Goal: Information Seeking & Learning: Learn about a topic

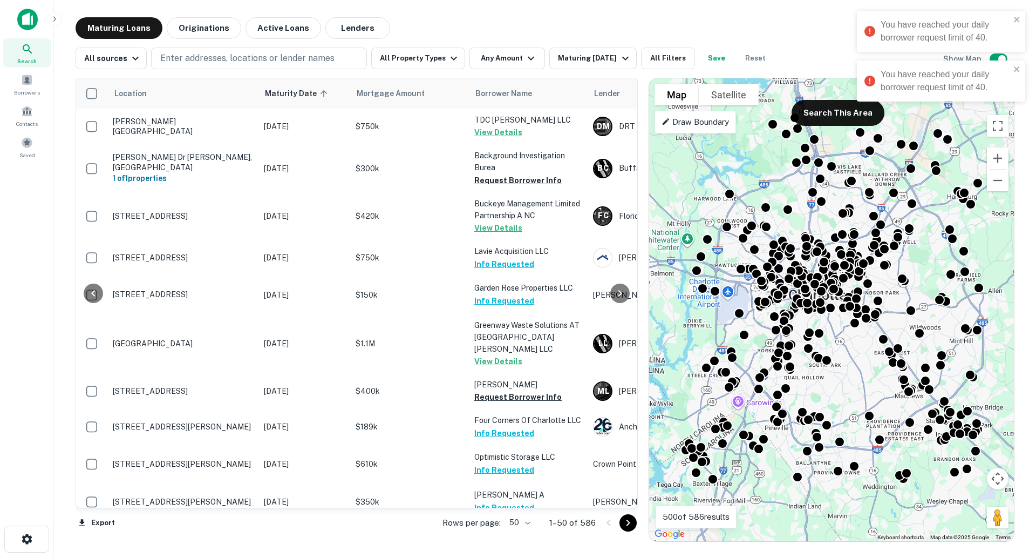
scroll to position [972, 408]
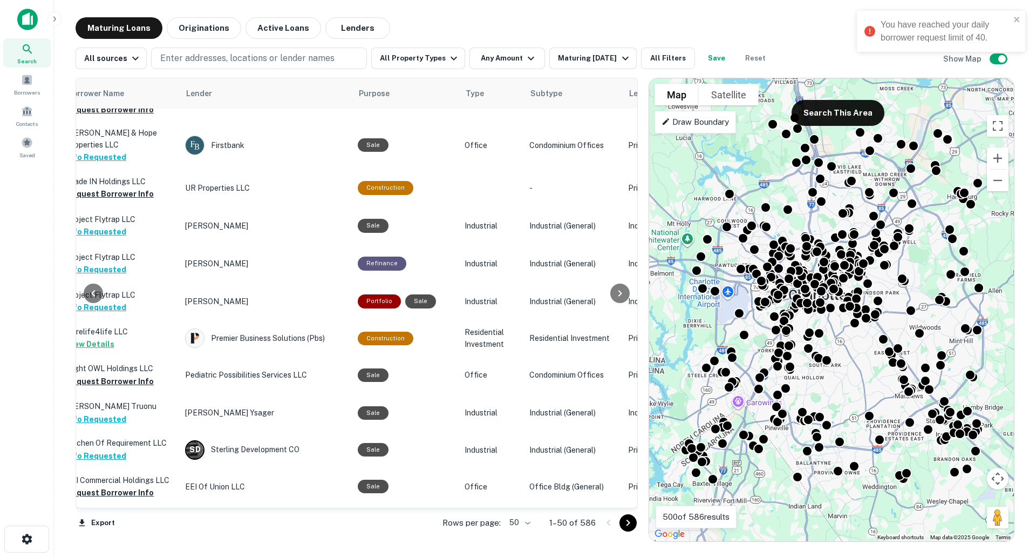
click at [30, 22] on img at bounding box center [27, 20] width 21 height 22
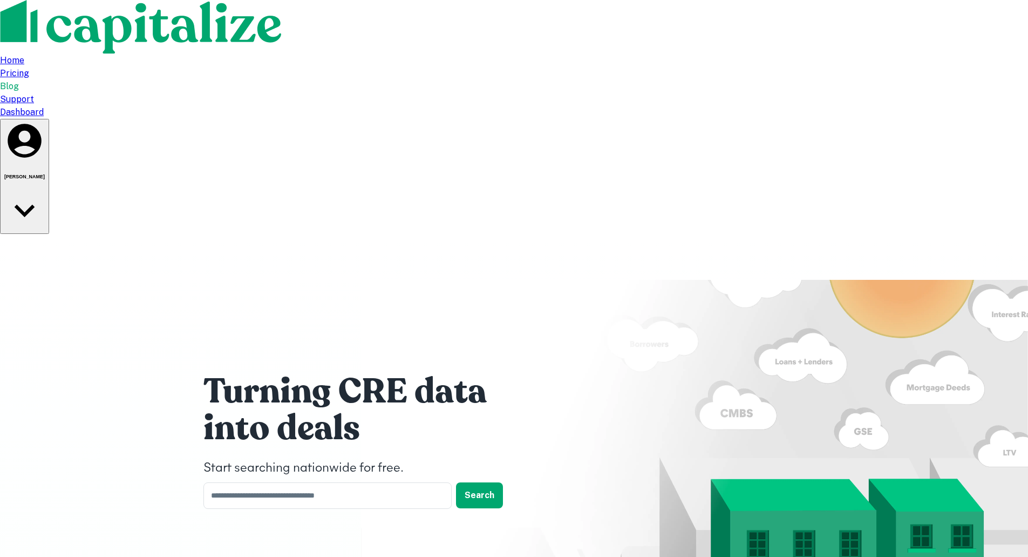
click at [915, 13] on div "You have reached your daily borrower request limit of 40." at bounding box center [933, 11] width 173 height 4
click at [45, 174] on h6 "Ethan Tyng" at bounding box center [24, 176] width 40 height 5
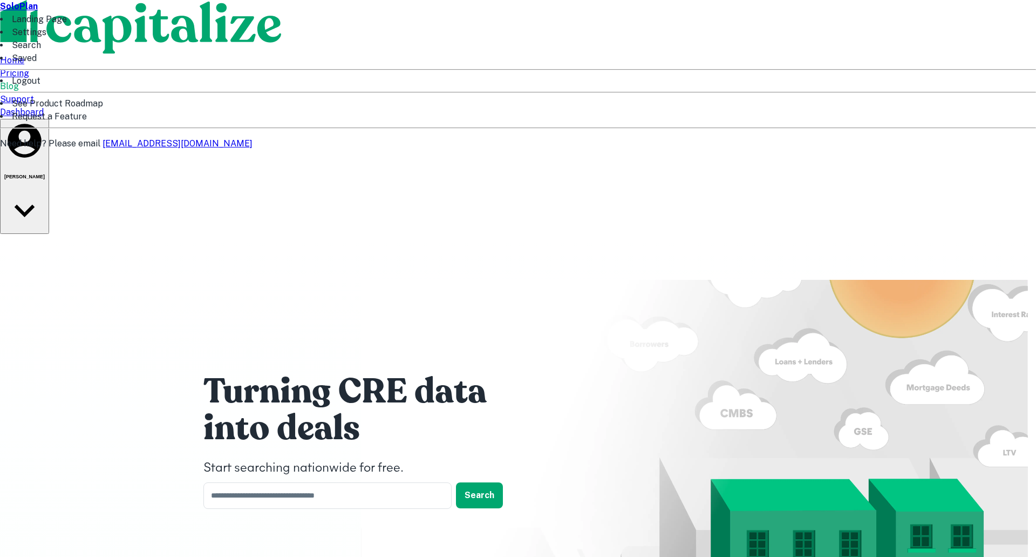
click at [824, 87] on li "Logout" at bounding box center [518, 80] width 1036 height 13
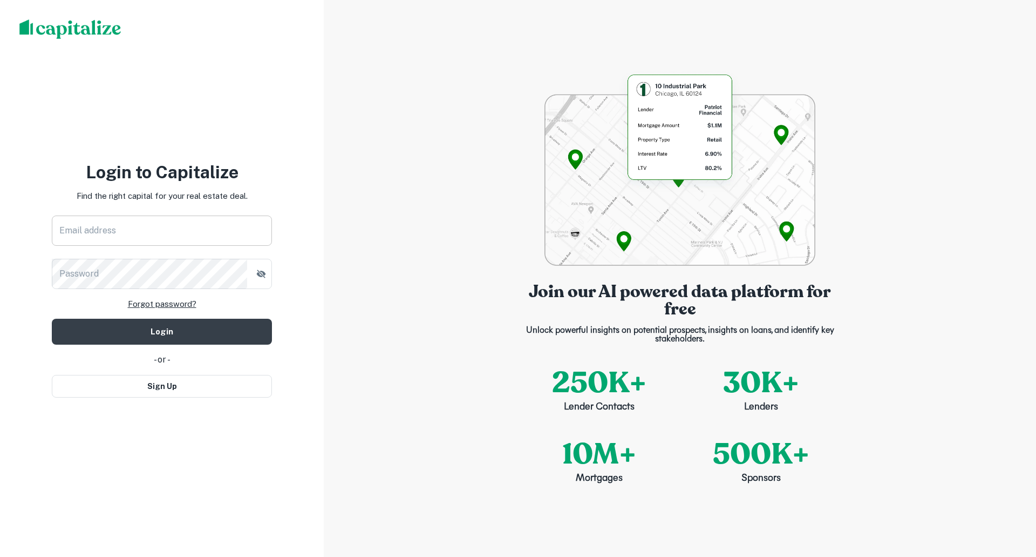
click at [125, 235] on input "Email address" at bounding box center [162, 230] width 220 height 30
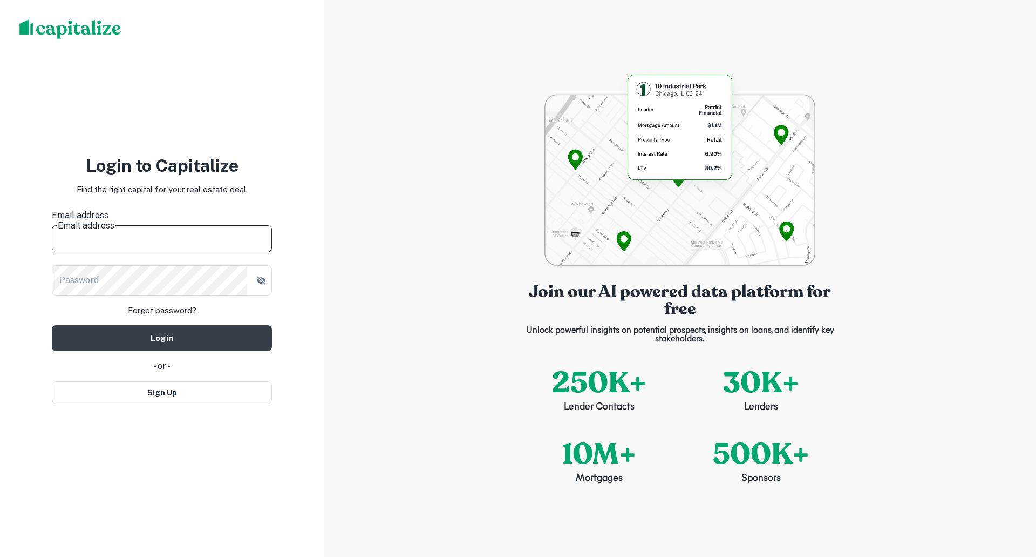
type input "**********"
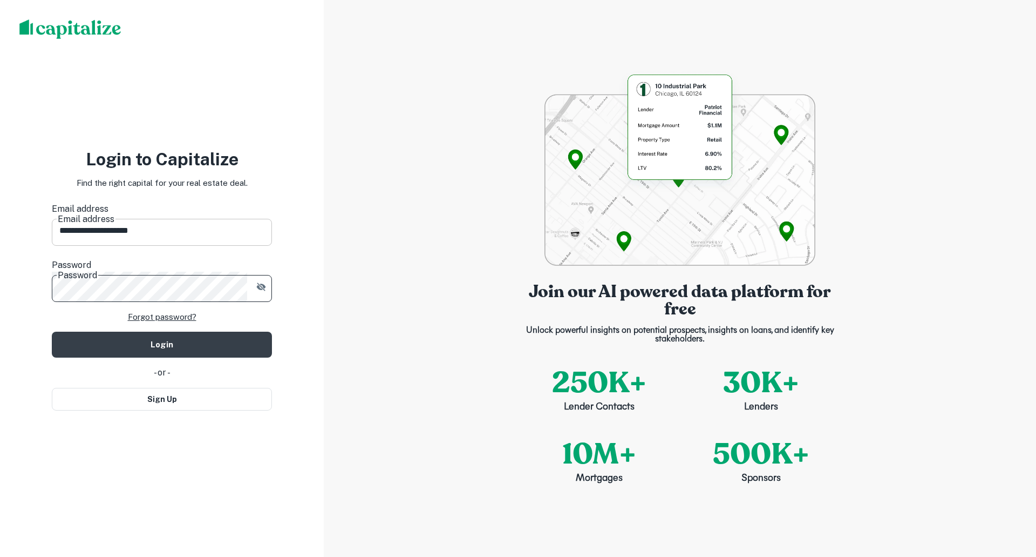
click at [52, 331] on button "Login" at bounding box center [162, 344] width 220 height 26
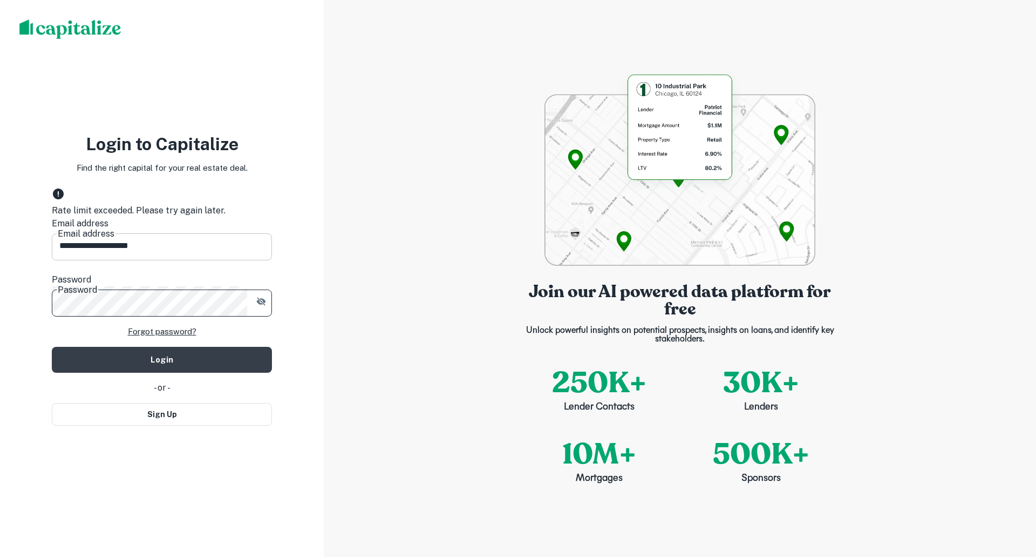
click at [52, 347] on button "Login" at bounding box center [162, 360] width 220 height 26
click at [82, 31] on img at bounding box center [70, 28] width 102 height 19
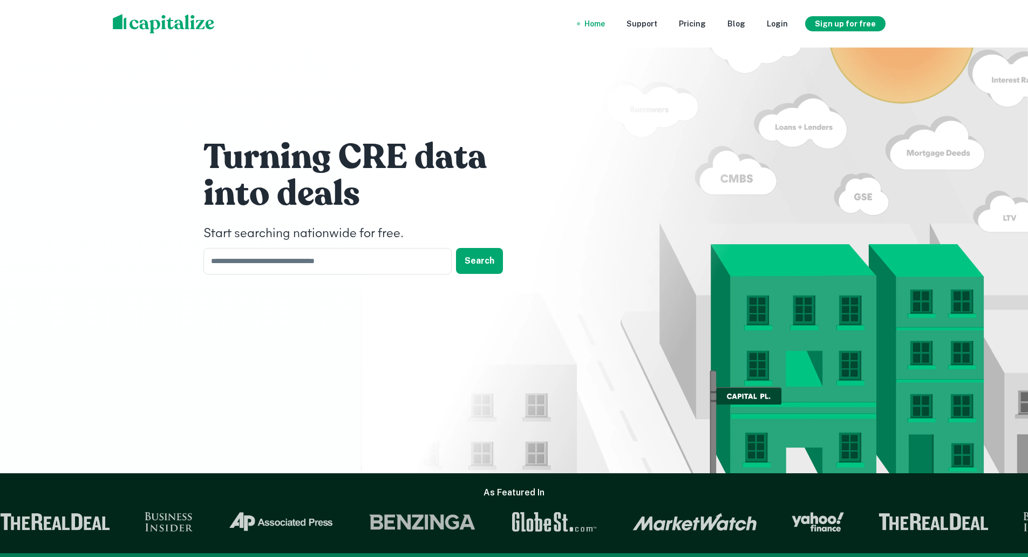
click at [850, 16] on nav "Home Support Pricing Blog Login Sign up for free" at bounding box center [730, 24] width 327 height 24
click at [785, 15] on nav "Home Support Pricing Blog Login Sign up for free" at bounding box center [730, 24] width 327 height 24
click at [783, 18] on div "Login" at bounding box center [777, 24] width 21 height 12
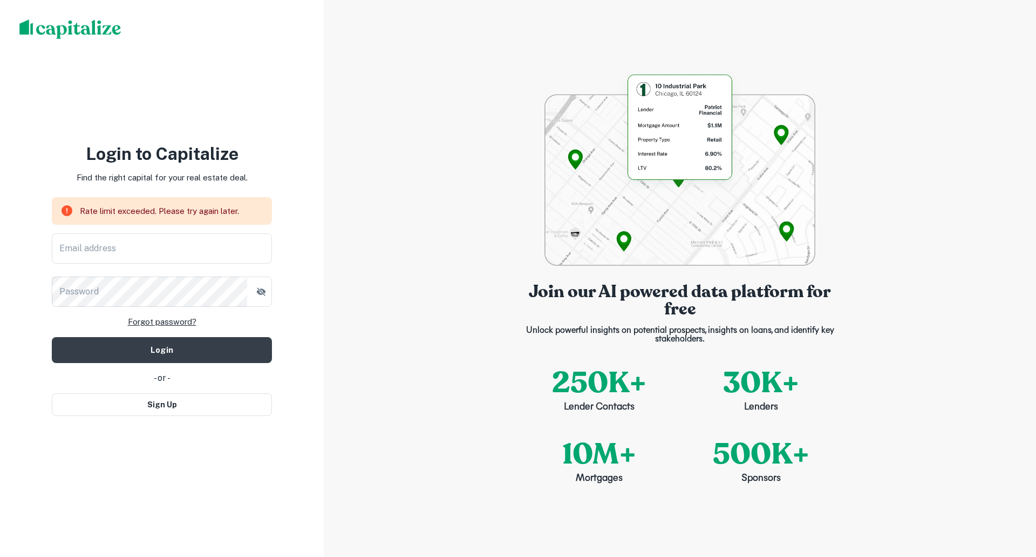
click at [223, 266] on div "Email address Email address Password Password" at bounding box center [162, 269] width 220 height 73
click at [223, 247] on input "Email address" at bounding box center [162, 248] width 220 height 30
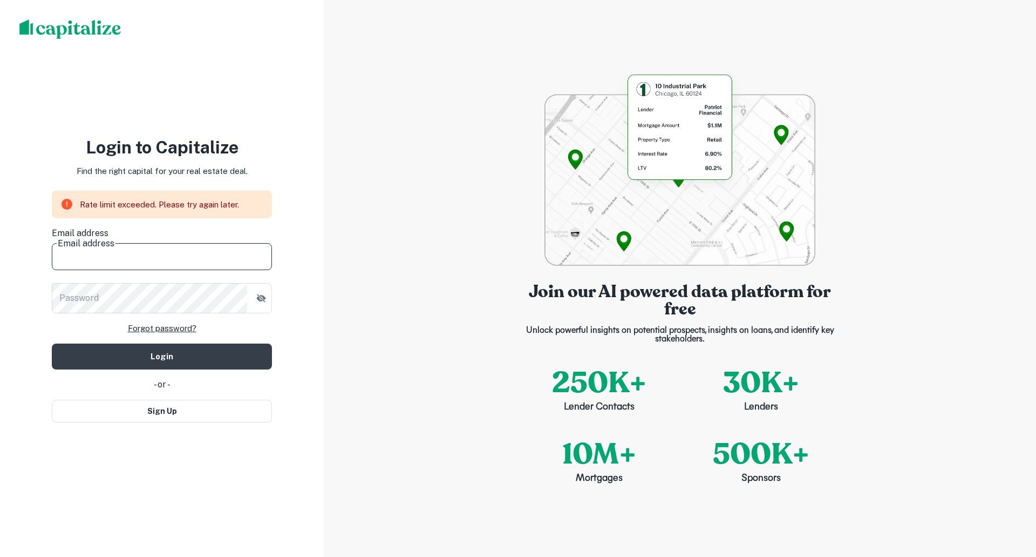
type input "**********"
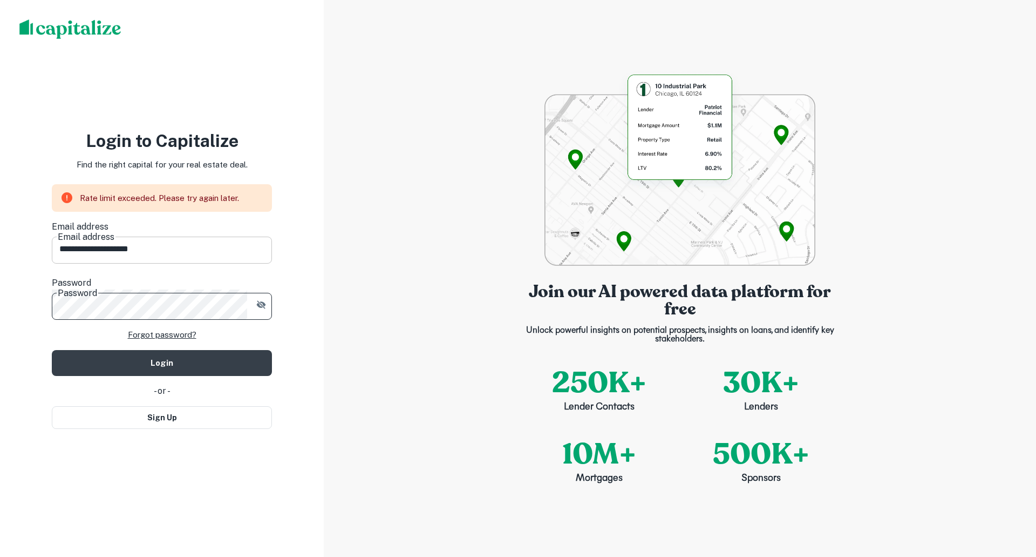
click at [52, 350] on button "Login" at bounding box center [162, 363] width 220 height 26
click at [189, 354] on button "Login" at bounding box center [162, 363] width 220 height 26
click at [161, 206] on div "Rate limit exceeded. Please try again later." at bounding box center [159, 198] width 159 height 22
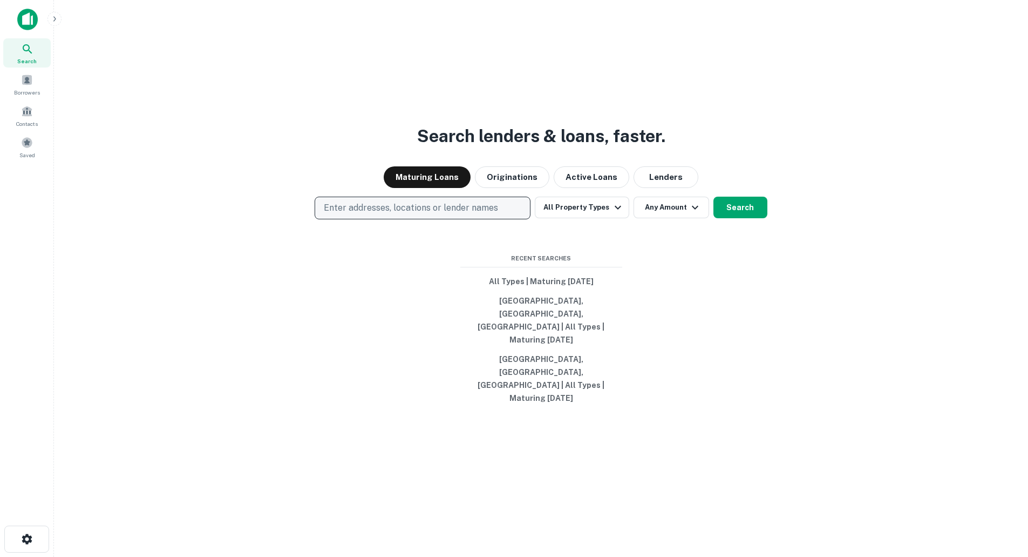
click at [412, 219] on button "Enter addresses, locations or lender names" at bounding box center [423, 207] width 216 height 23
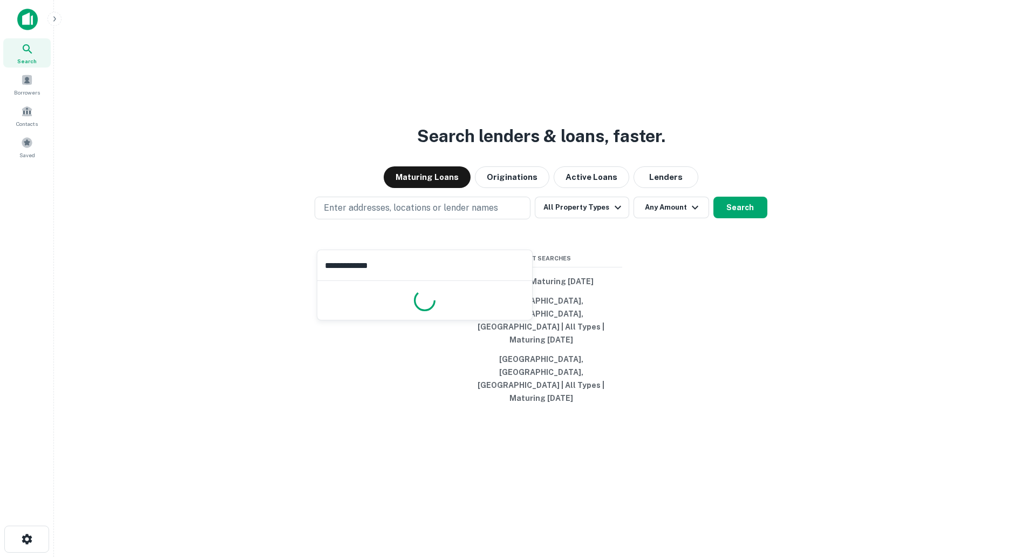
type input "**********"
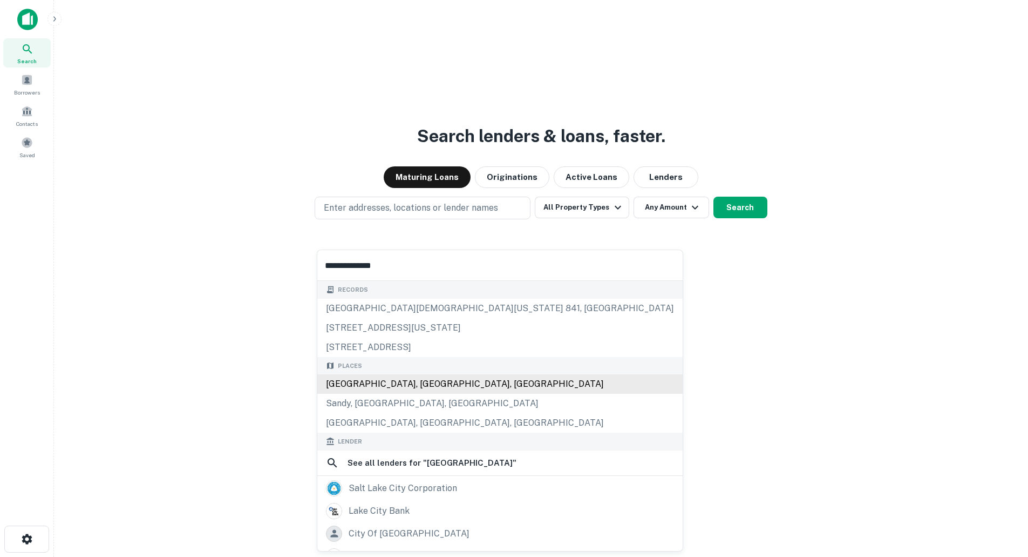
click at [402, 385] on div "[GEOGRAPHIC_DATA], [GEOGRAPHIC_DATA], [GEOGRAPHIC_DATA]" at bounding box center [499, 383] width 365 height 19
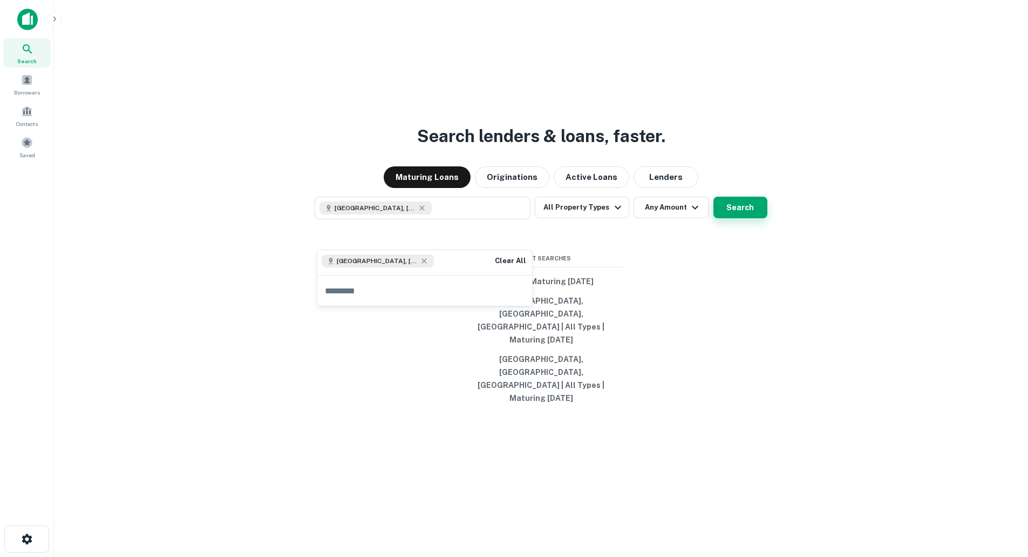
click at [744, 218] on button "Search" at bounding box center [741, 207] width 54 height 22
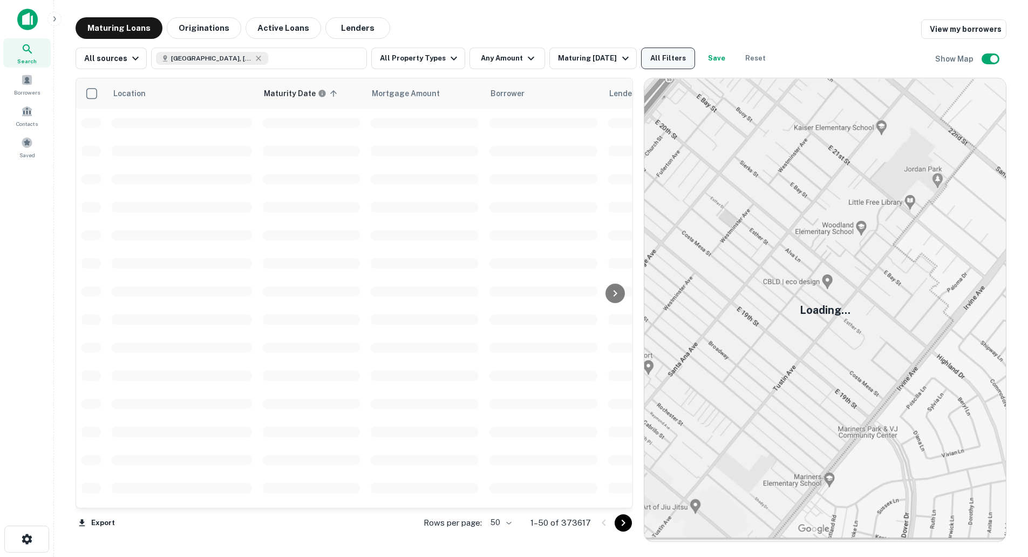
click at [661, 62] on button "All Filters" at bounding box center [668, 59] width 54 height 22
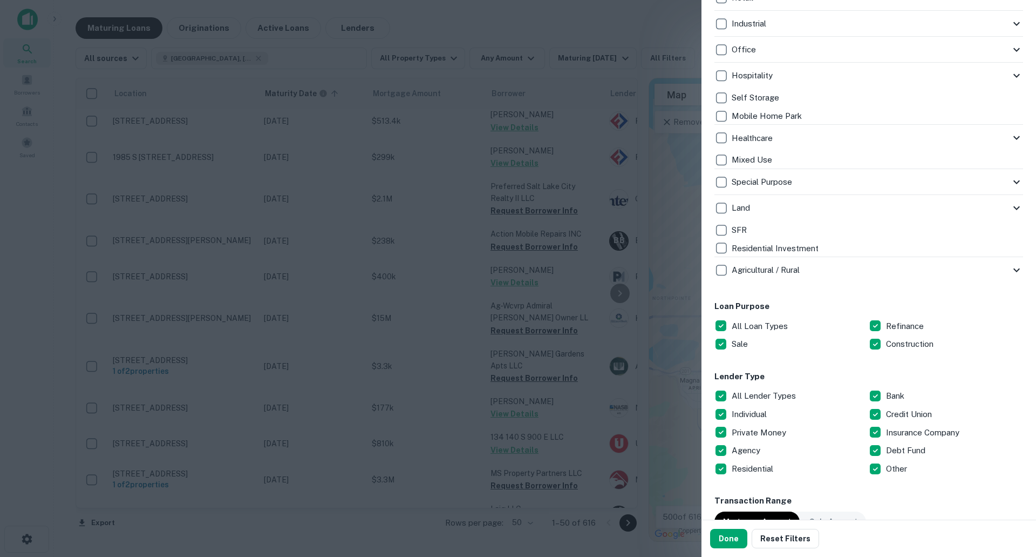
scroll to position [324, 0]
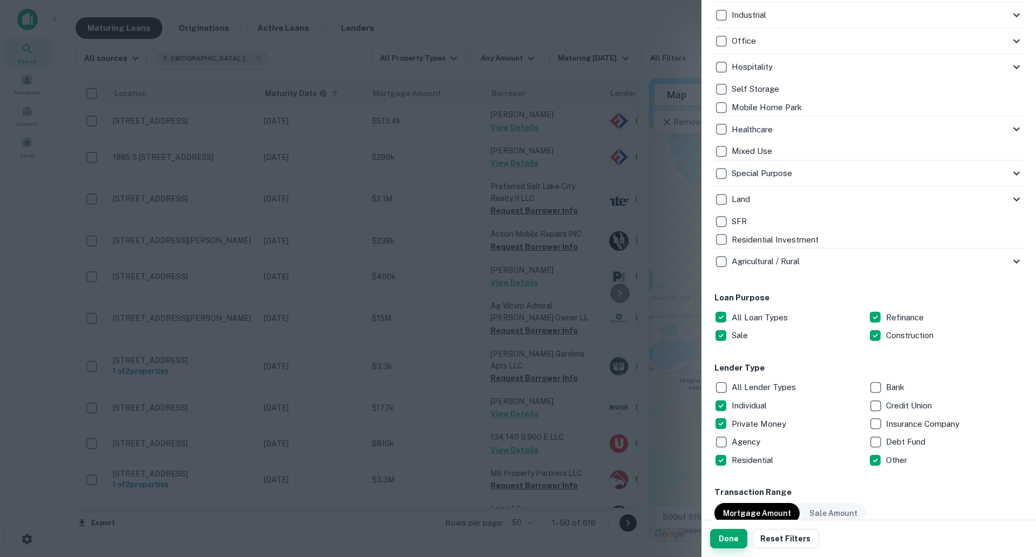
click at [725, 534] on button "Done" at bounding box center [728, 537] width 37 height 19
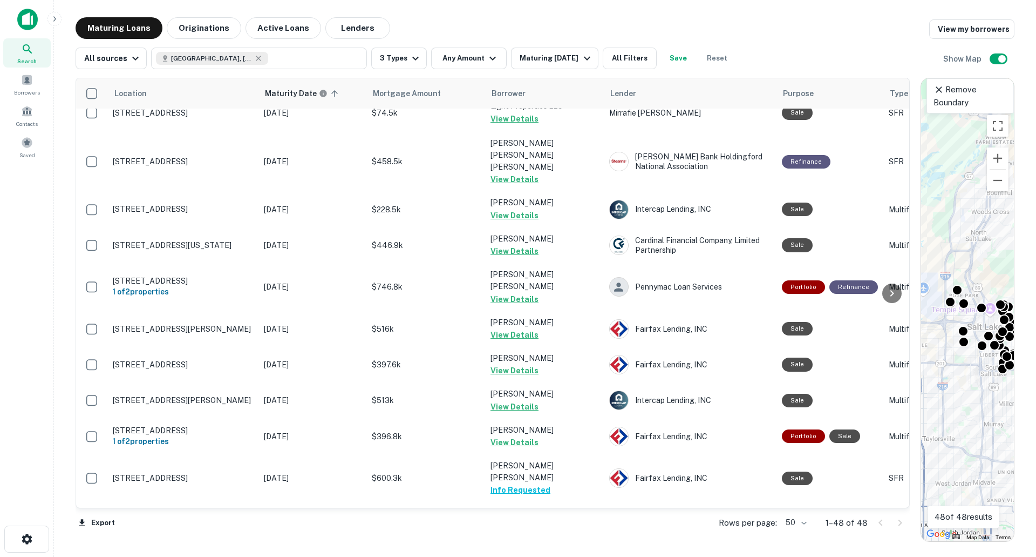
drag, startPoint x: 642, startPoint y: 95, endPoint x: 1097, endPoint y: 159, distance: 460.0
click at [1028, 159] on html "Search Borrowers Contacts Saved Maturing Loans Originations Active Loans Lender…" at bounding box center [518, 278] width 1036 height 557
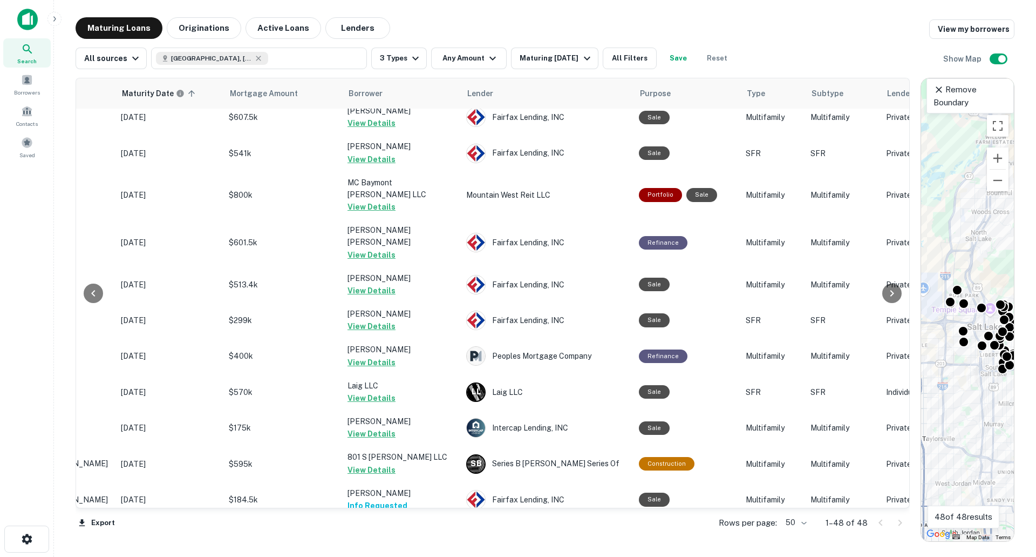
scroll to position [0, 143]
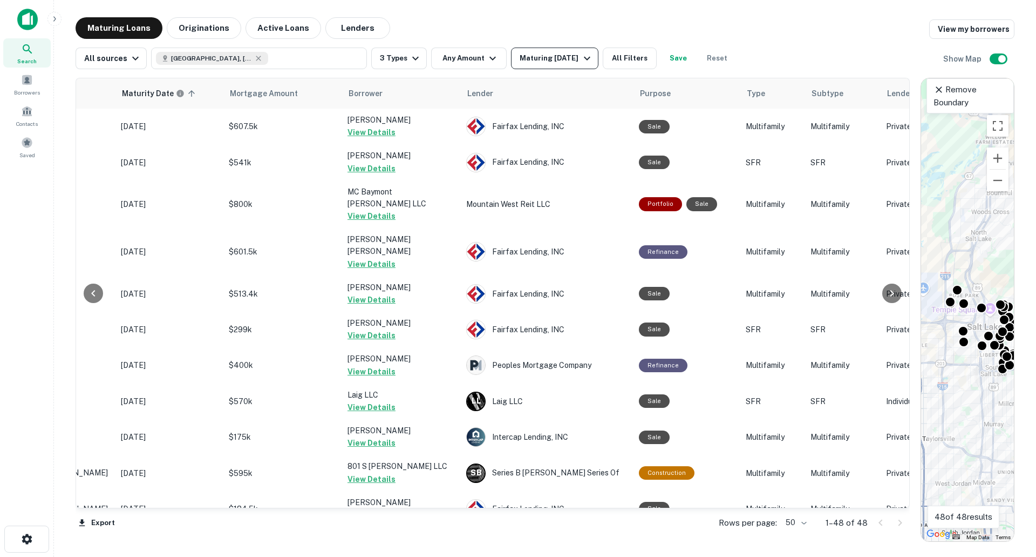
click at [581, 56] on icon "button" at bounding box center [587, 58] width 13 height 13
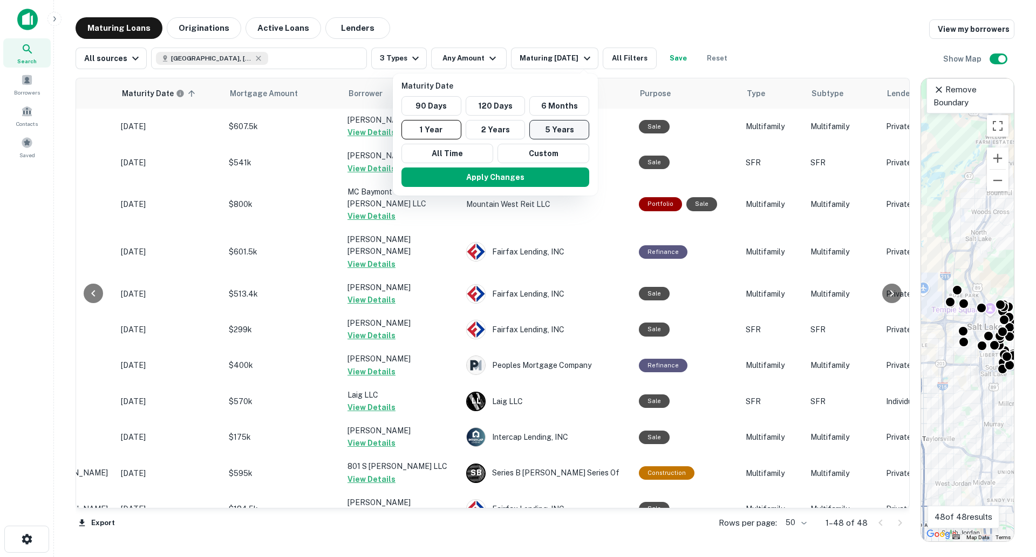
click at [573, 126] on button "5 Years" at bounding box center [560, 129] width 60 height 19
click at [552, 179] on button "Apply Changes" at bounding box center [502, 176] width 188 height 19
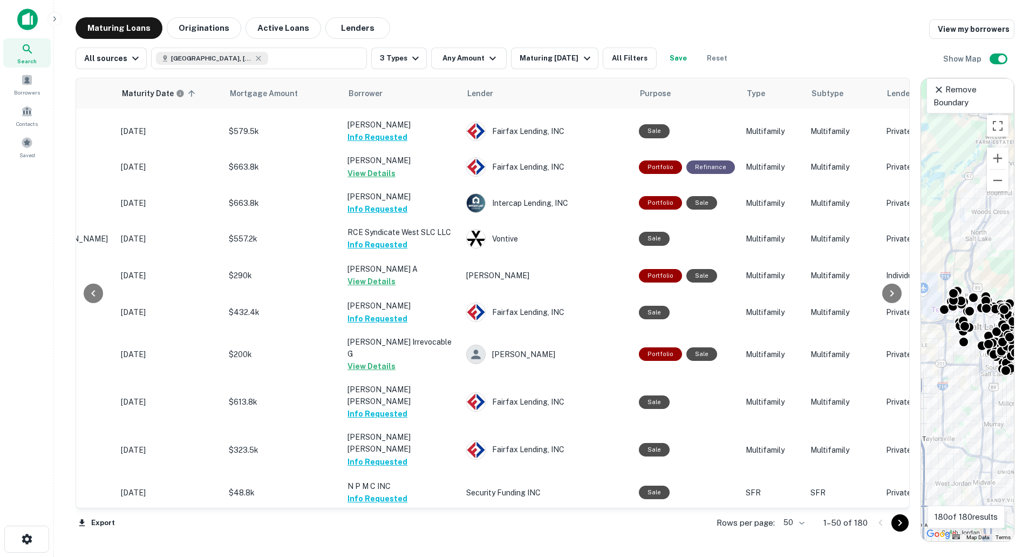
scroll to position [1437, 143]
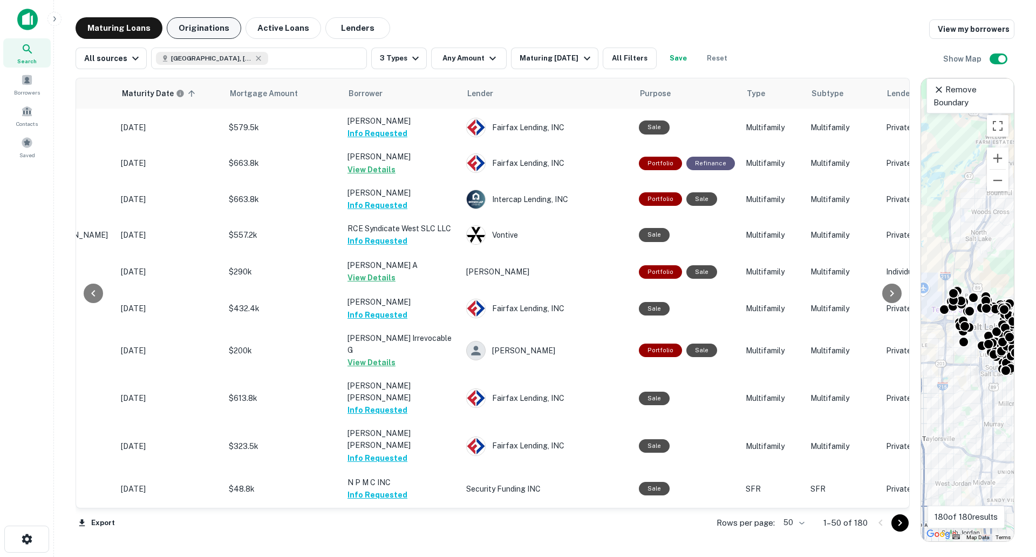
click at [208, 24] on button "Originations" at bounding box center [204, 28] width 74 height 22
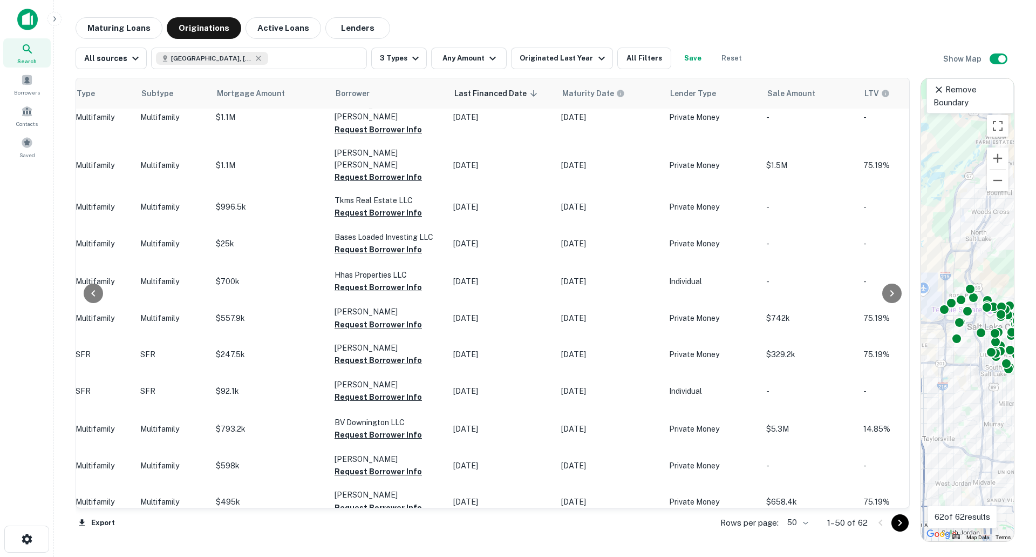
scroll to position [1057, 451]
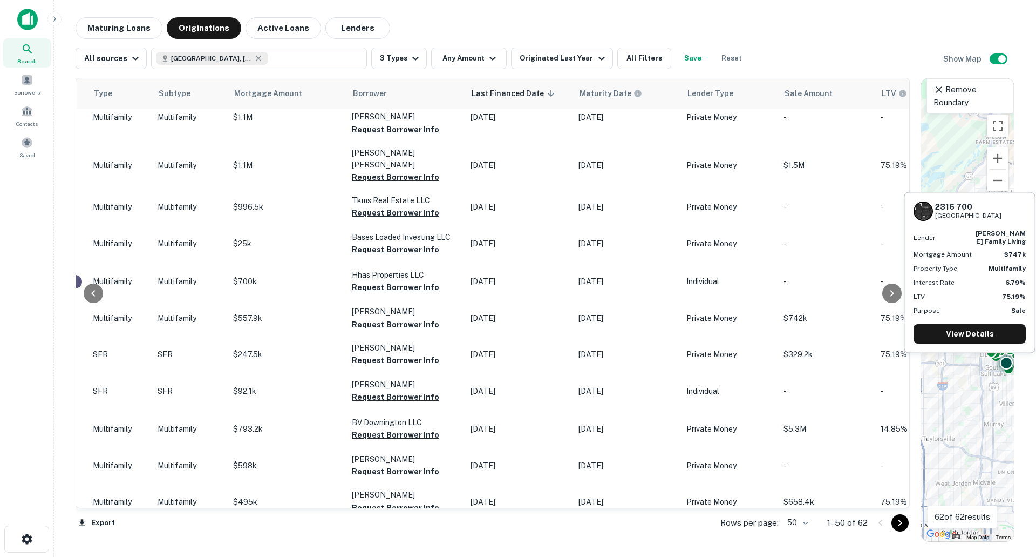
click at [405, 538] on button "Request Borrower Info" at bounding box center [395, 544] width 87 height 13
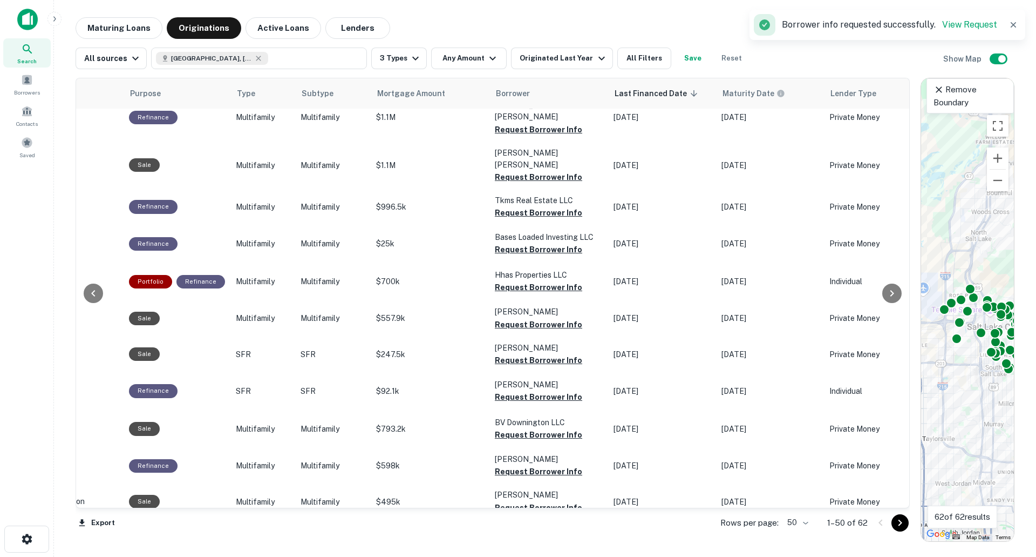
scroll to position [1057, 397]
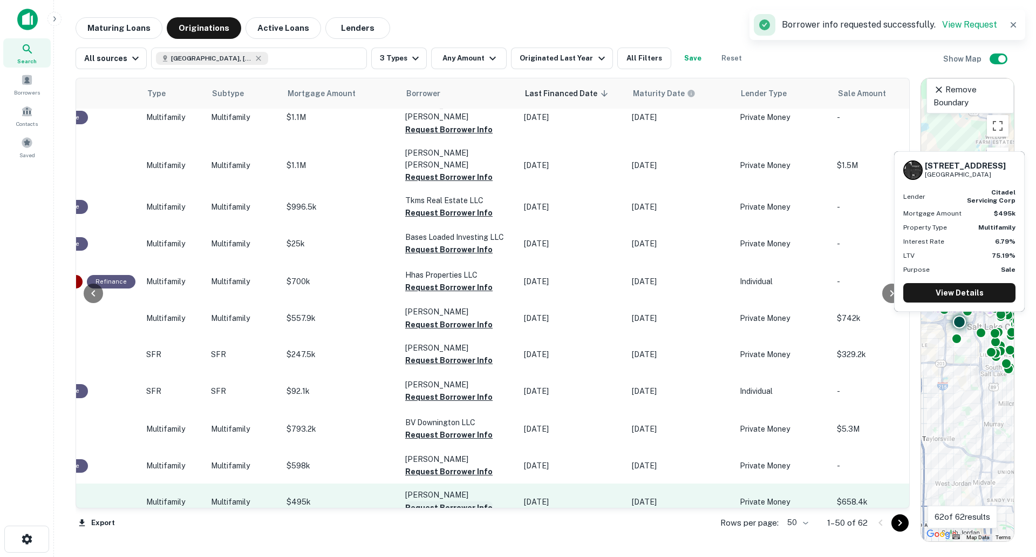
click at [418, 501] on button "Request Borrower Info" at bounding box center [448, 507] width 87 height 13
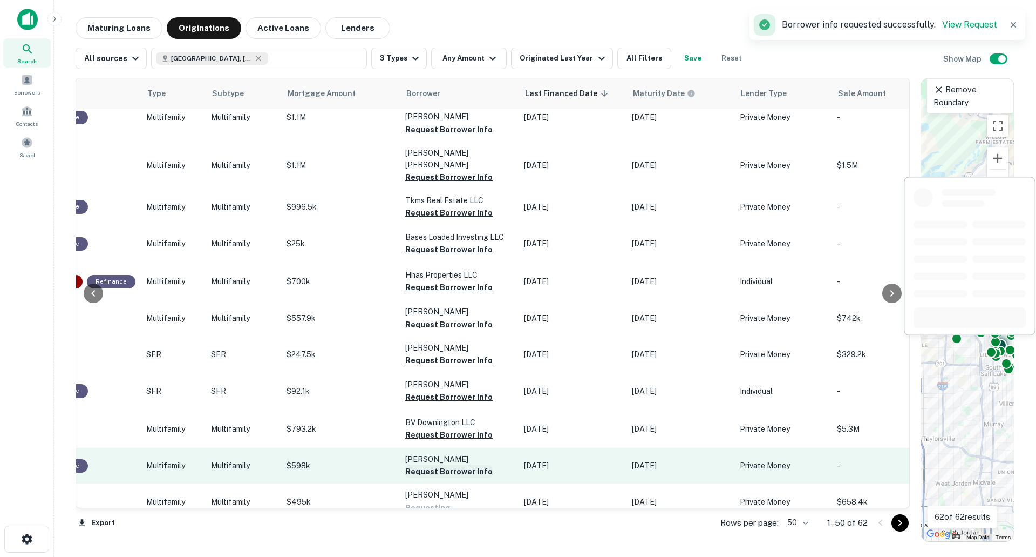
click at [429, 465] on button "Request Borrower Info" at bounding box center [448, 471] width 87 height 13
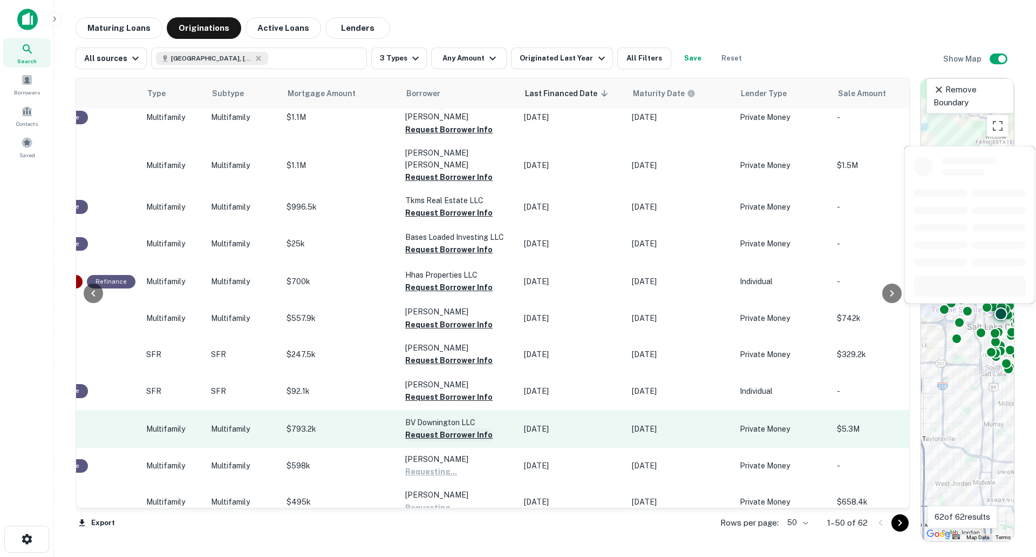
click at [437, 428] on button "Request Borrower Info" at bounding box center [448, 434] width 87 height 13
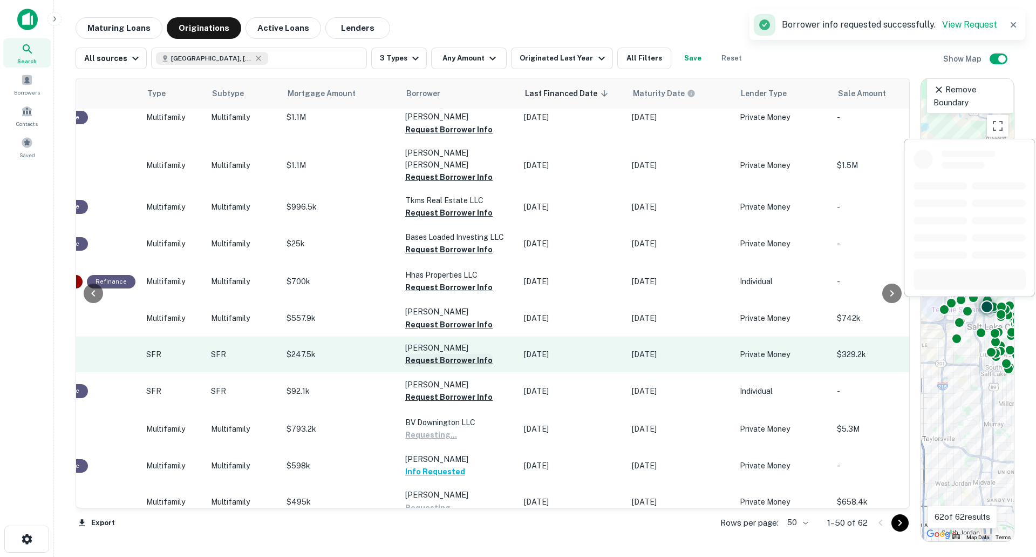
click at [445, 390] on button "Request Borrower Info" at bounding box center [448, 396] width 87 height 13
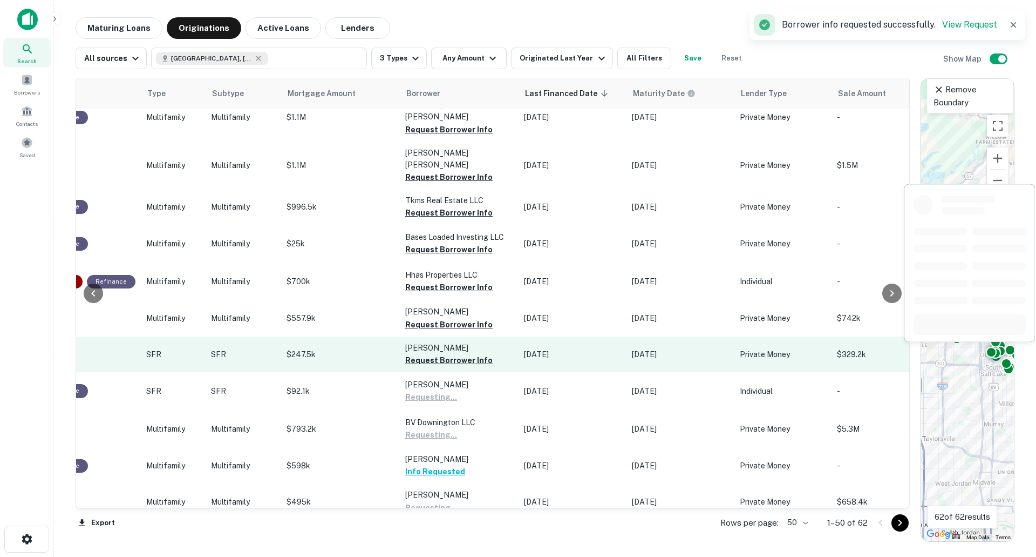
click at [450, 354] on button "Request Borrower Info" at bounding box center [448, 360] width 87 height 13
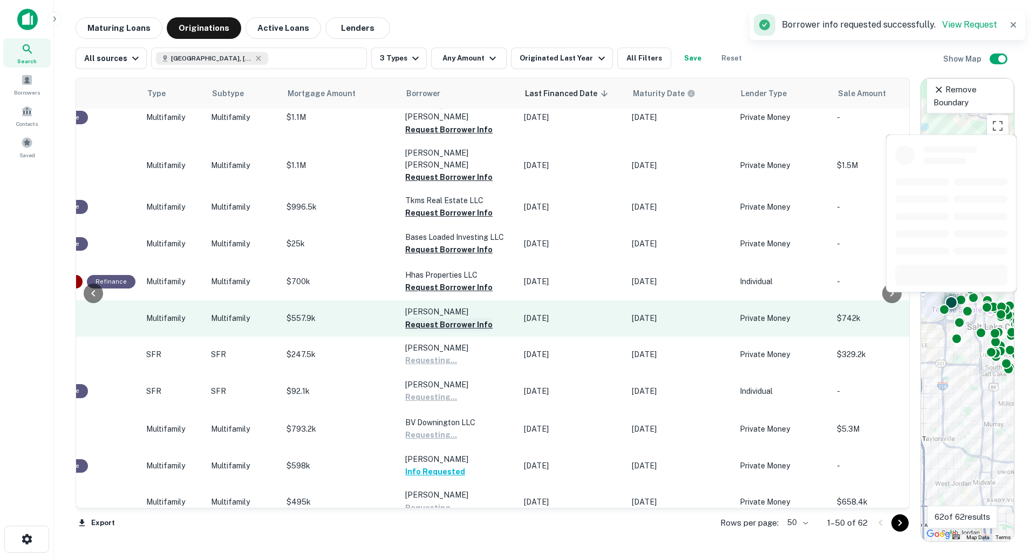
click at [454, 318] on button "Request Borrower Info" at bounding box center [448, 324] width 87 height 13
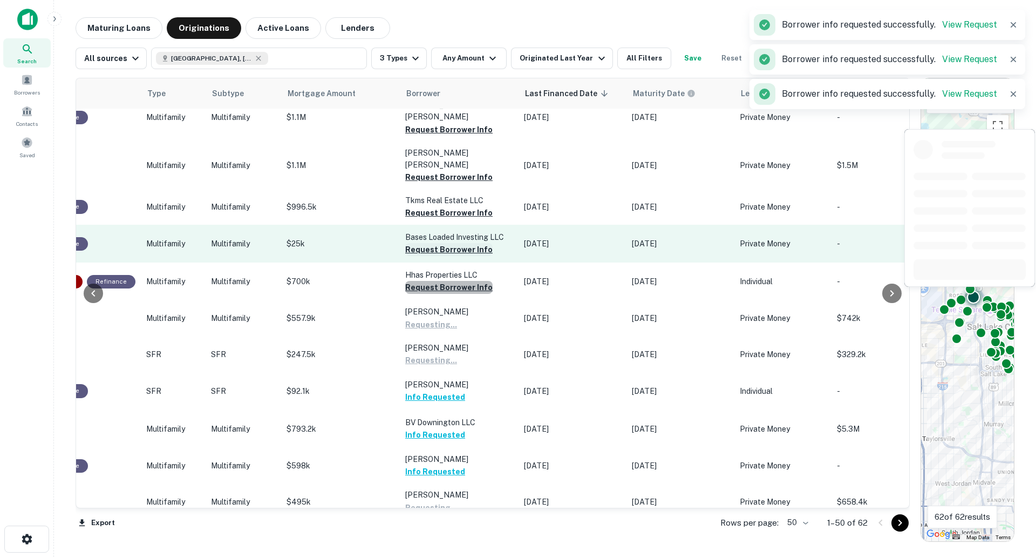
drag, startPoint x: 454, startPoint y: 233, endPoint x: 454, endPoint y: 199, distance: 34.0
click at [454, 281] on button "Request Borrower Info" at bounding box center [448, 287] width 87 height 13
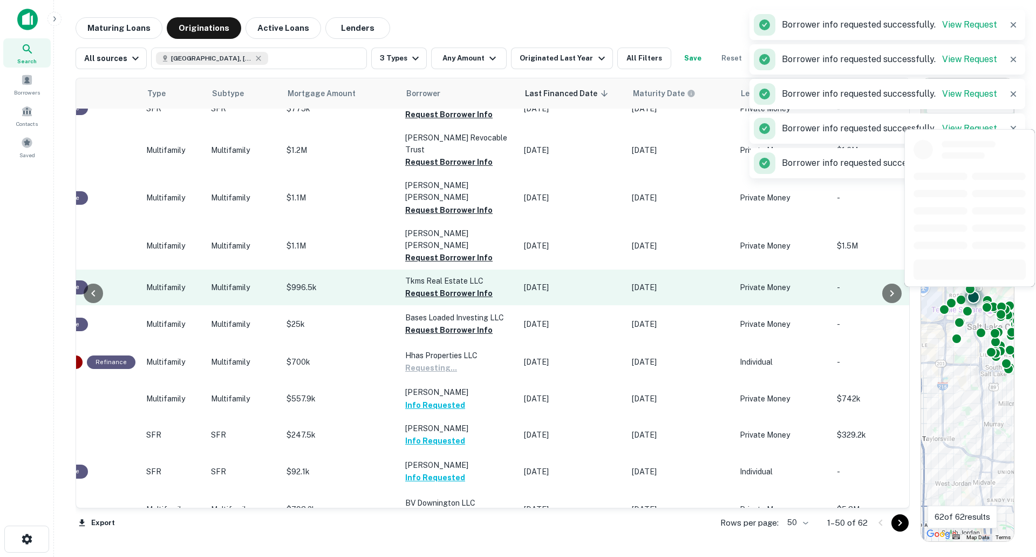
scroll to position [896, 397]
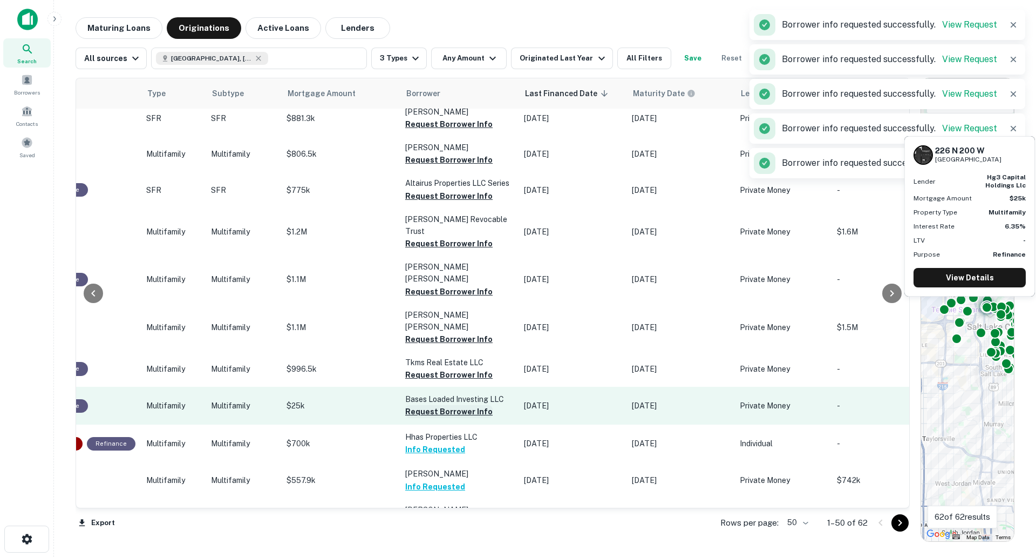
click at [454, 405] on button "Request Borrower Info" at bounding box center [448, 411] width 87 height 13
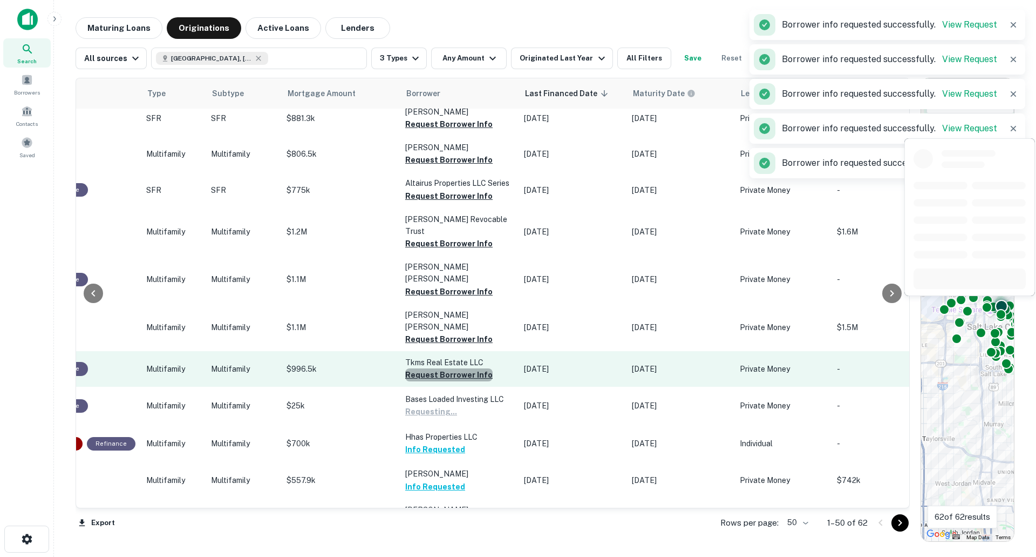
click at [453, 368] on button "Request Borrower Info" at bounding box center [448, 374] width 87 height 13
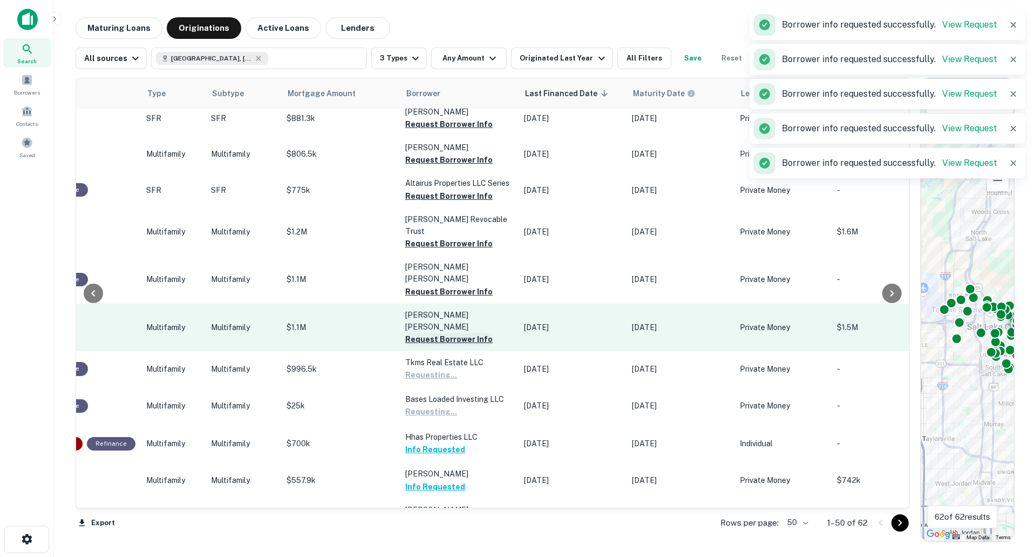
click at [450, 333] on button "Request Borrower Info" at bounding box center [448, 339] width 87 height 13
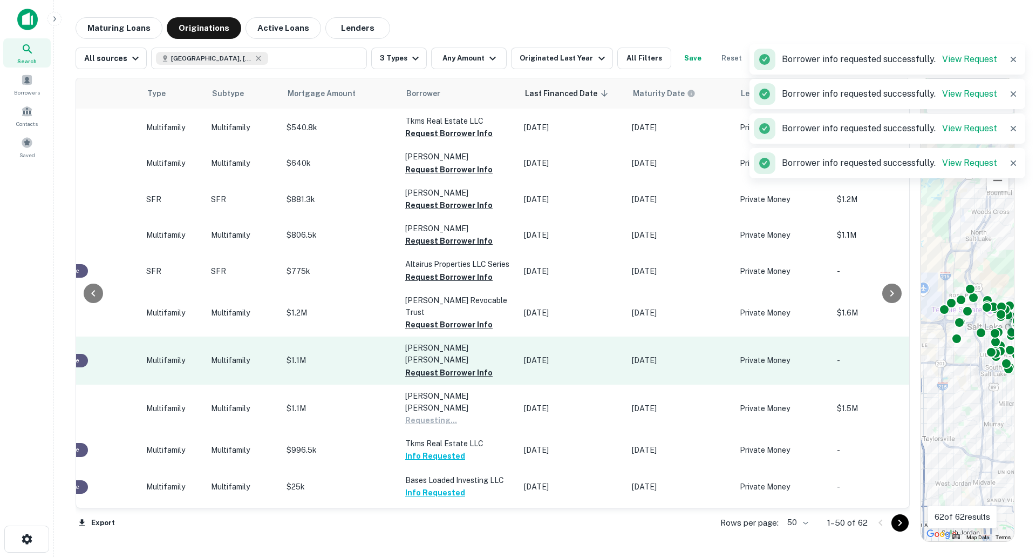
scroll to position [788, 397]
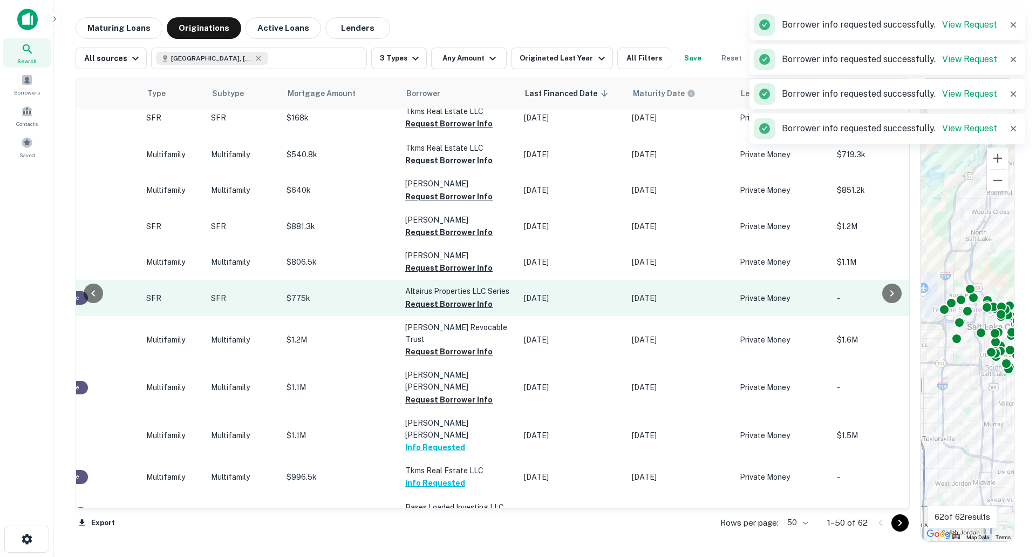
drag, startPoint x: 451, startPoint y: 318, endPoint x: 449, endPoint y: 281, distance: 37.3
click at [451, 345] on button "Request Borrower Info" at bounding box center [448, 351] width 87 height 13
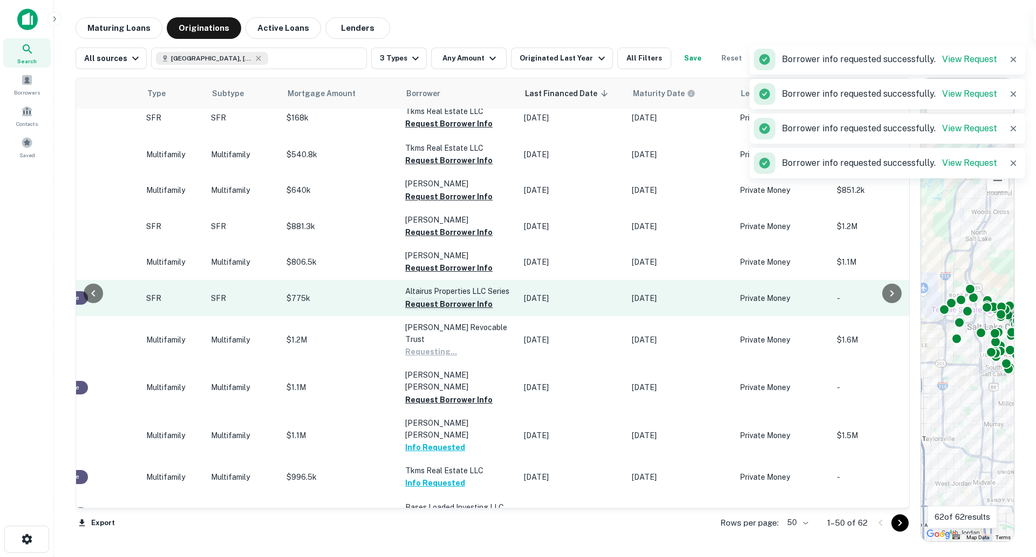
click at [448, 297] on button "Request Borrower Info" at bounding box center [448, 303] width 87 height 13
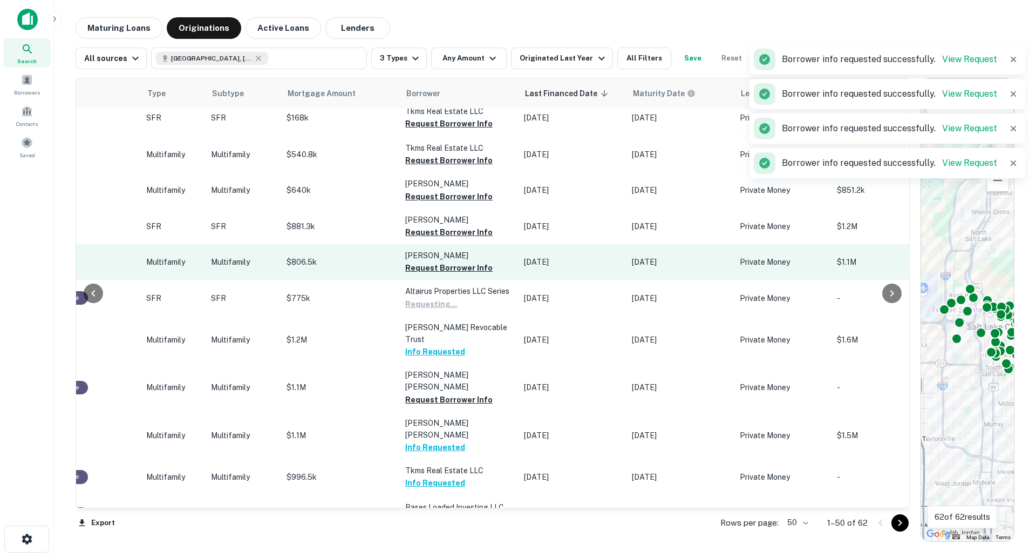
click at [449, 249] on p "[PERSON_NAME]" at bounding box center [459, 255] width 108 height 12
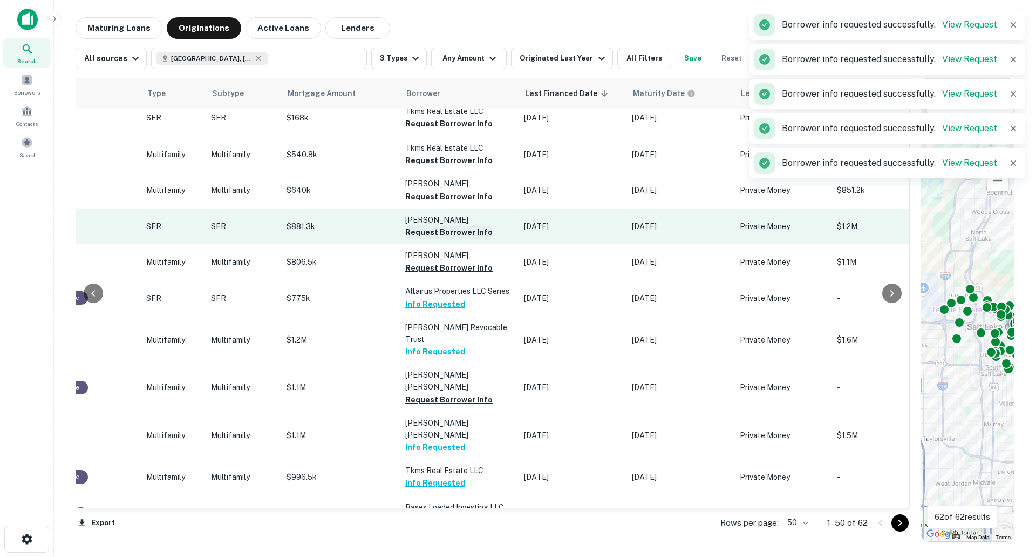
click at [447, 226] on button "Request Borrower Info" at bounding box center [448, 232] width 87 height 13
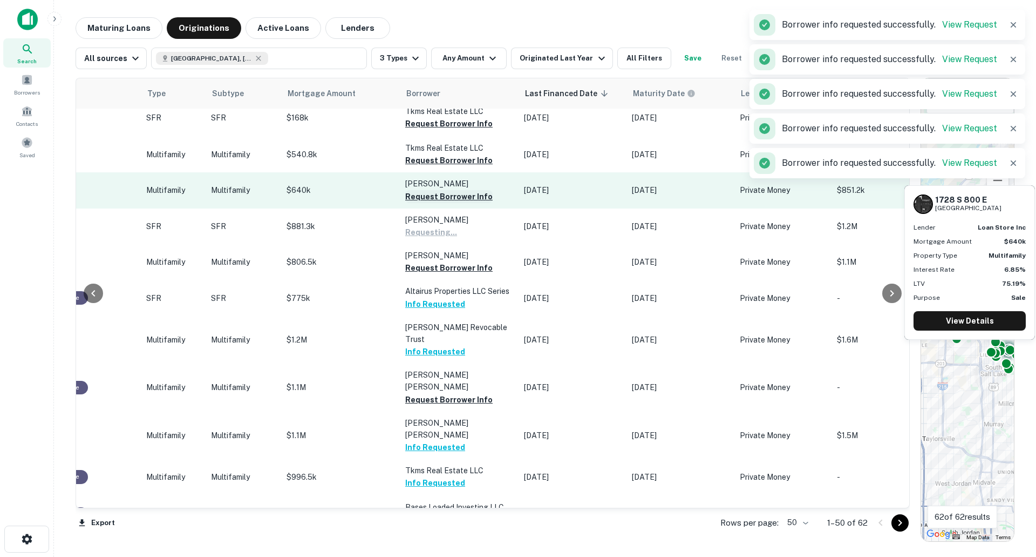
click at [450, 190] on button "Request Borrower Info" at bounding box center [448, 196] width 87 height 13
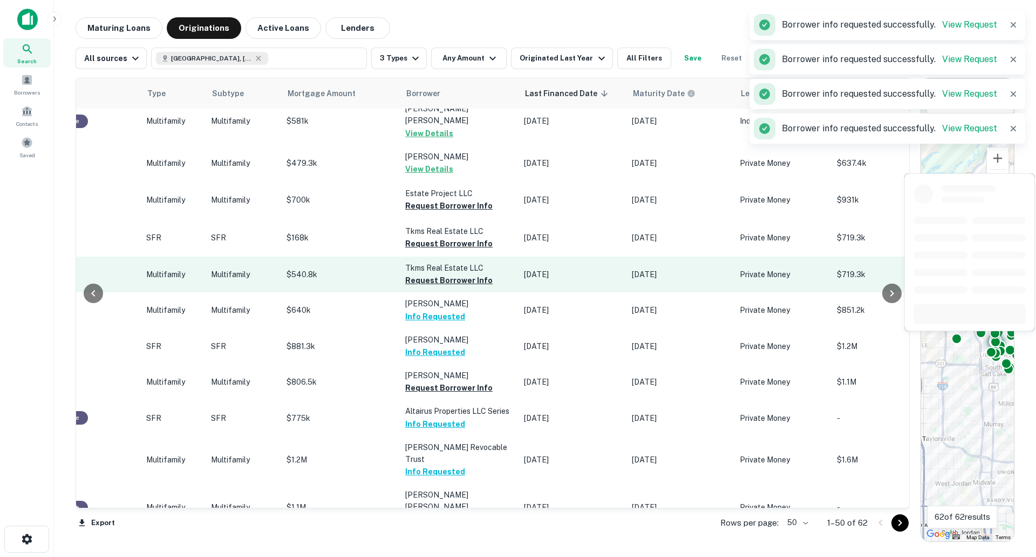
scroll to position [626, 397]
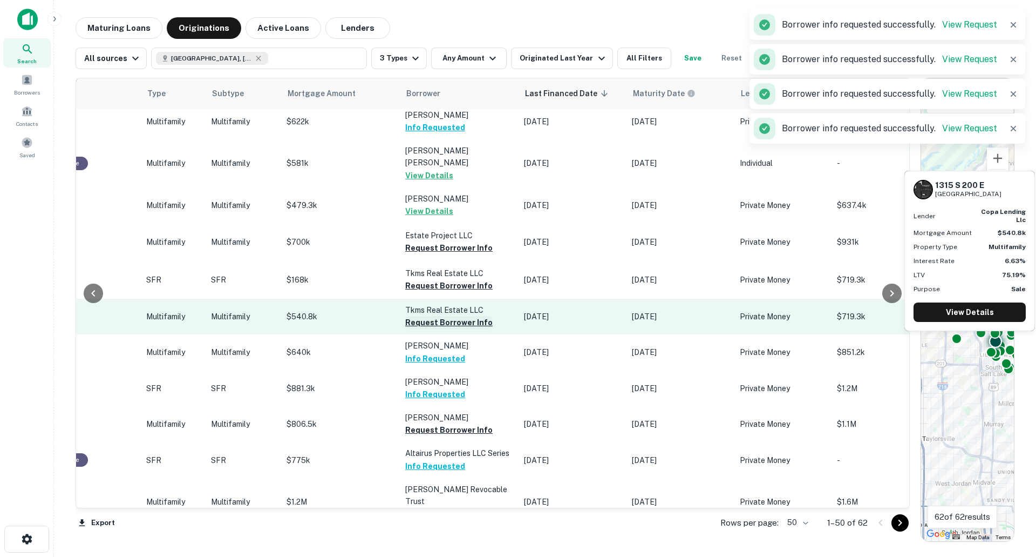
click at [463, 316] on button "Request Borrower Info" at bounding box center [448, 322] width 87 height 13
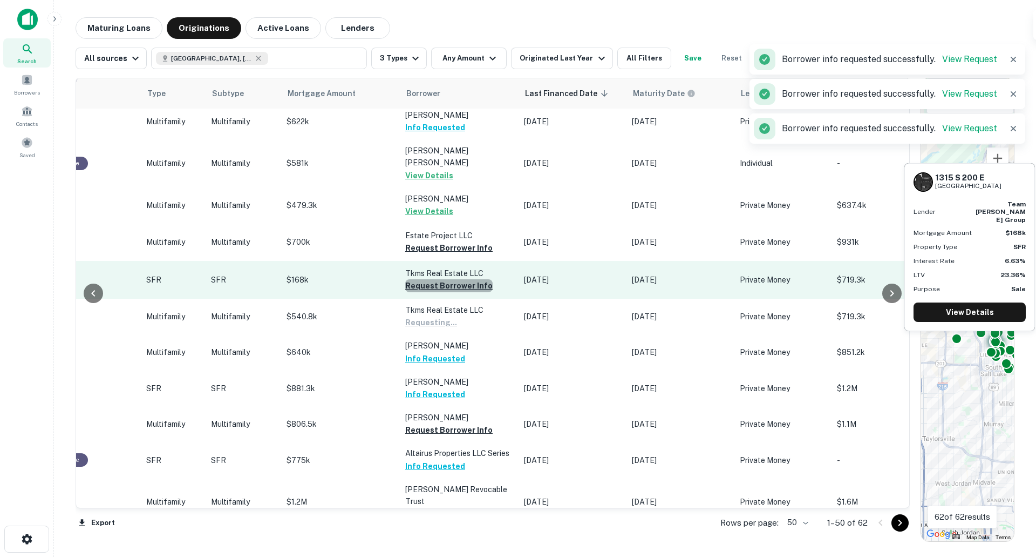
click at [465, 279] on button "Request Borrower Info" at bounding box center [448, 285] width 87 height 13
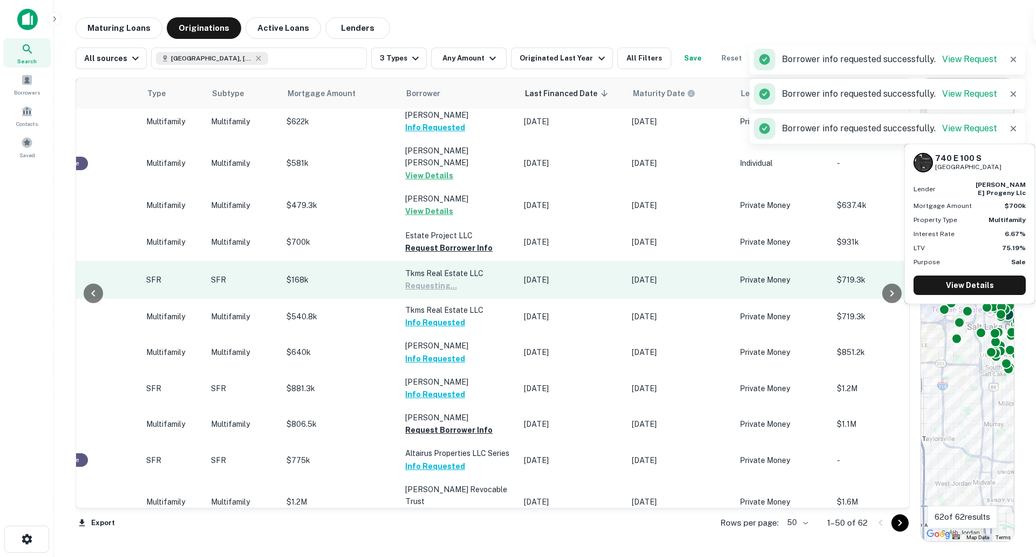
click at [459, 241] on button "Request Borrower Info" at bounding box center [448, 247] width 87 height 13
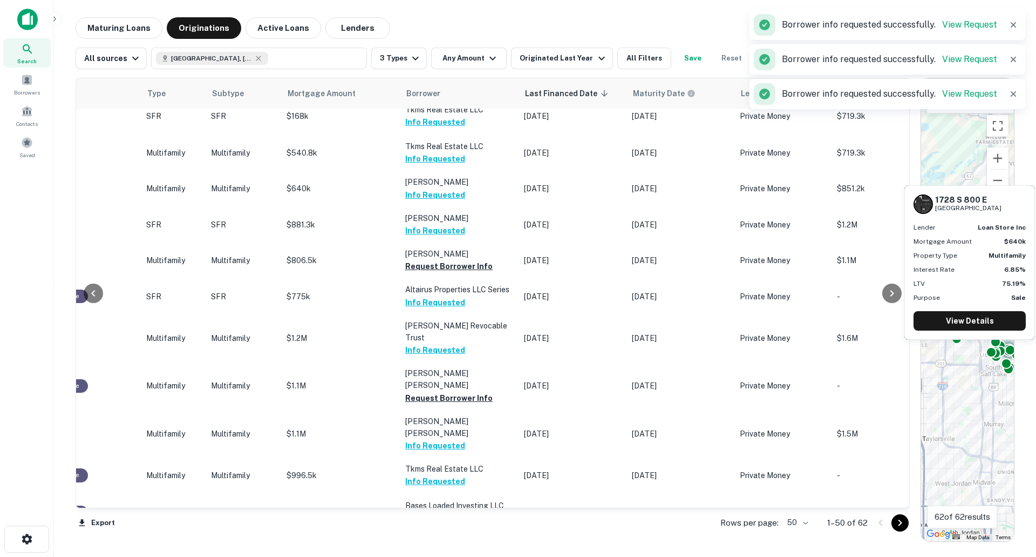
scroll to position [810, 397]
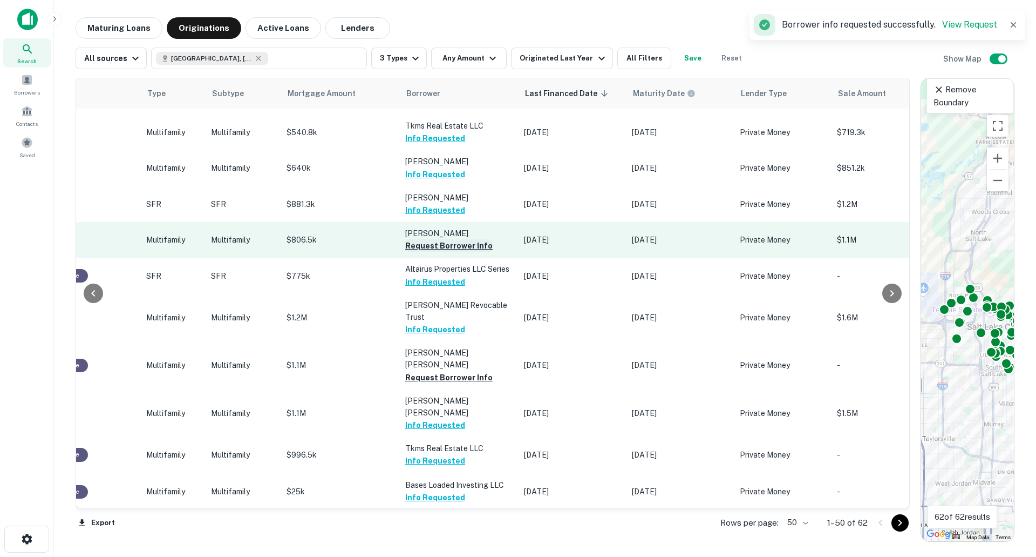
click at [457, 239] on button "Request Borrower Info" at bounding box center [448, 245] width 87 height 13
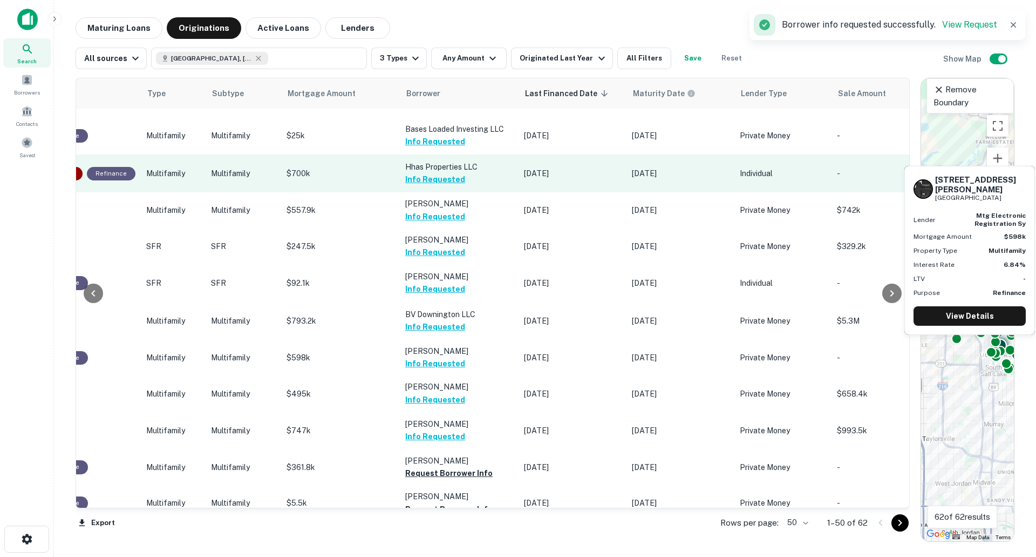
scroll to position [1295, 397]
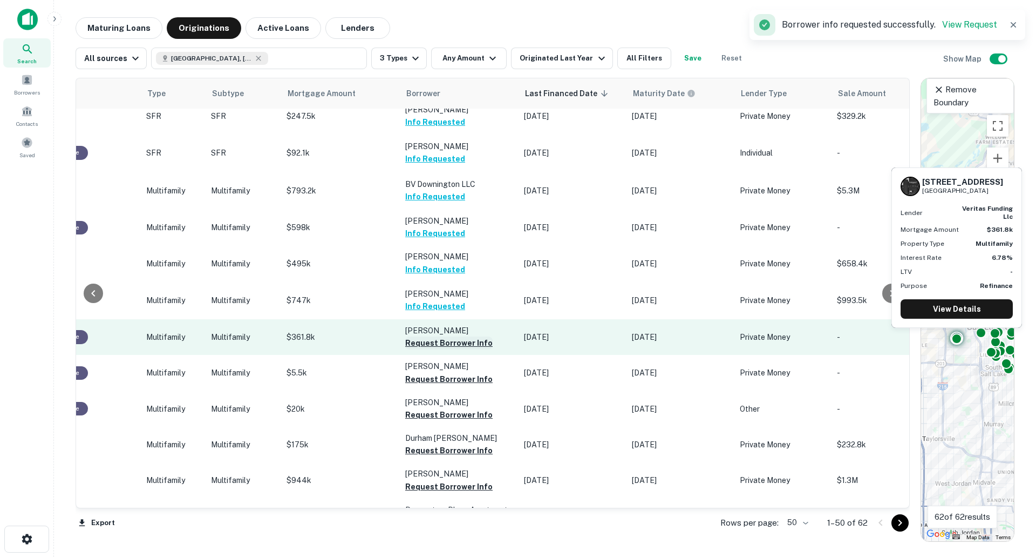
click at [462, 336] on button "Request Borrower Info" at bounding box center [448, 342] width 87 height 13
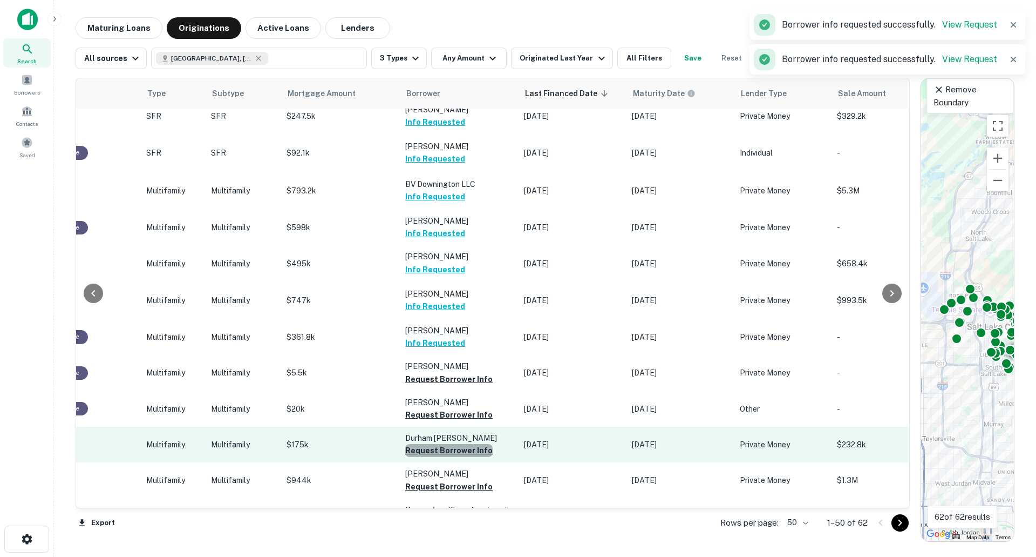
click at [467, 444] on button "Request Borrower Info" at bounding box center [448, 450] width 87 height 13
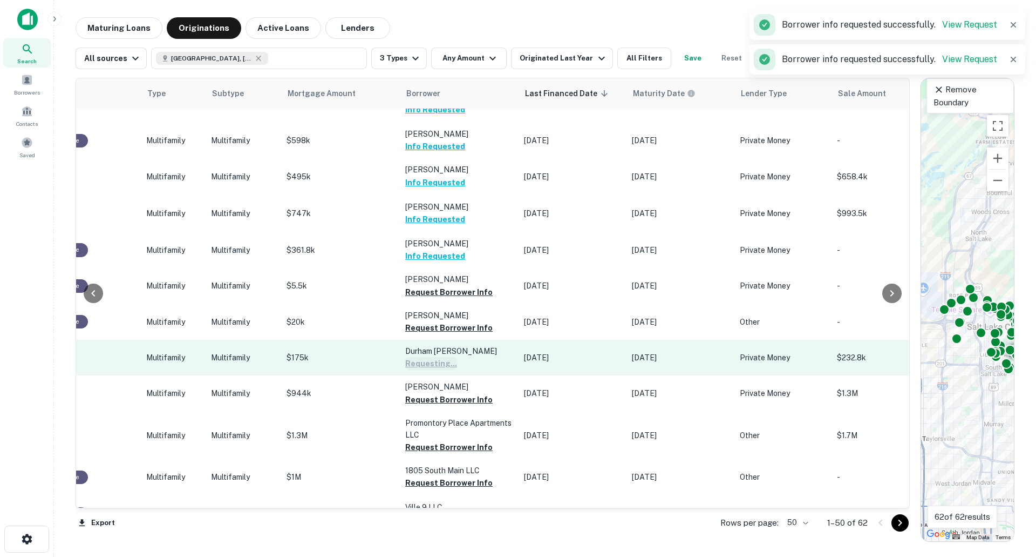
scroll to position [1403, 397]
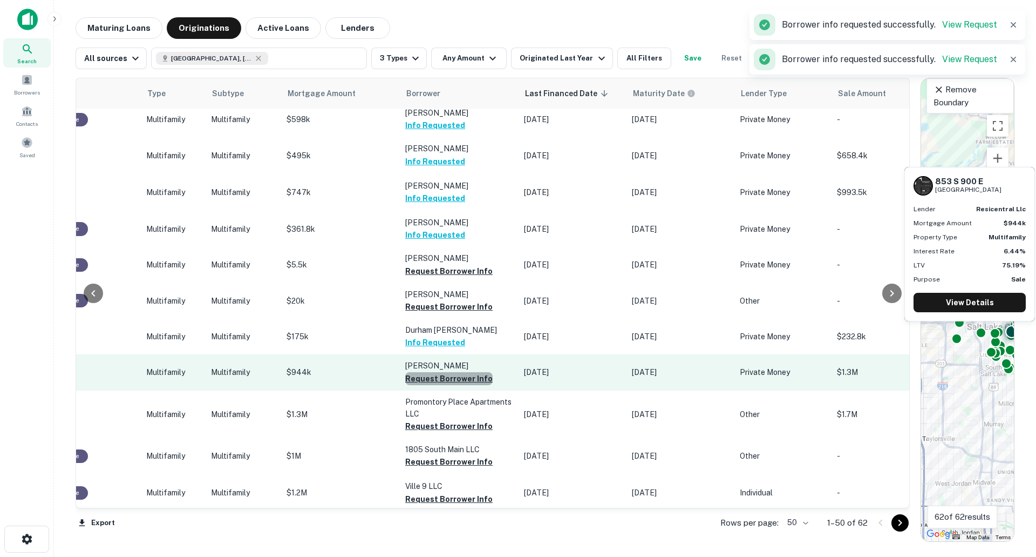
click at [462, 372] on button "Request Borrower Info" at bounding box center [448, 378] width 87 height 13
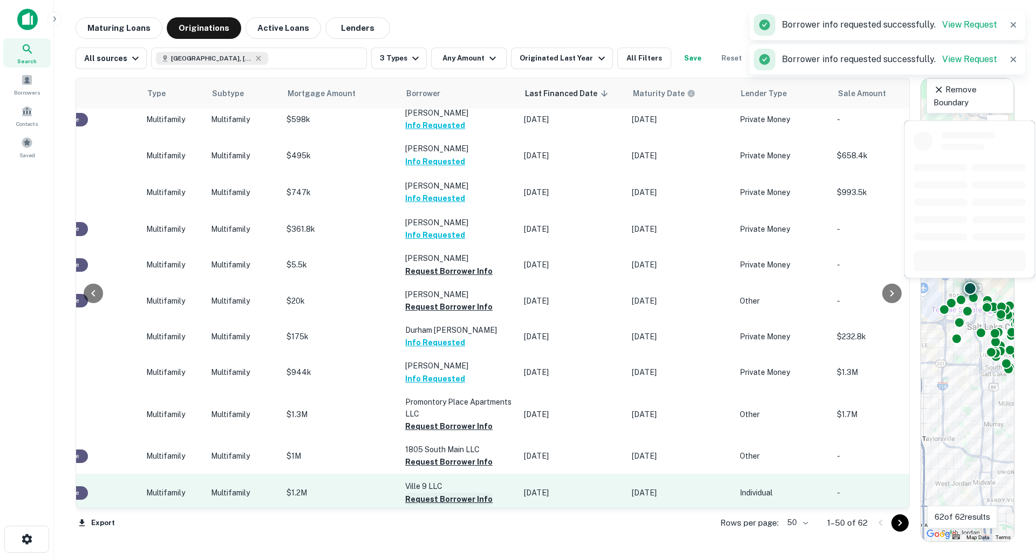
scroll to position [1468, 397]
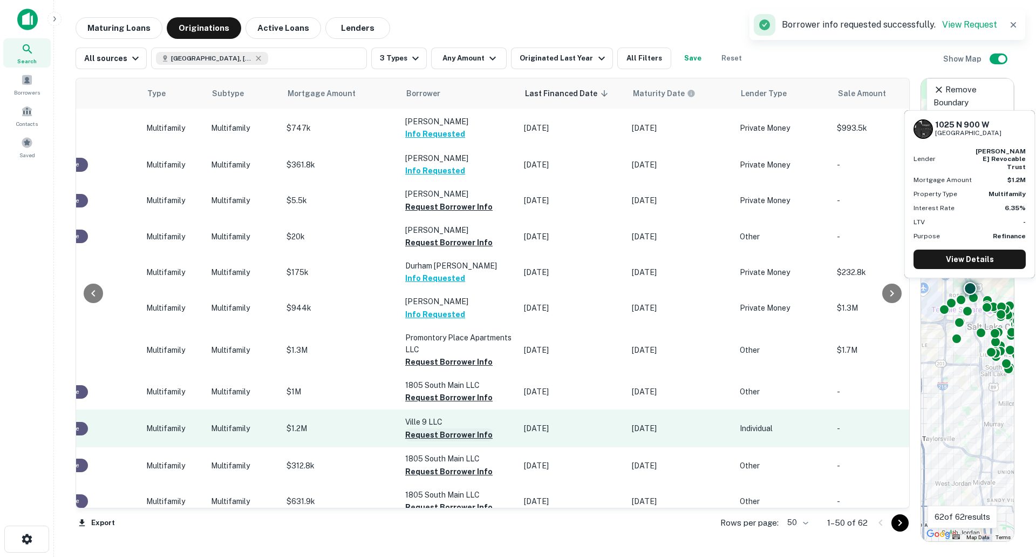
click at [459, 428] on button "Request Borrower Info" at bounding box center [448, 434] width 87 height 13
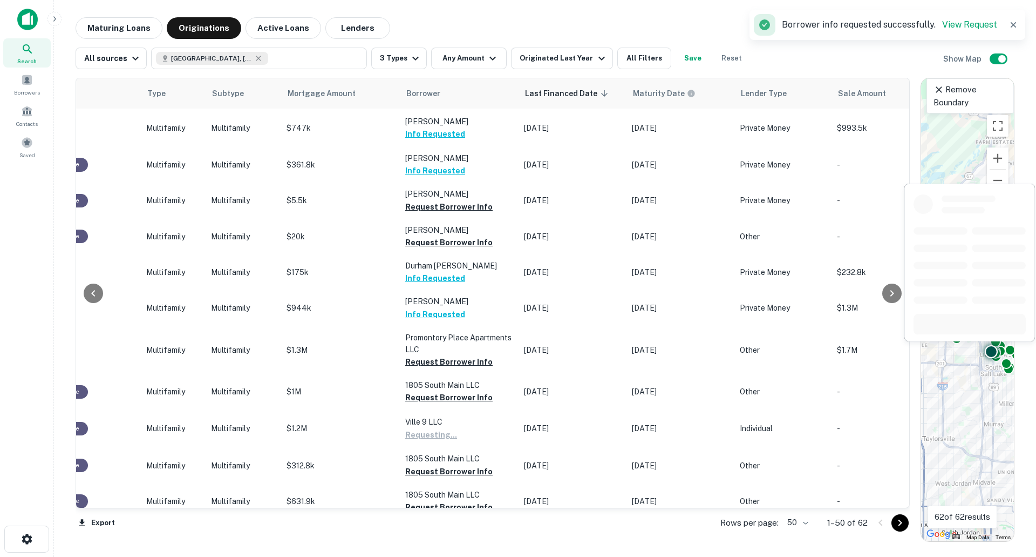
click at [451, 537] on button "Request Borrower Info" at bounding box center [448, 543] width 87 height 13
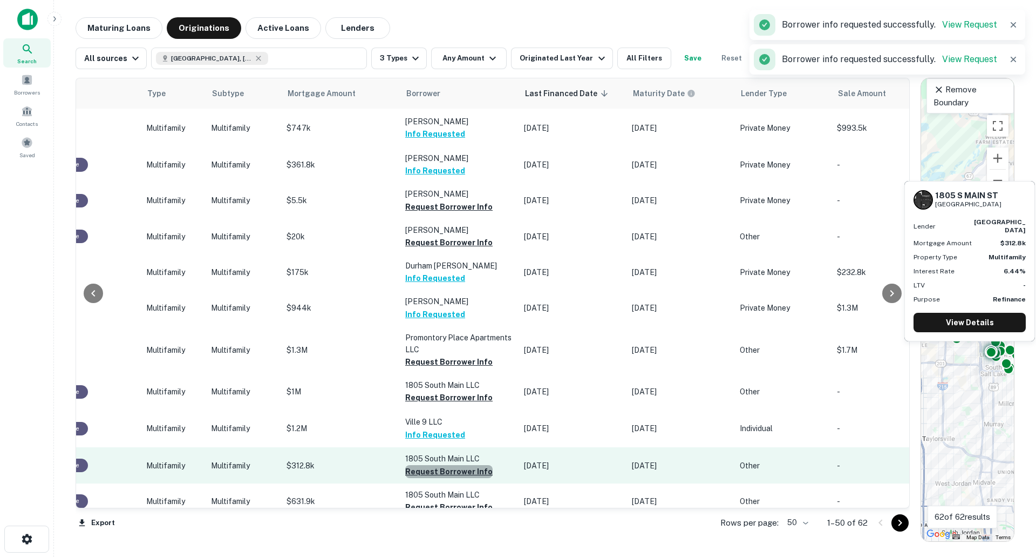
click at [462, 465] on button "Request Borrower Info" at bounding box center [448, 471] width 87 height 13
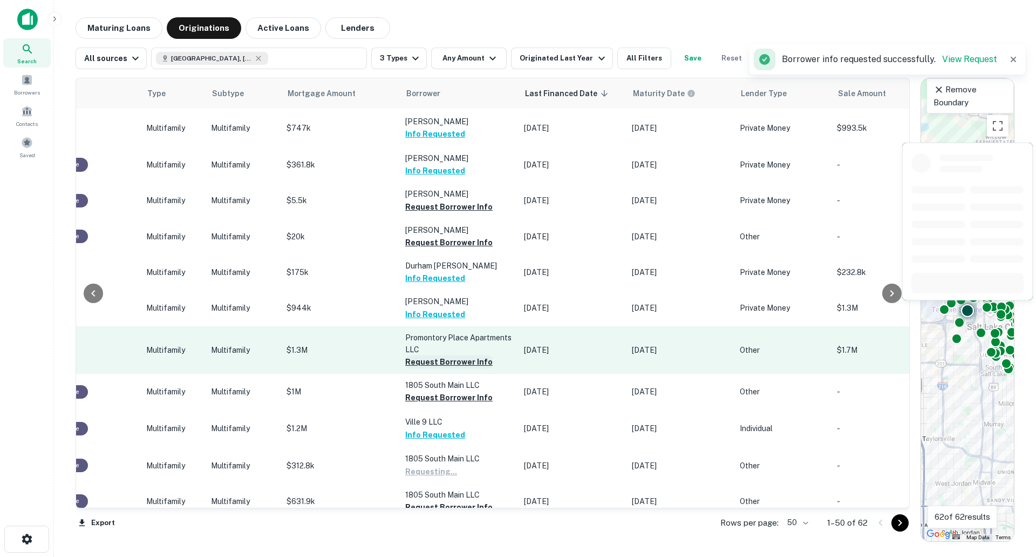
click at [455, 355] on button "Request Borrower Info" at bounding box center [448, 361] width 87 height 13
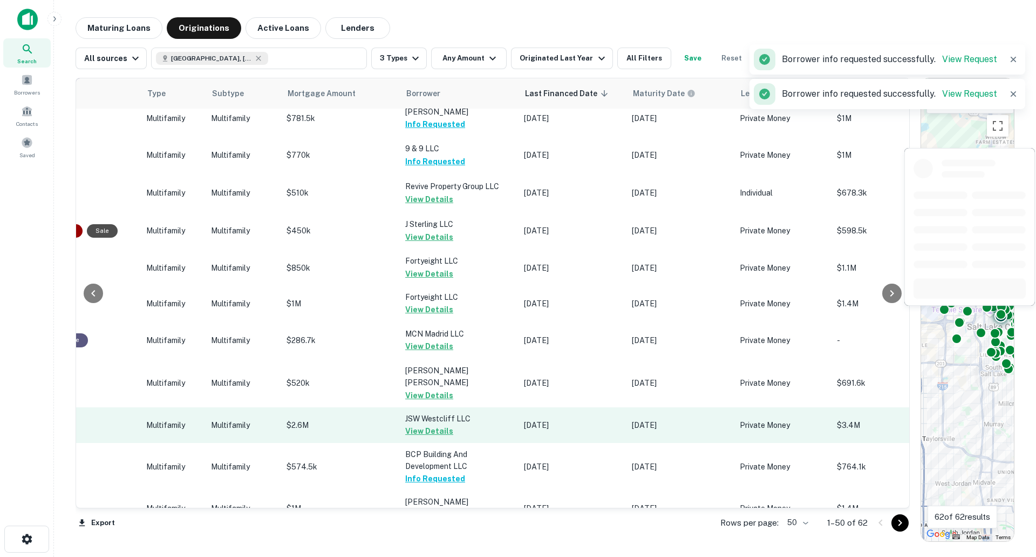
scroll to position [0, 397]
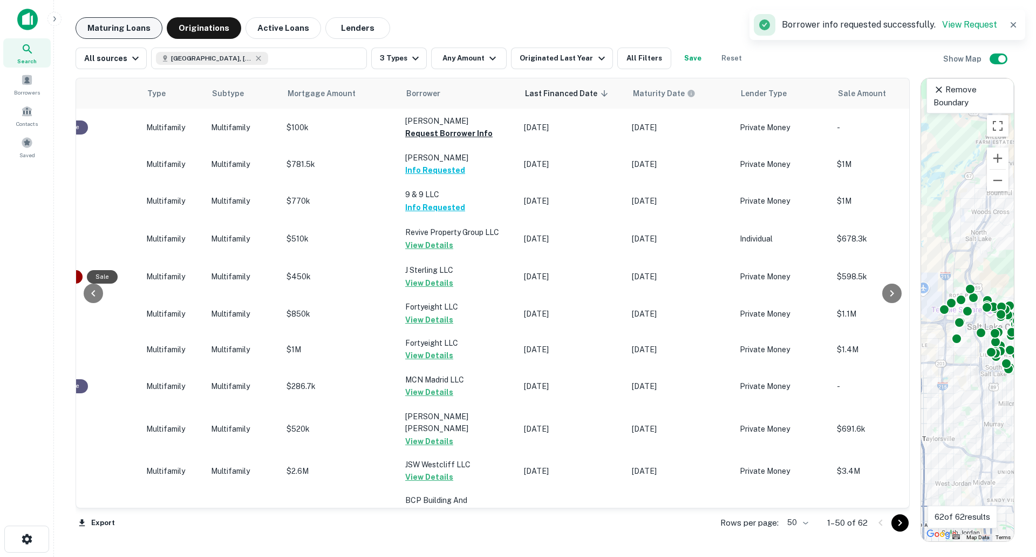
click at [121, 20] on button "Maturing Loans" at bounding box center [119, 28] width 87 height 22
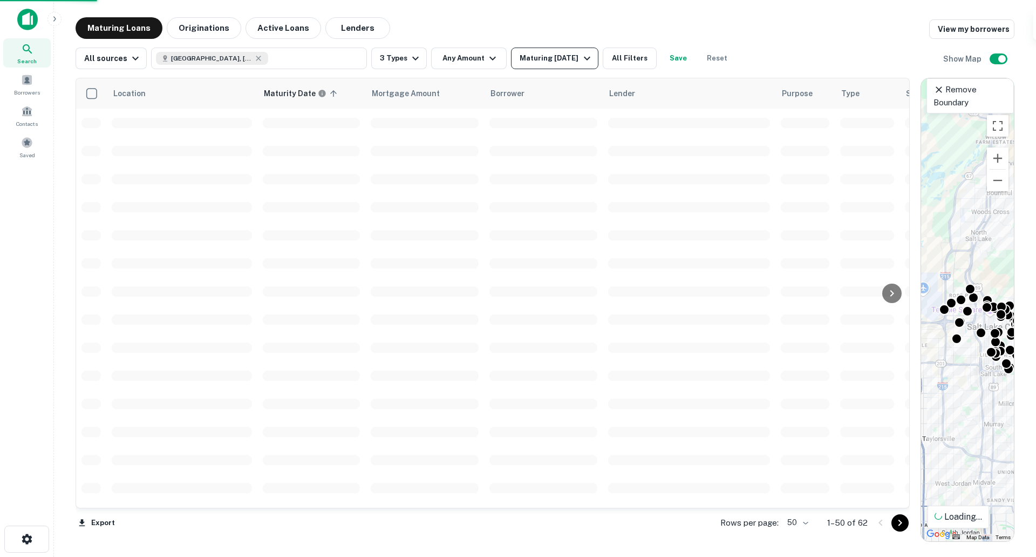
click at [539, 64] on div "Maturing [DATE]" at bounding box center [556, 58] width 73 height 13
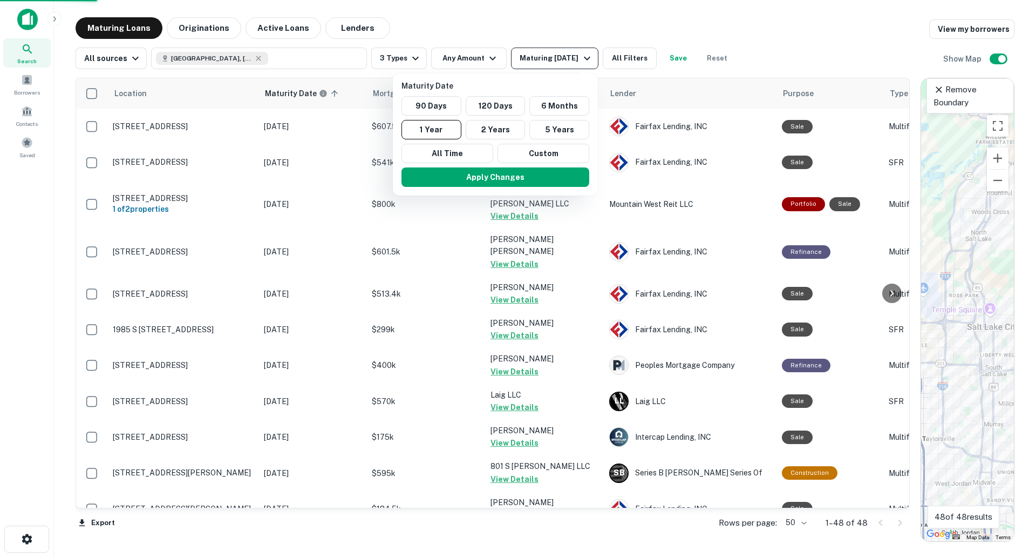
click at [583, 60] on div at bounding box center [518, 278] width 1036 height 557
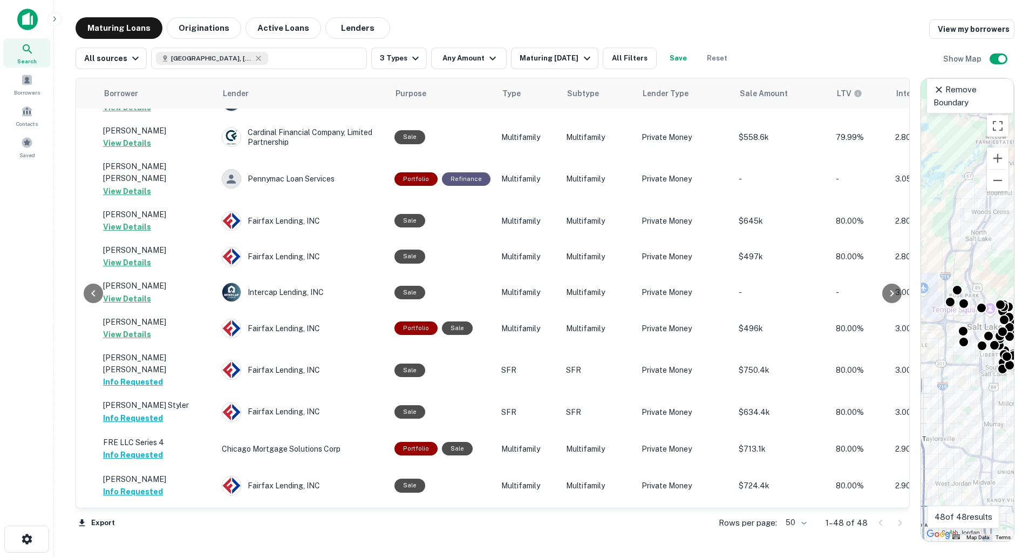
scroll to position [1366, 388]
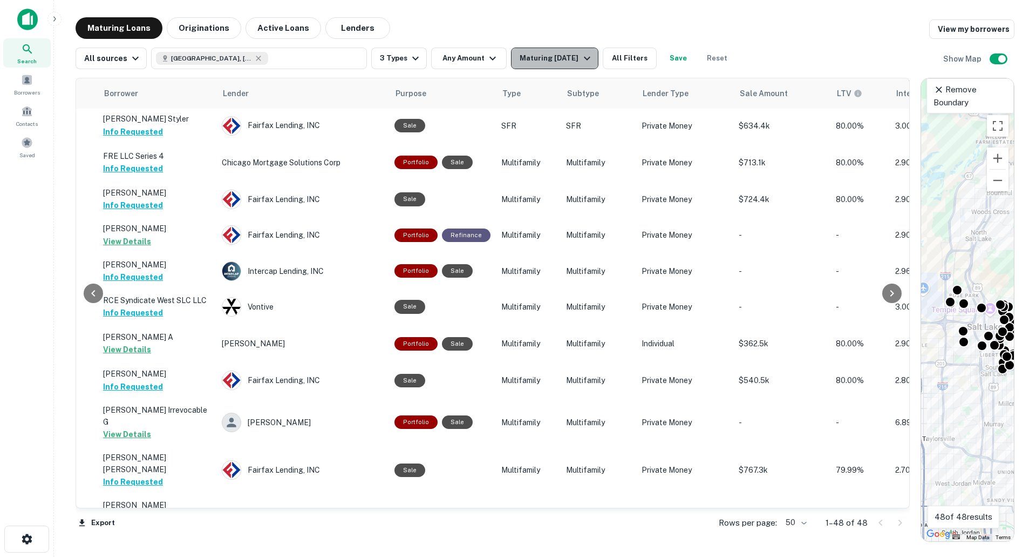
click at [576, 64] on div "Maturing [DATE]" at bounding box center [556, 58] width 73 height 13
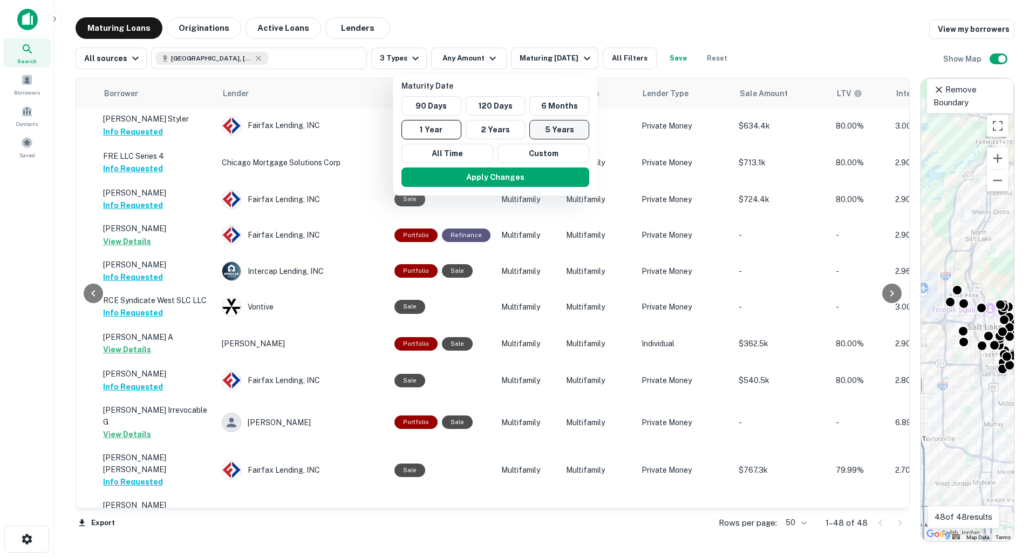
click at [543, 130] on button "5 Years" at bounding box center [560, 129] width 60 height 19
click at [521, 183] on button "Apply Changes" at bounding box center [502, 176] width 188 height 19
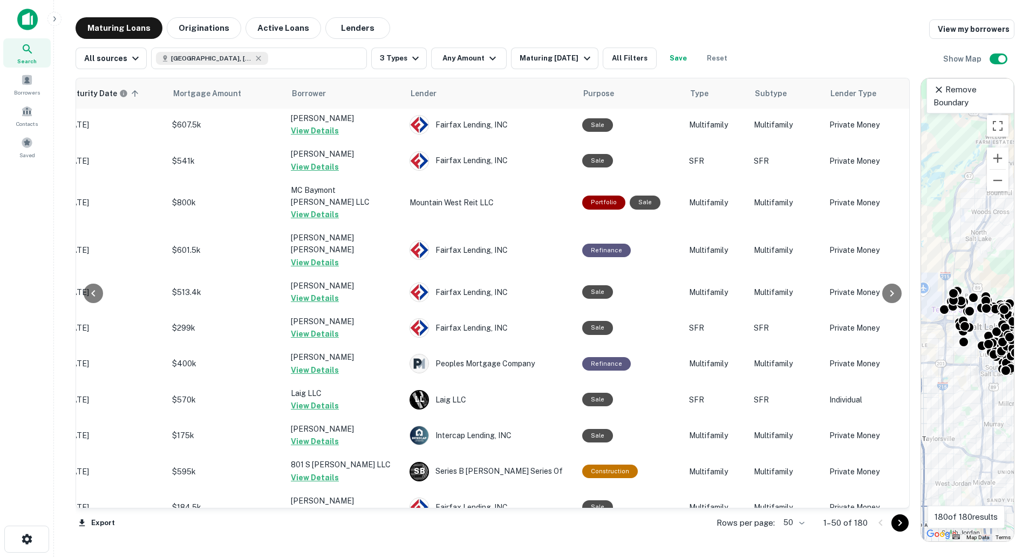
scroll to position [0, 200]
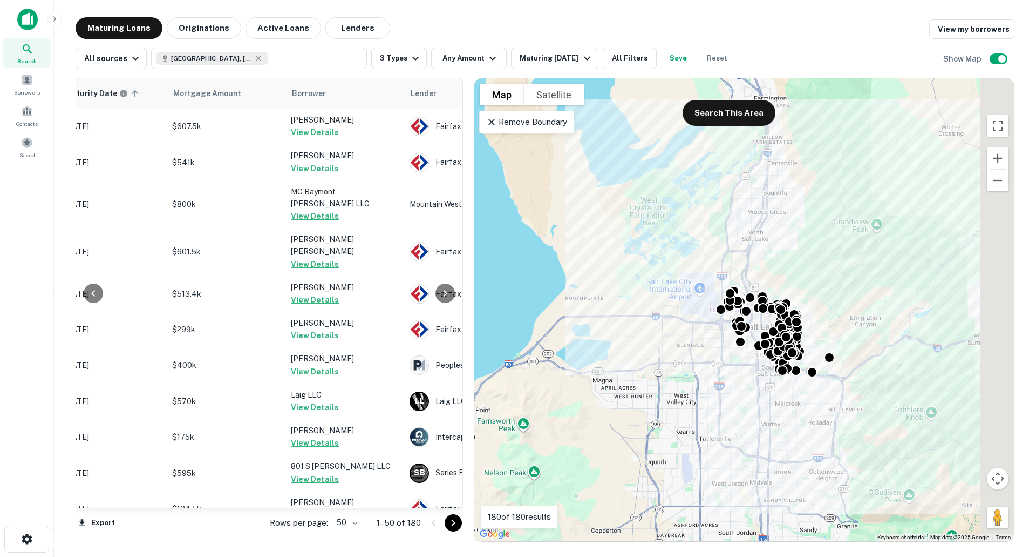
drag, startPoint x: 917, startPoint y: 143, endPoint x: 388, endPoint y: 198, distance: 531.8
click at [388, 198] on div "Location Maturity Date sorted ascending Mortgage Amount Borrower Lender Purpose…" at bounding box center [545, 305] width 939 height 472
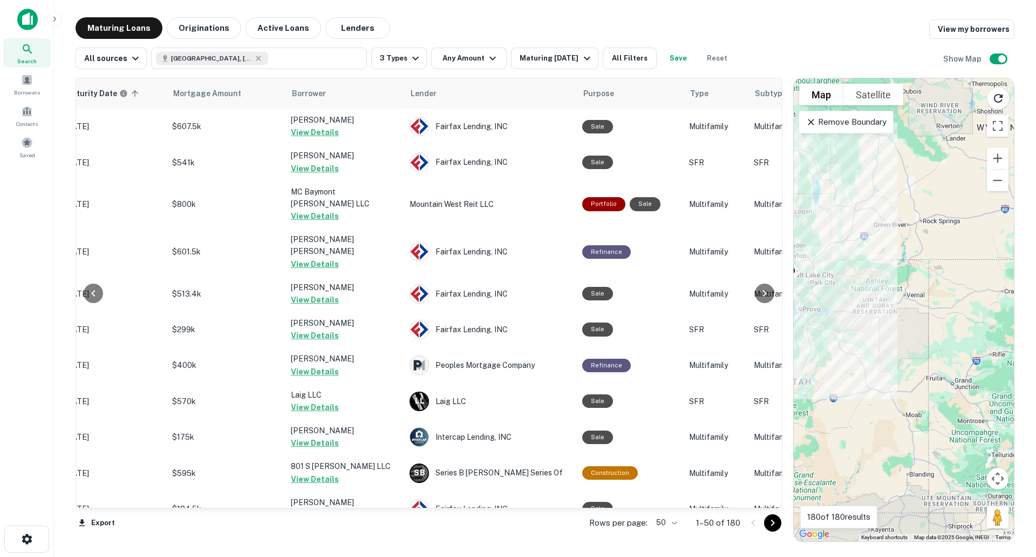
drag, startPoint x: 386, startPoint y: 150, endPoint x: 787, endPoint y: 207, distance: 405.1
click at [787, 207] on div at bounding box center [788, 310] width 11 height 464
click at [254, 55] on icon "button" at bounding box center [258, 58] width 9 height 9
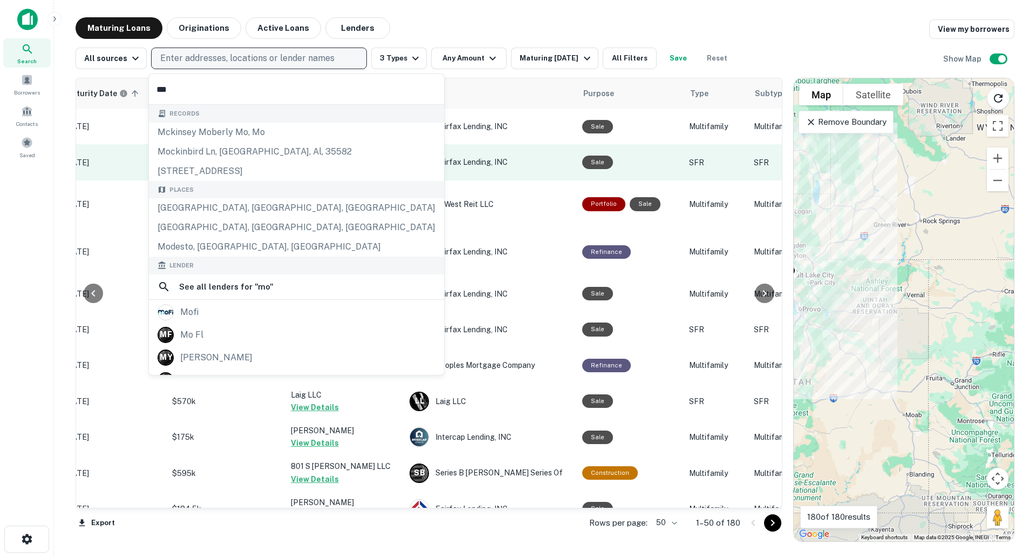
type input "****"
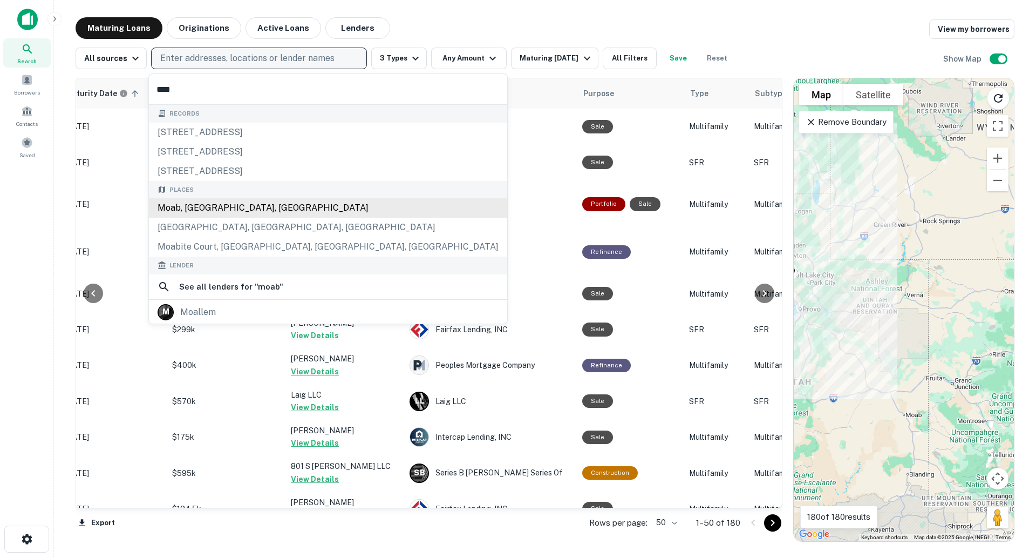
click at [236, 209] on div "Moab, [GEOGRAPHIC_DATA], [GEOGRAPHIC_DATA]" at bounding box center [328, 207] width 358 height 19
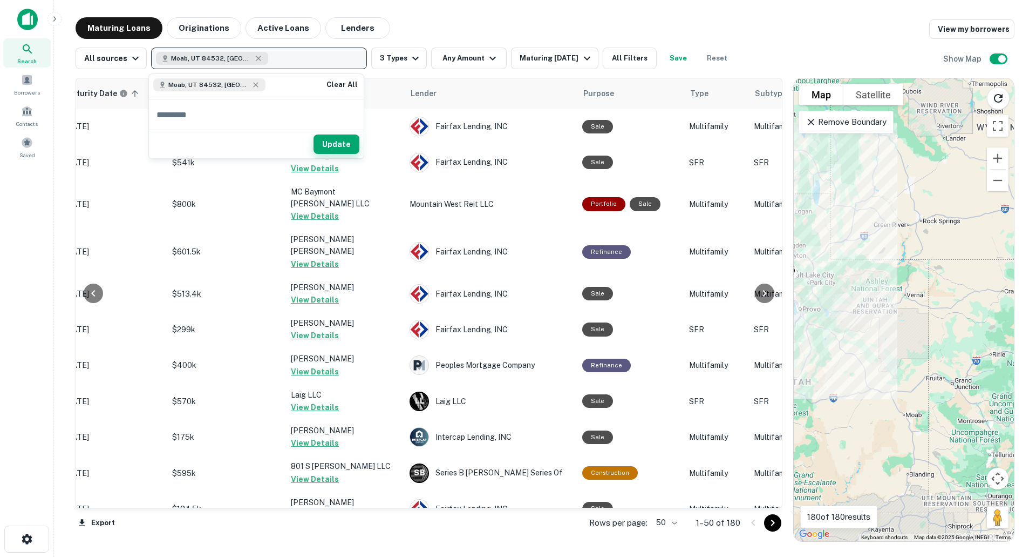
click at [337, 147] on button "Update" at bounding box center [337, 143] width 46 height 19
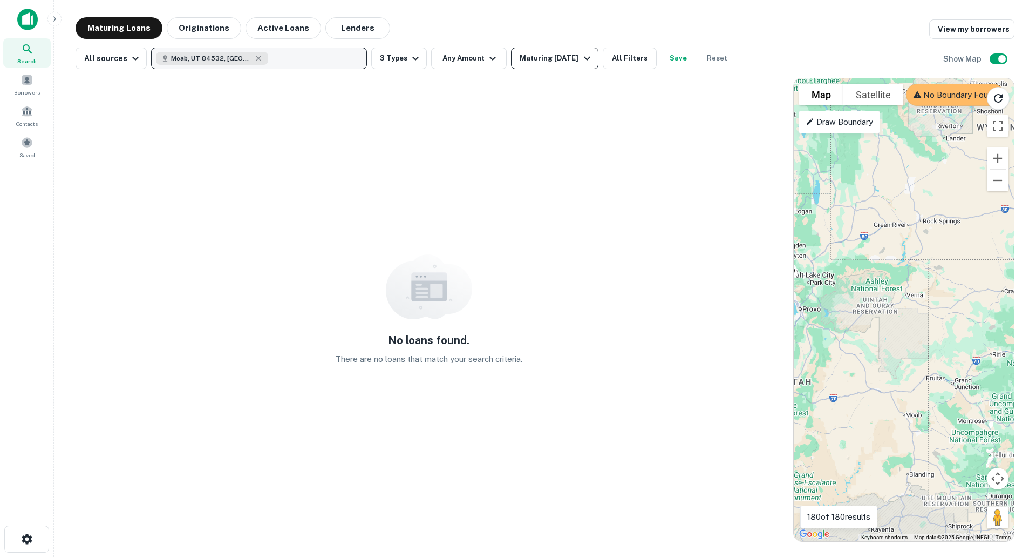
click at [559, 60] on div "Maturing [DATE]" at bounding box center [556, 58] width 73 height 13
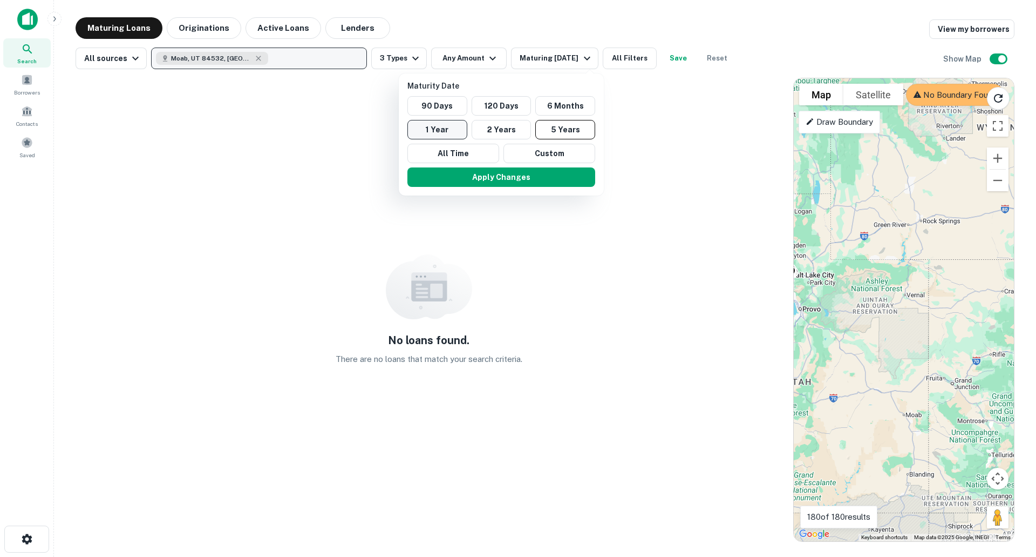
click at [429, 128] on button "1 Year" at bounding box center [438, 129] width 60 height 19
click at [513, 178] on button "Apply Changes" at bounding box center [496, 176] width 188 height 19
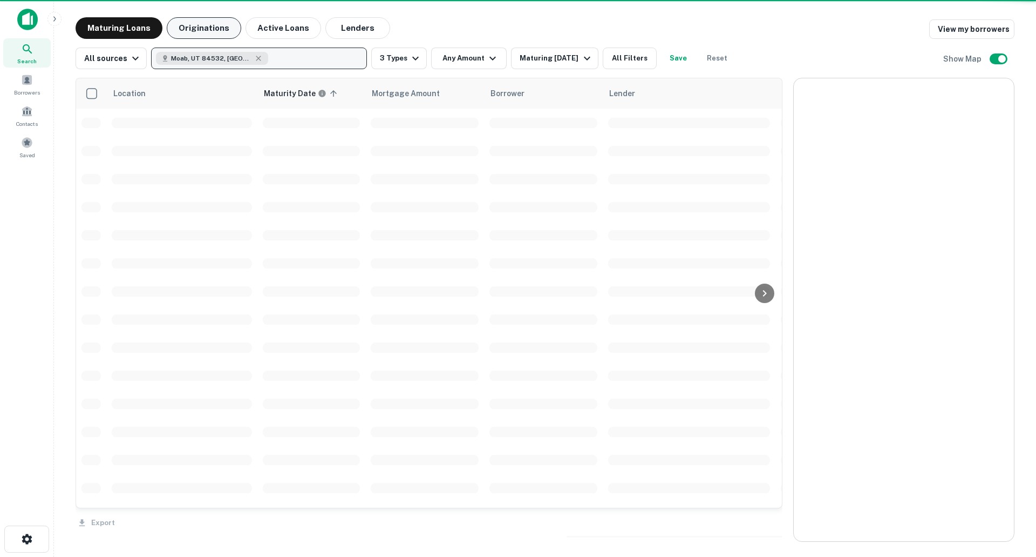
click at [220, 28] on button "Originations" at bounding box center [204, 28] width 74 height 22
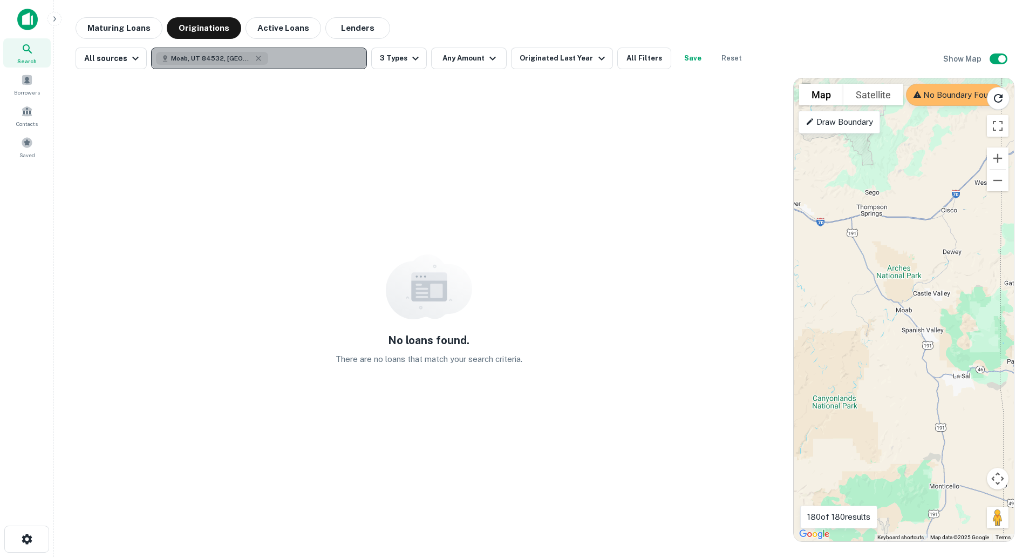
click at [274, 59] on button "Moab, UT 84532, [GEOGRAPHIC_DATA]" at bounding box center [259, 59] width 216 height 22
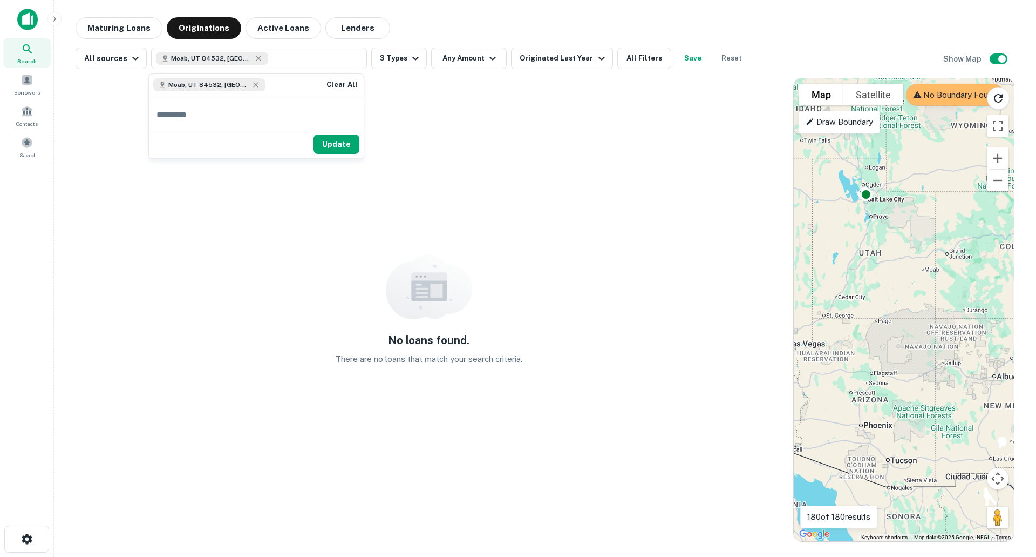
drag, startPoint x: 833, startPoint y: 281, endPoint x: 859, endPoint y: 280, distance: 26.0
click at [859, 280] on div "To activate drag with keyboard, press Alt + Enter. Once in keyboard drag state,…" at bounding box center [904, 309] width 220 height 463
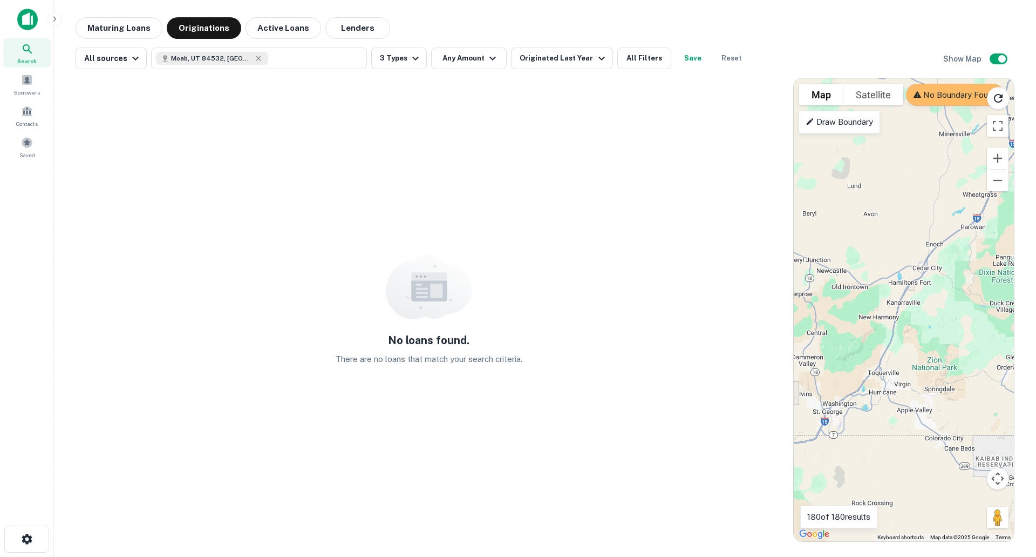
drag, startPoint x: 808, startPoint y: 312, endPoint x: 913, endPoint y: 297, distance: 106.3
click at [913, 297] on div "To activate drag with keyboard, press Alt + Enter. Once in keyboard drag state,…" at bounding box center [904, 309] width 220 height 463
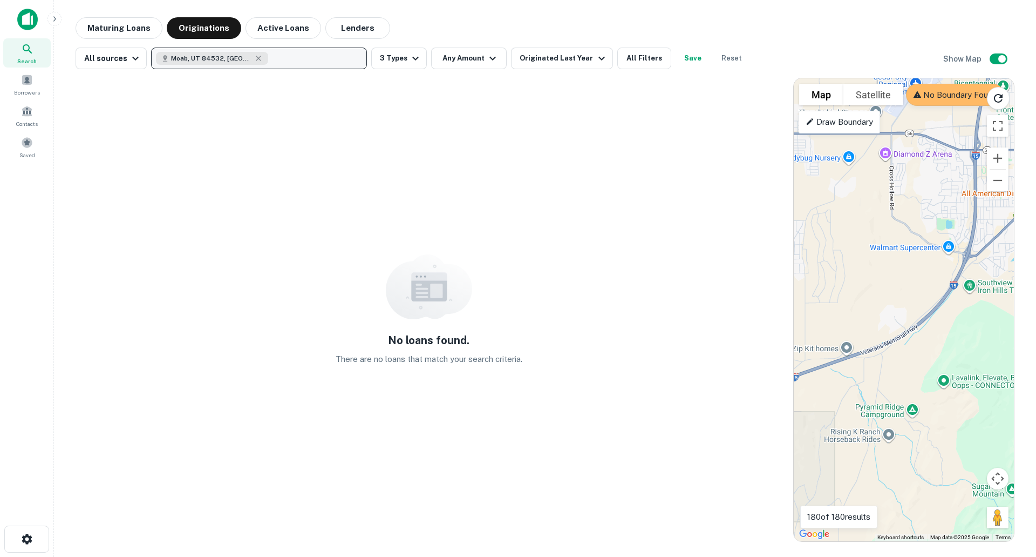
click at [249, 56] on div "Moab, UT 84532, [GEOGRAPHIC_DATA]" at bounding box center [212, 58] width 112 height 13
click at [254, 56] on icon "button" at bounding box center [258, 58] width 9 height 9
click at [243, 56] on p "Enter addresses, locations or lender names" at bounding box center [247, 58] width 174 height 13
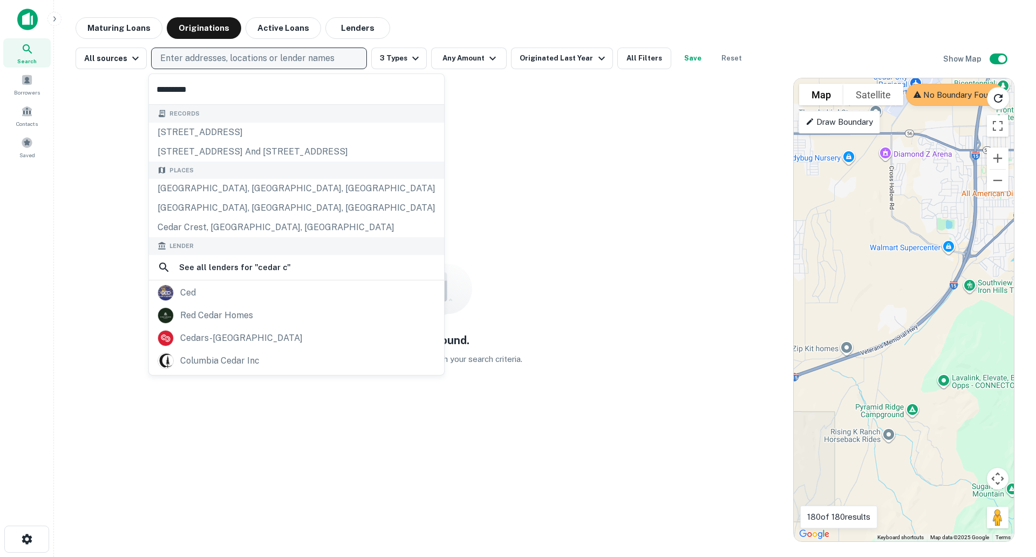
type input "**********"
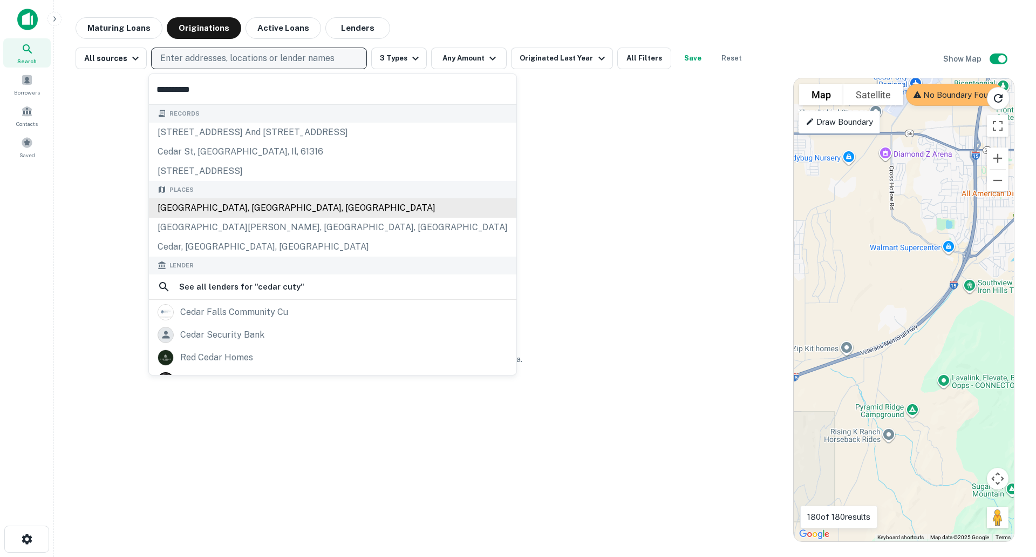
click at [236, 206] on div "[GEOGRAPHIC_DATA], [GEOGRAPHIC_DATA], [GEOGRAPHIC_DATA]" at bounding box center [333, 207] width 368 height 19
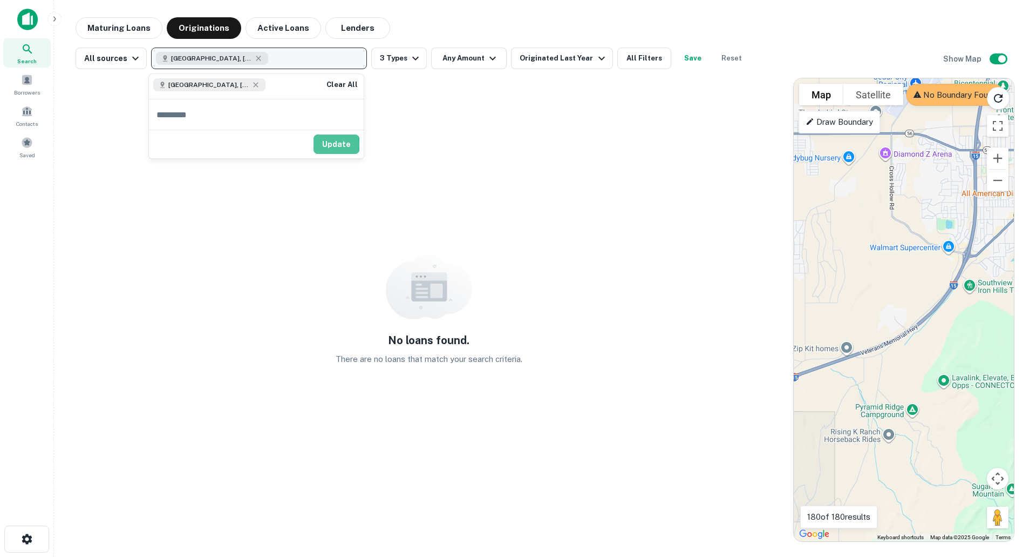
drag, startPoint x: 323, startPoint y: 144, endPoint x: 600, endPoint y: 34, distance: 298.5
click at [324, 144] on button "Update" at bounding box center [337, 143] width 46 height 19
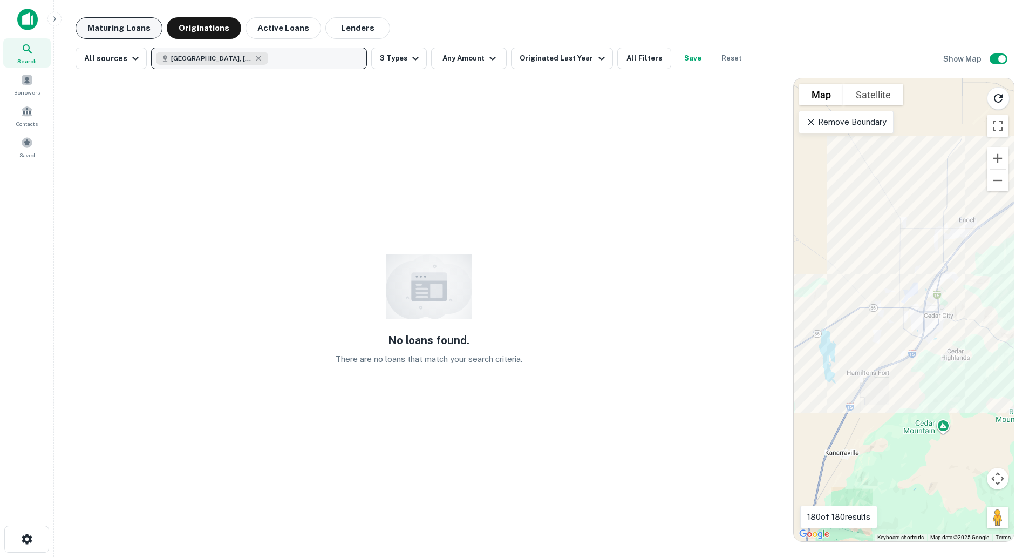
click at [98, 22] on button "Maturing Loans" at bounding box center [119, 28] width 87 height 22
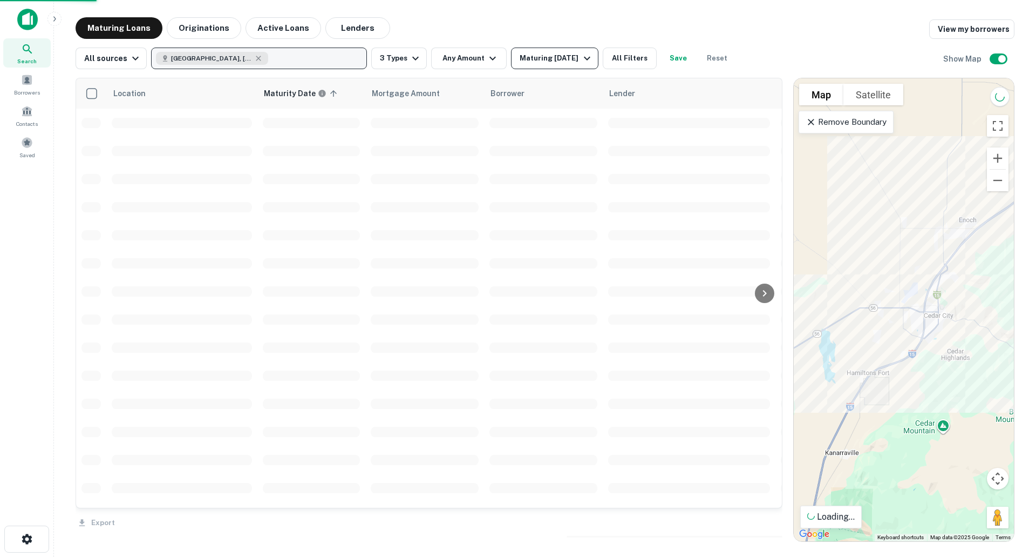
click at [543, 50] on button "Maturing [DATE]" at bounding box center [554, 59] width 87 height 22
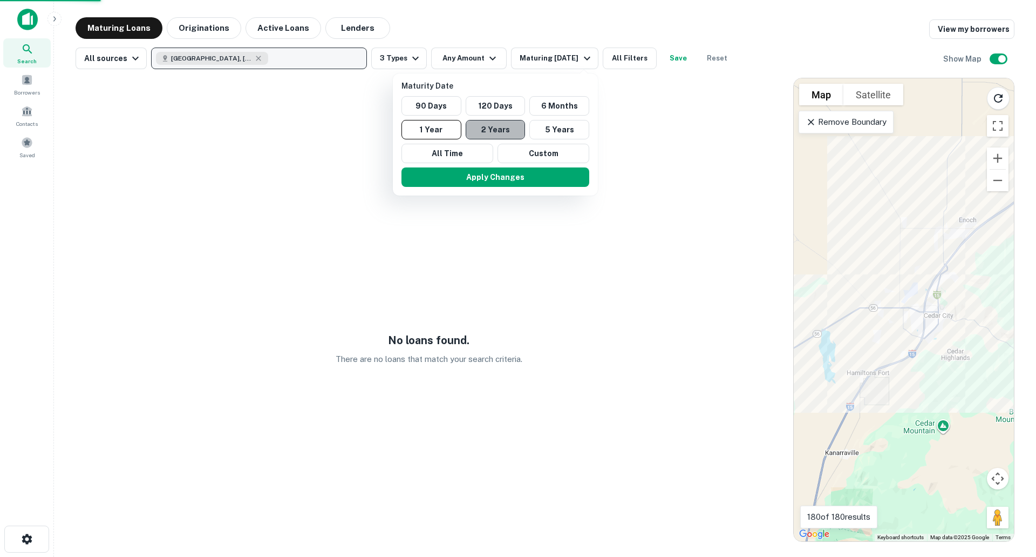
click at [515, 125] on button "2 Years" at bounding box center [496, 129] width 60 height 19
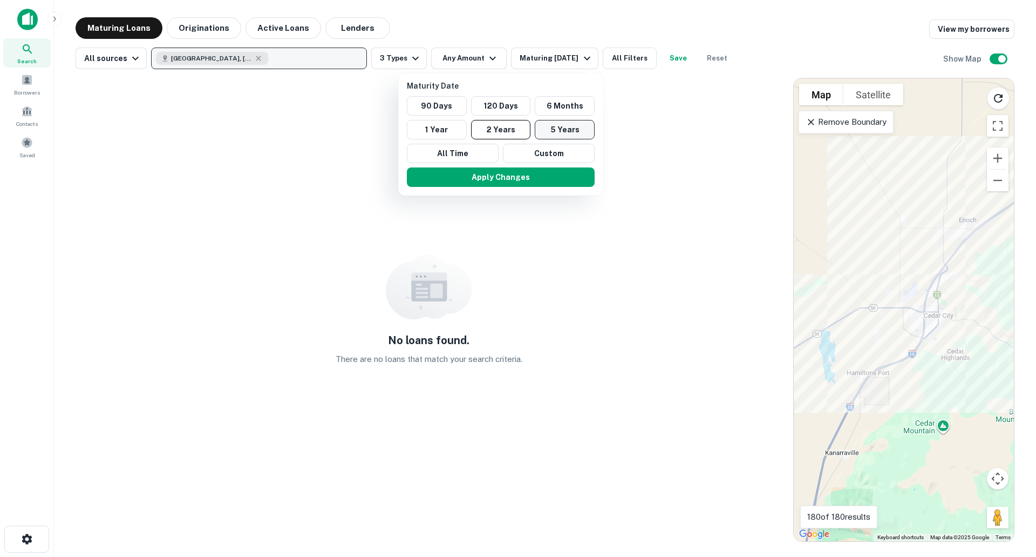
click at [573, 131] on button "5 Years" at bounding box center [565, 129] width 60 height 19
click at [554, 172] on button "Apply Changes" at bounding box center [502, 176] width 188 height 19
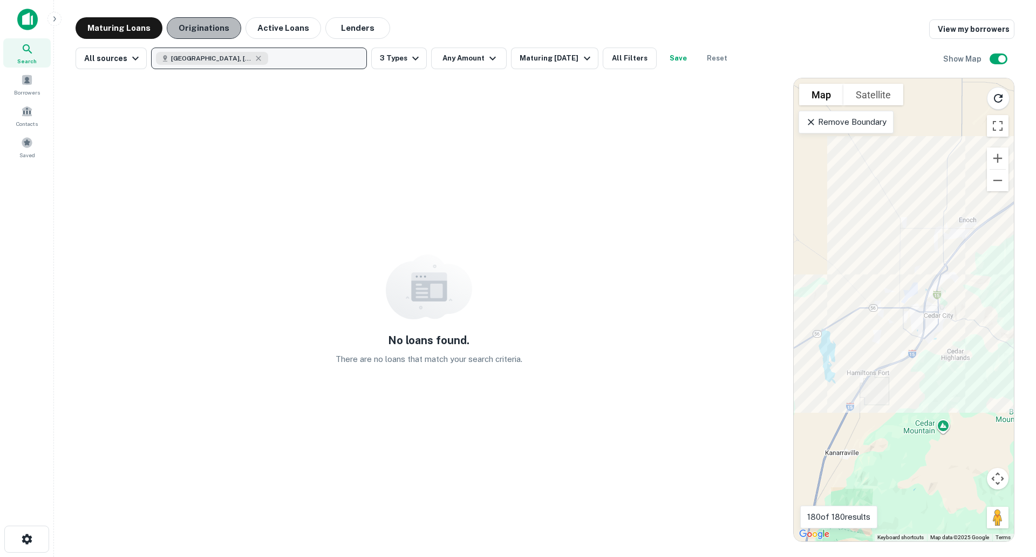
click at [196, 36] on button "Originations" at bounding box center [204, 28] width 74 height 22
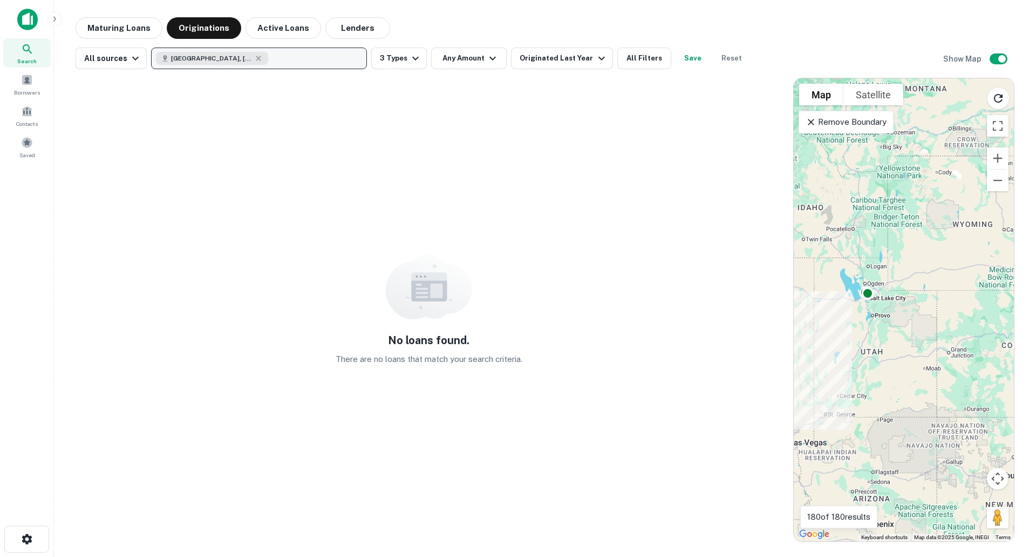
drag, startPoint x: 962, startPoint y: 276, endPoint x: 911, endPoint y: 309, distance: 60.2
click at [911, 309] on div "To activate drag with keyboard, press Alt + Enter. Once in keyboard drag state,…" at bounding box center [904, 309] width 220 height 463
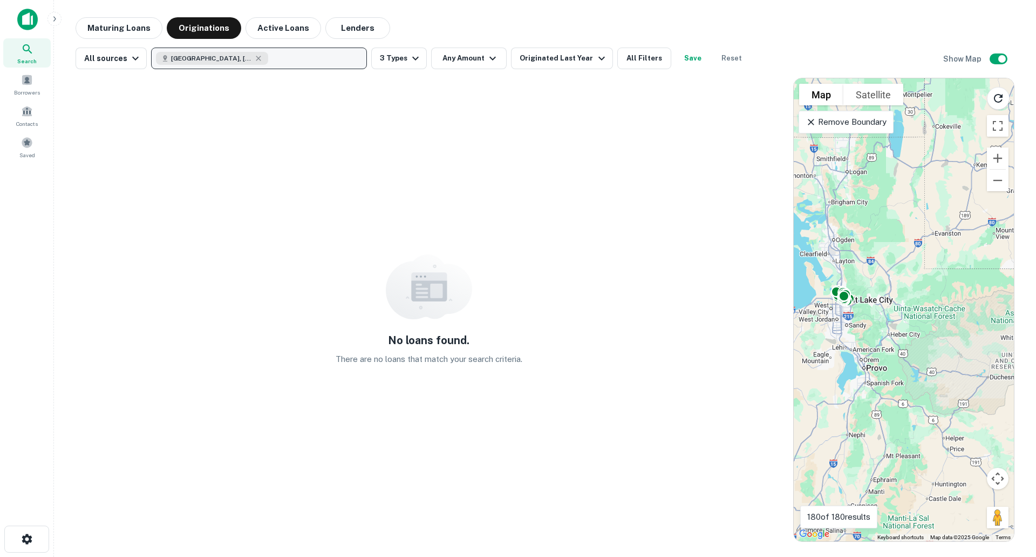
drag, startPoint x: 812, startPoint y: 270, endPoint x: 929, endPoint y: 281, distance: 117.0
click at [928, 281] on div "To activate drag with keyboard, press Alt + Enter. Once in keyboard drag state,…" at bounding box center [904, 309] width 220 height 463
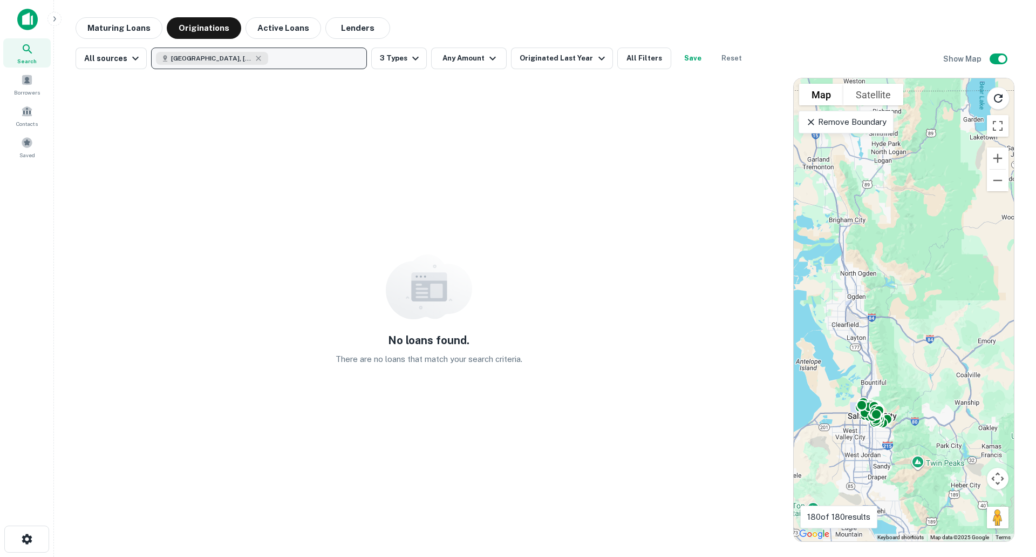
drag, startPoint x: 852, startPoint y: 308, endPoint x: 966, endPoint y: 291, distance: 115.7
click at [966, 291] on div "To activate drag with keyboard, press Alt + Enter. Once in keyboard drag state,…" at bounding box center [904, 309] width 220 height 463
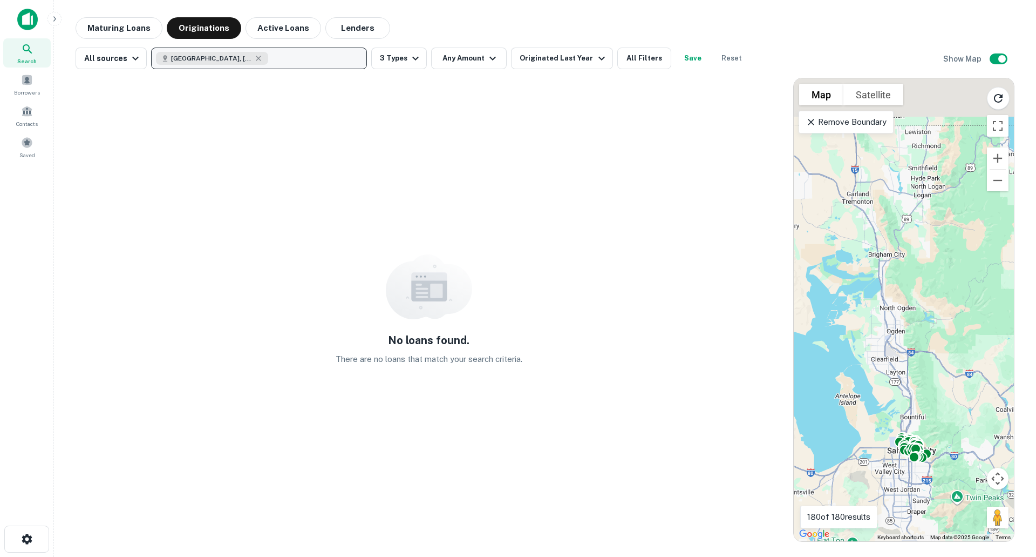
drag, startPoint x: 941, startPoint y: 140, endPoint x: 914, endPoint y: 274, distance: 137.2
click at [914, 274] on div "To activate drag with keyboard, press Alt + Enter. Once in keyboard drag state,…" at bounding box center [904, 309] width 220 height 463
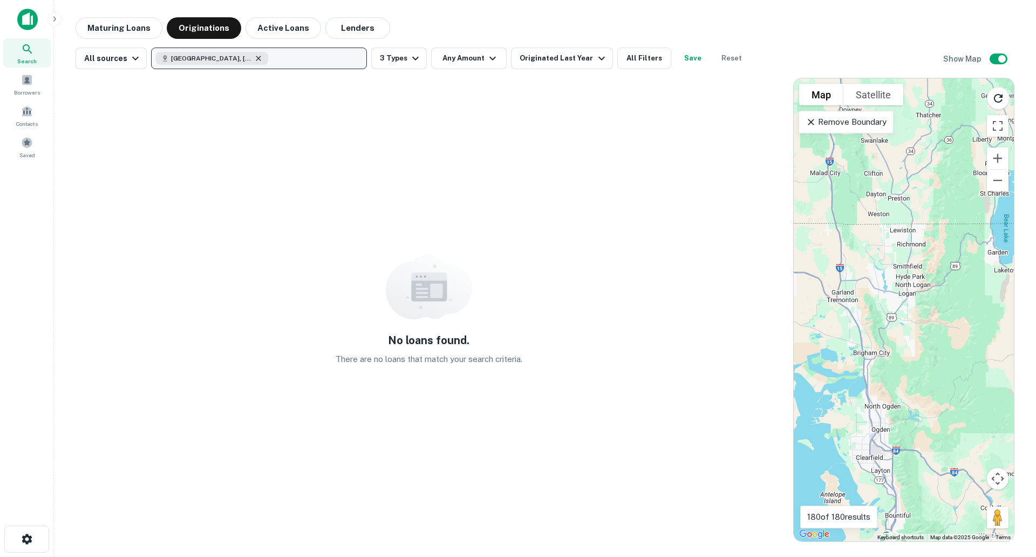
click at [254, 57] on icon "button" at bounding box center [258, 58] width 9 height 9
type input "*****"
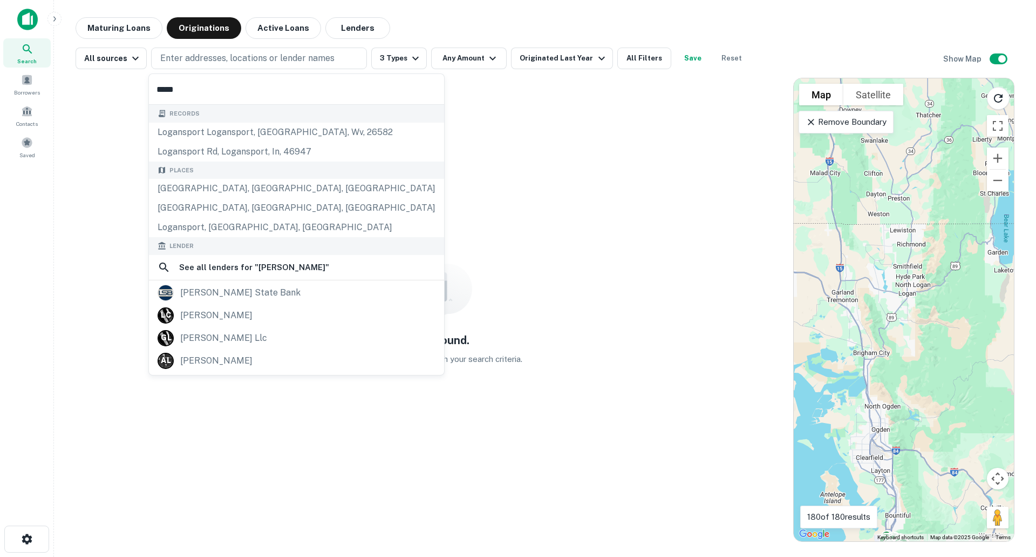
click at [227, 194] on div "Places [GEOGRAPHIC_DATA], [GEOGRAPHIC_DATA], [GEOGRAPHIC_DATA] [GEOGRAPHIC_DATA…" at bounding box center [296, 199] width 295 height 76
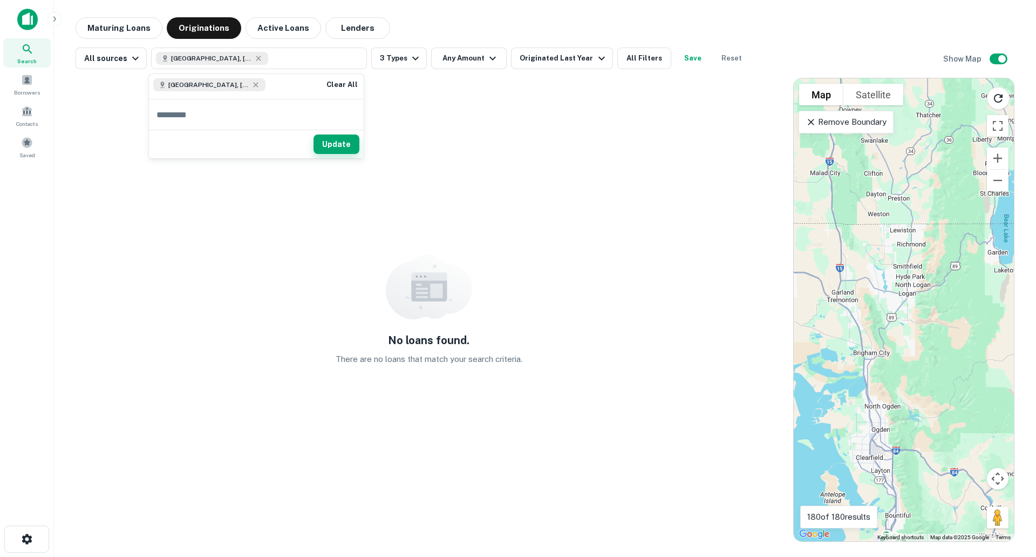
click at [339, 141] on button "Update" at bounding box center [337, 143] width 46 height 19
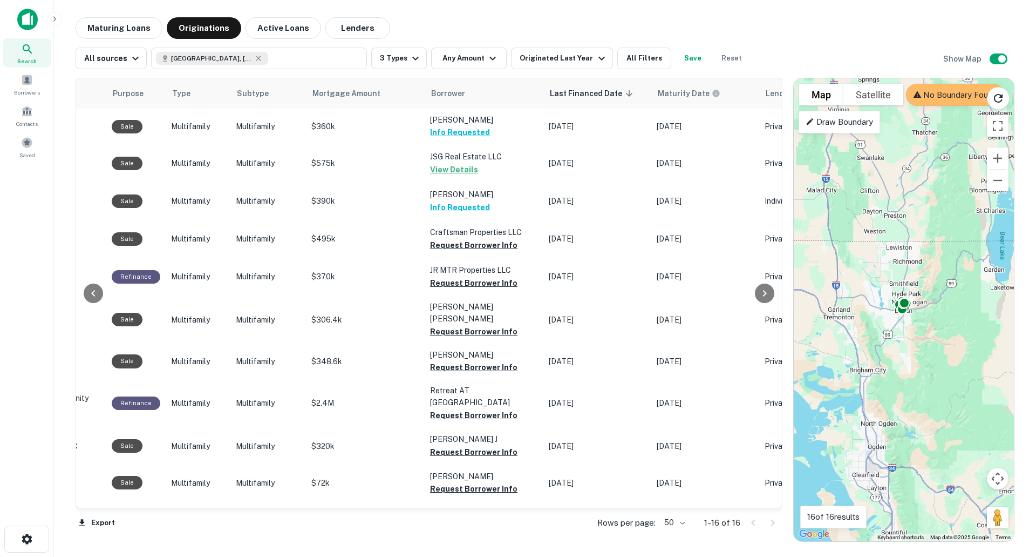
scroll to position [0, 496]
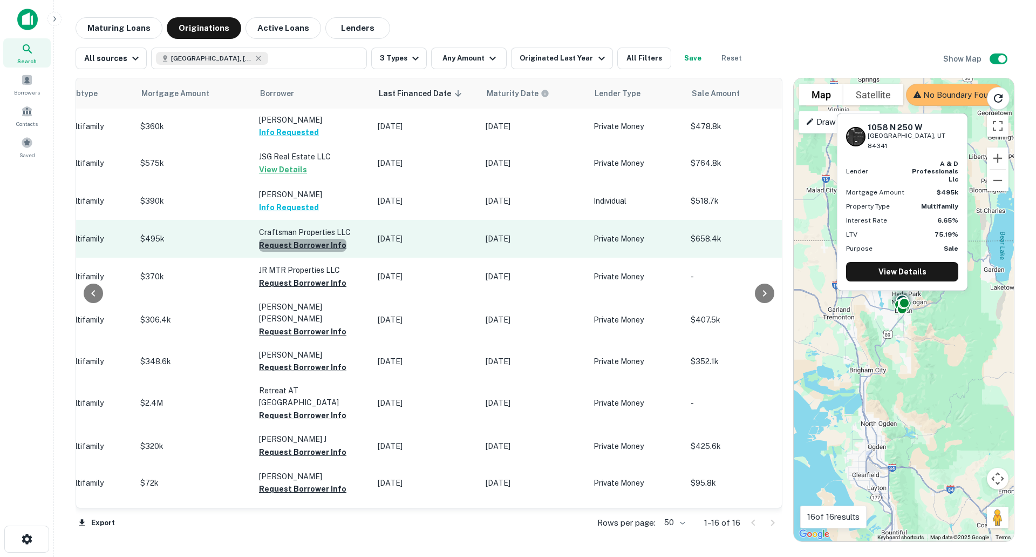
click at [327, 245] on button "Request Borrower Info" at bounding box center [302, 245] width 87 height 13
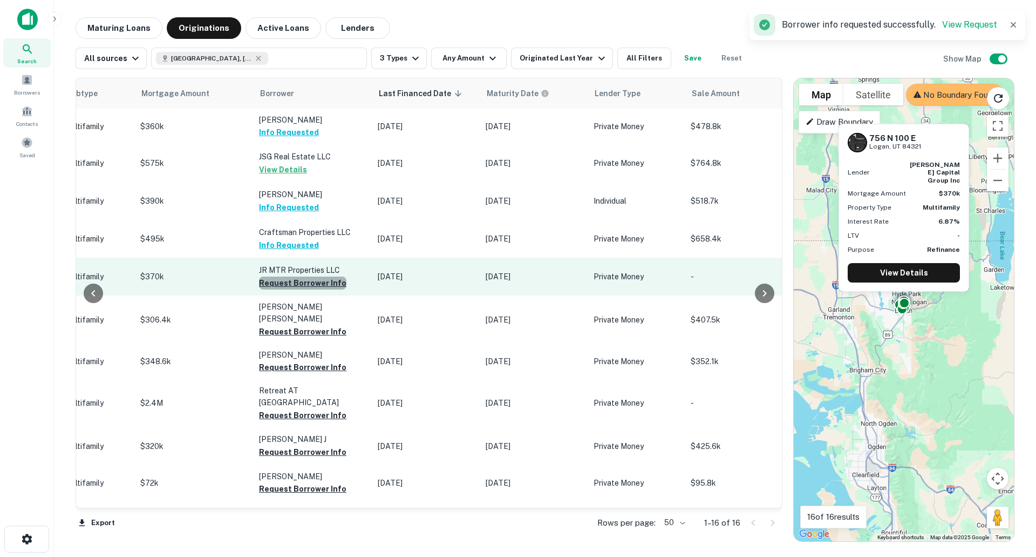
click at [326, 277] on button "Request Borrower Info" at bounding box center [302, 282] width 87 height 13
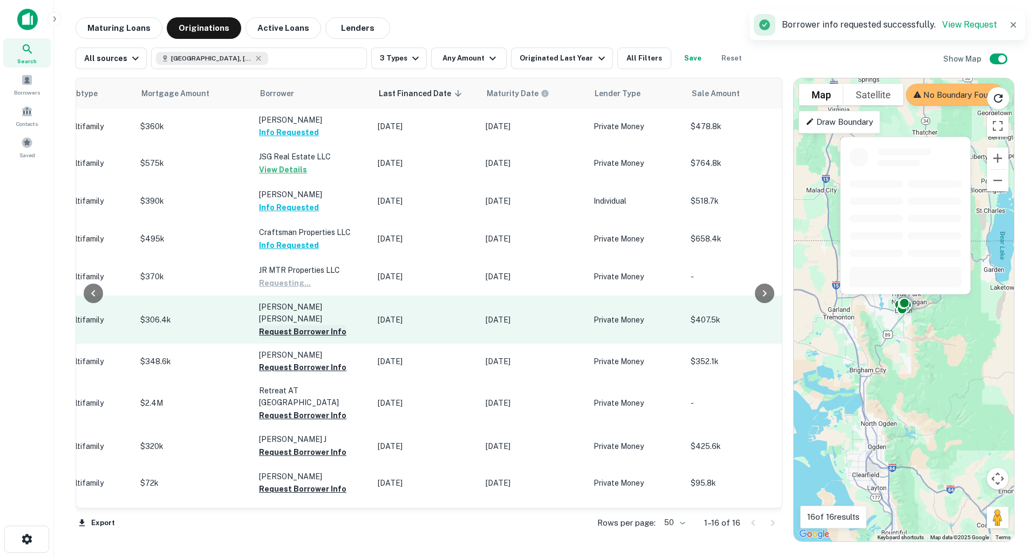
click at [321, 325] on button "Request Borrower Info" at bounding box center [302, 331] width 87 height 13
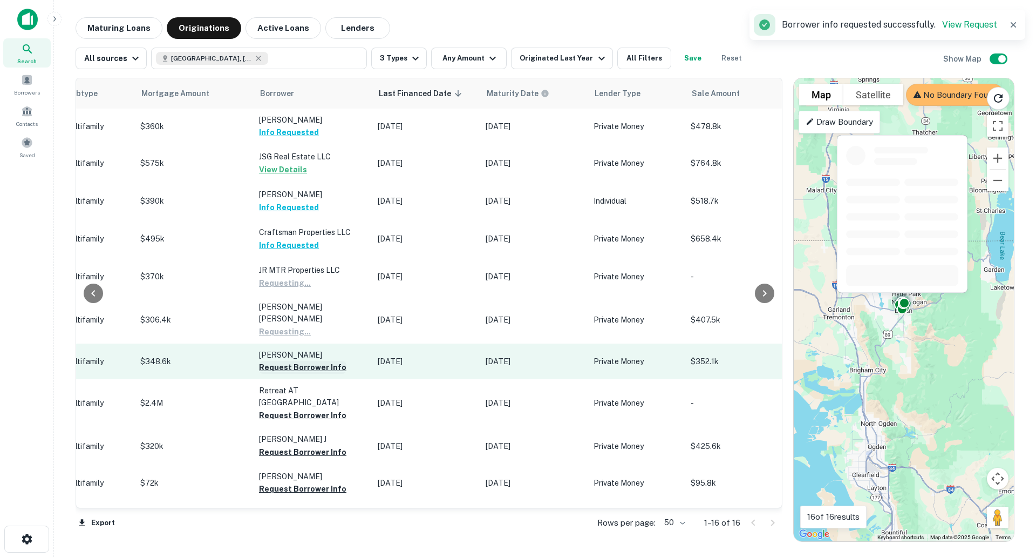
click at [314, 361] on button "Request Borrower Info" at bounding box center [302, 367] width 87 height 13
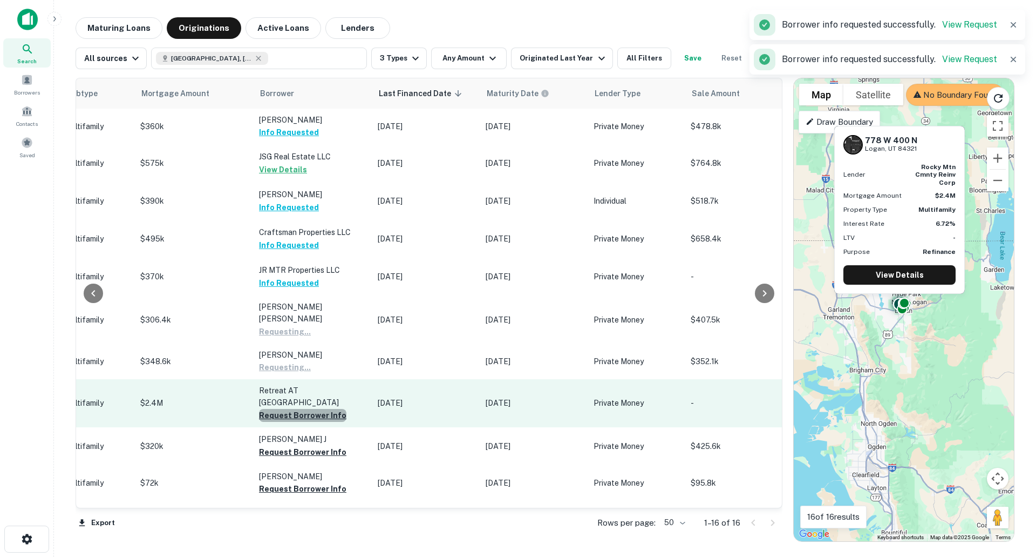
click at [312, 409] on button "Request Borrower Info" at bounding box center [302, 415] width 87 height 13
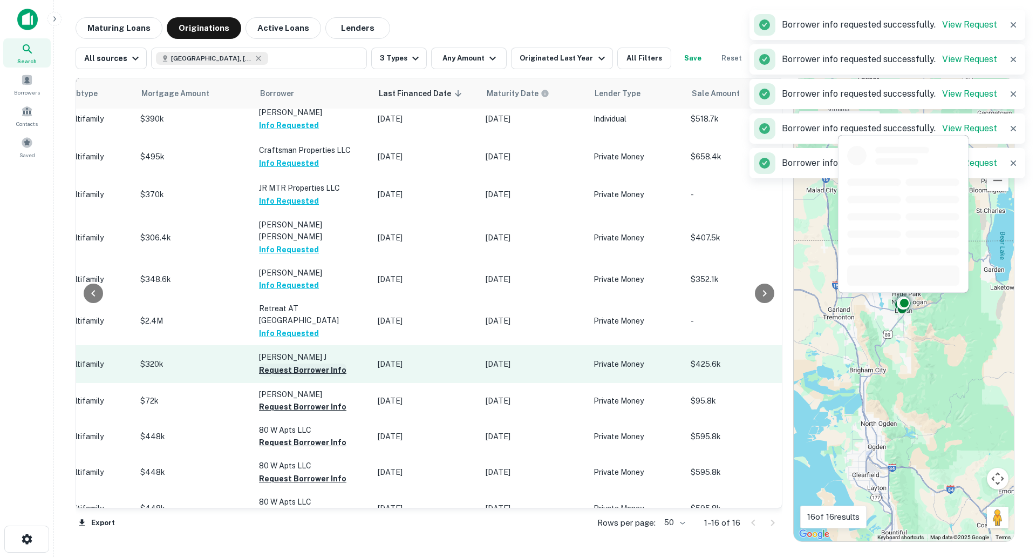
scroll to position [108, 496]
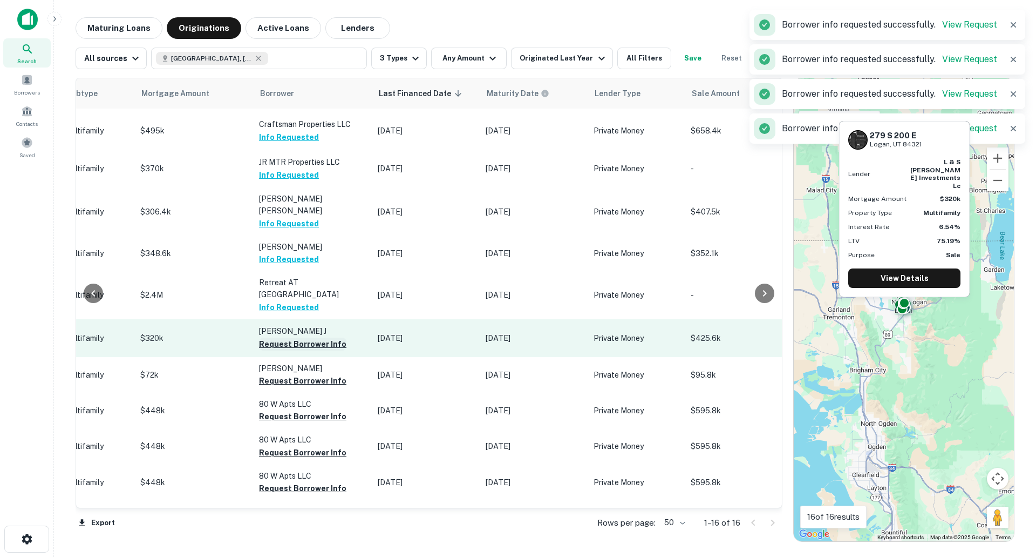
click at [317, 337] on button "Request Borrower Info" at bounding box center [302, 343] width 87 height 13
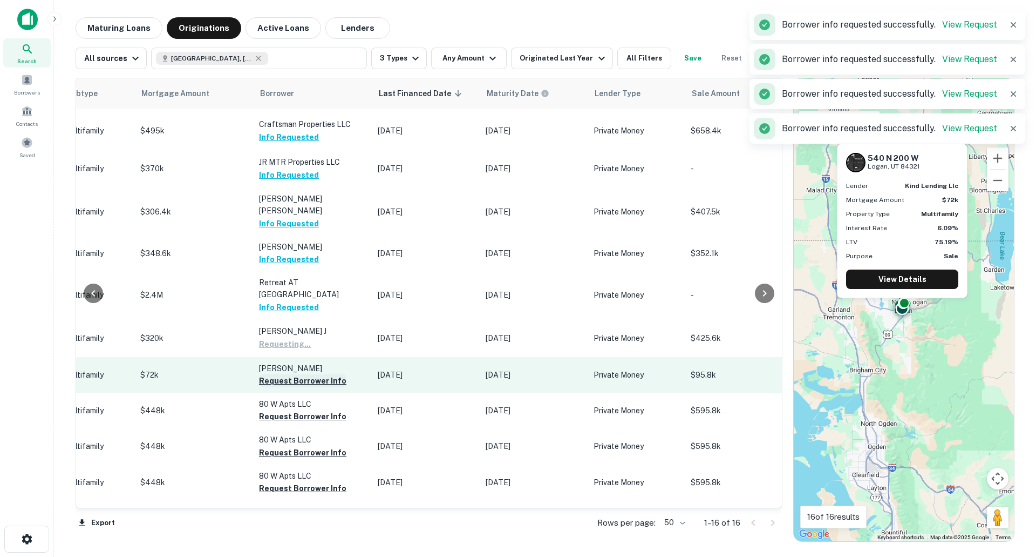
click at [316, 374] on button "Request Borrower Info" at bounding box center [302, 380] width 87 height 13
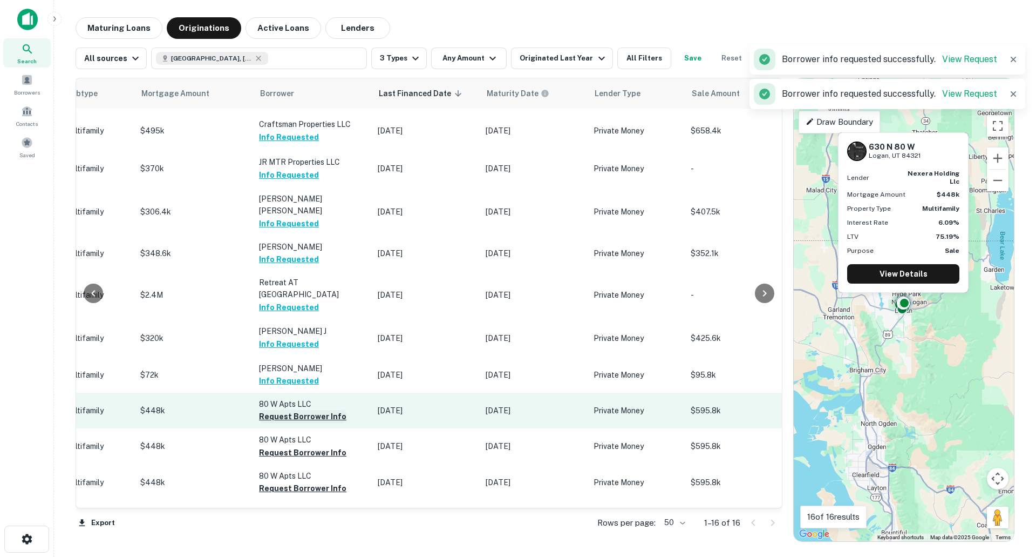
click at [304, 410] on button "Request Borrower Info" at bounding box center [302, 416] width 87 height 13
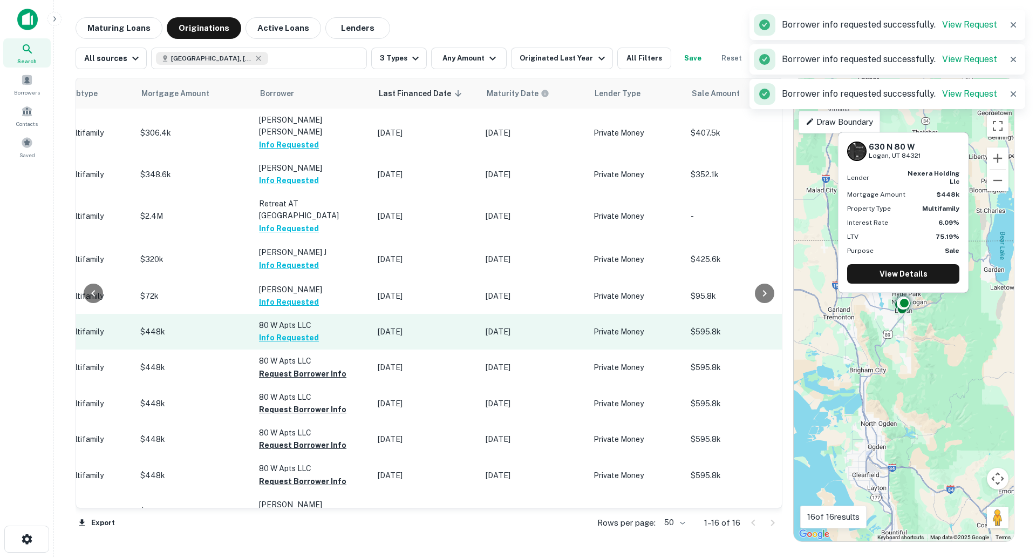
scroll to position [204, 496]
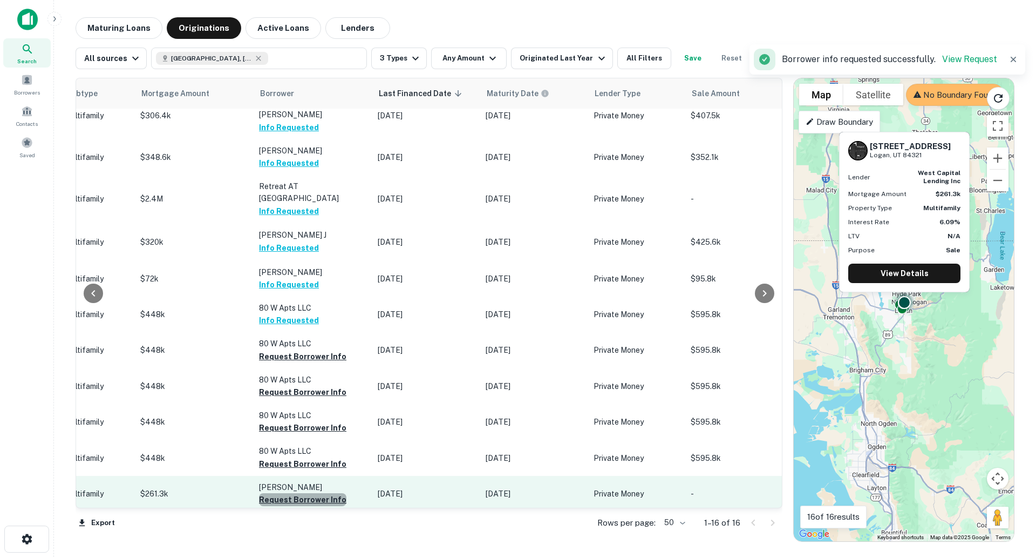
click at [320, 493] on button "Request Borrower Info" at bounding box center [302, 499] width 87 height 13
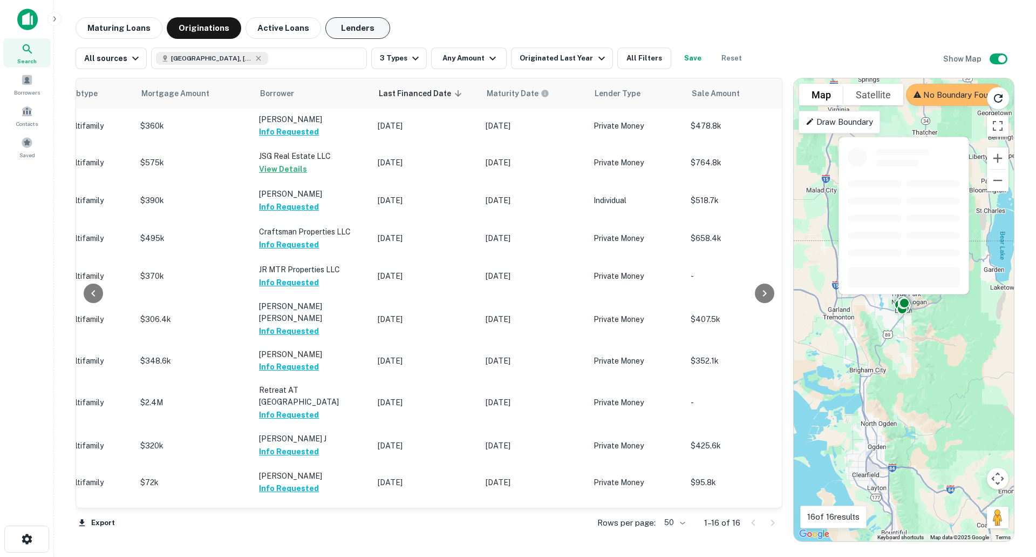
scroll to position [0, 496]
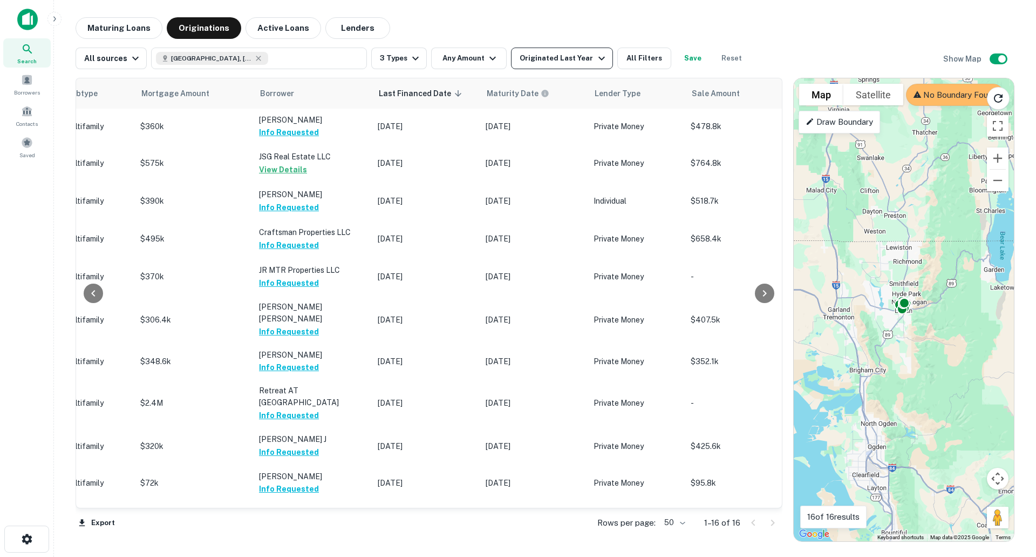
click at [556, 64] on div "Originated Last Year" at bounding box center [564, 58] width 88 height 13
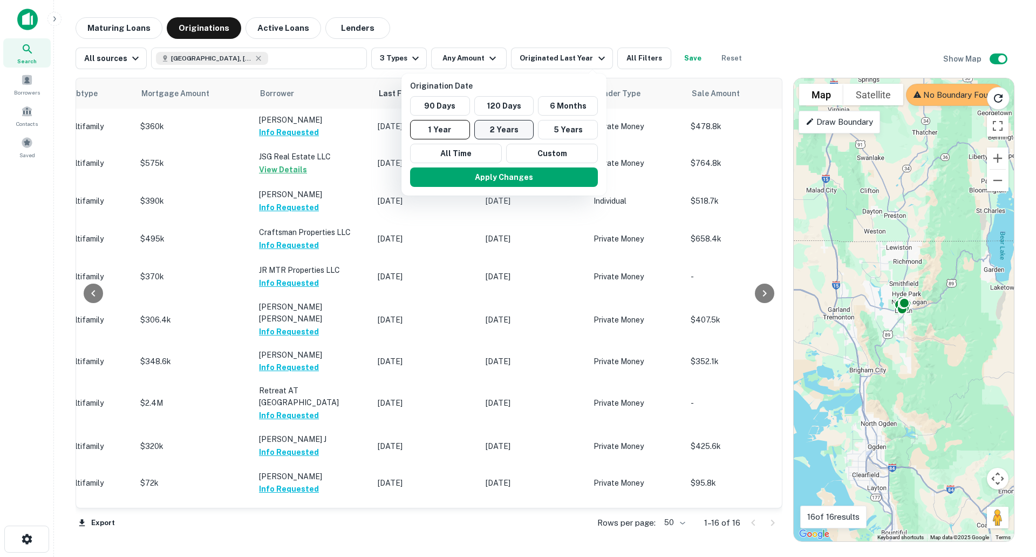
click at [512, 127] on button "2 Years" at bounding box center [504, 129] width 60 height 19
click at [556, 184] on button "Apply Changes" at bounding box center [514, 176] width 188 height 19
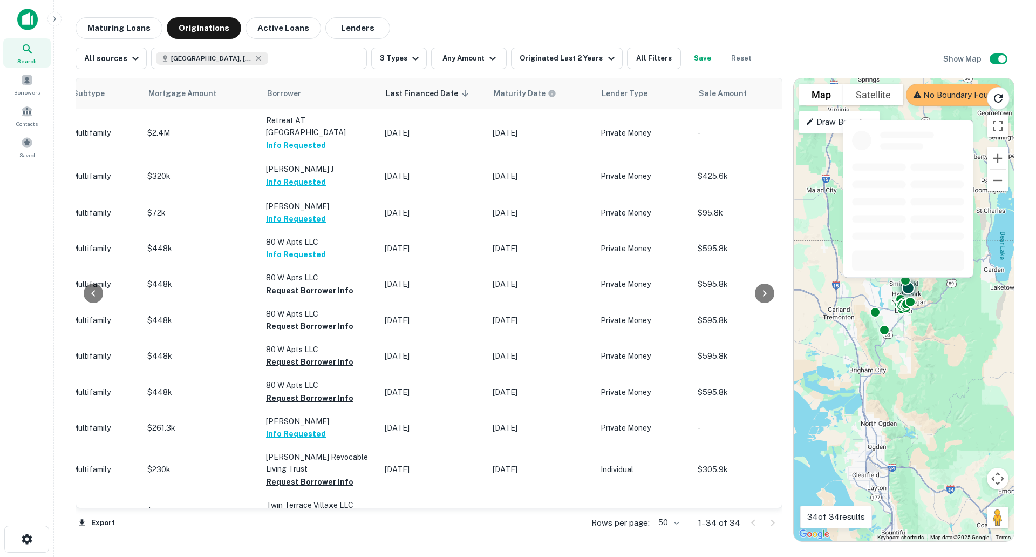
scroll to position [594, 496]
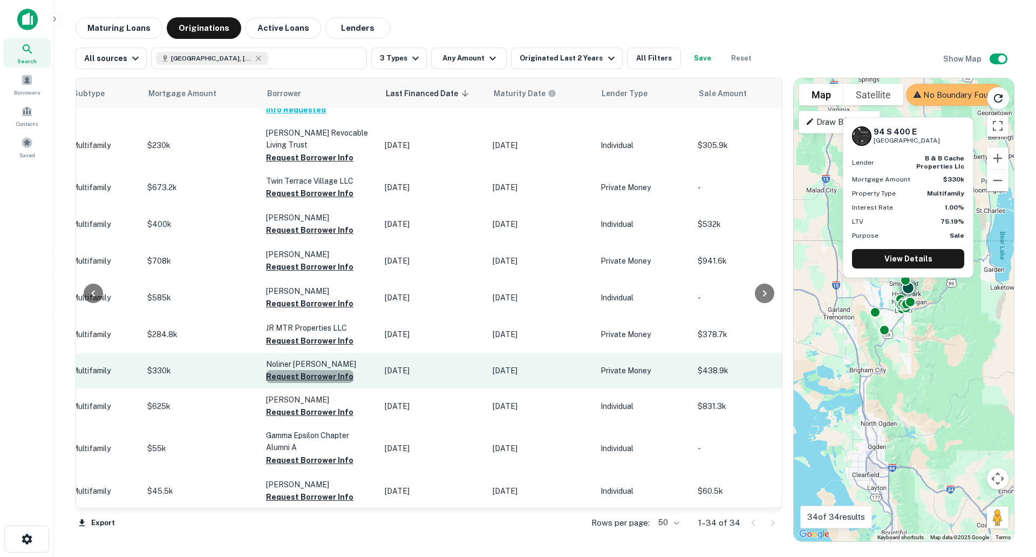
click at [340, 370] on button "Request Borrower Info" at bounding box center [309, 376] width 87 height 13
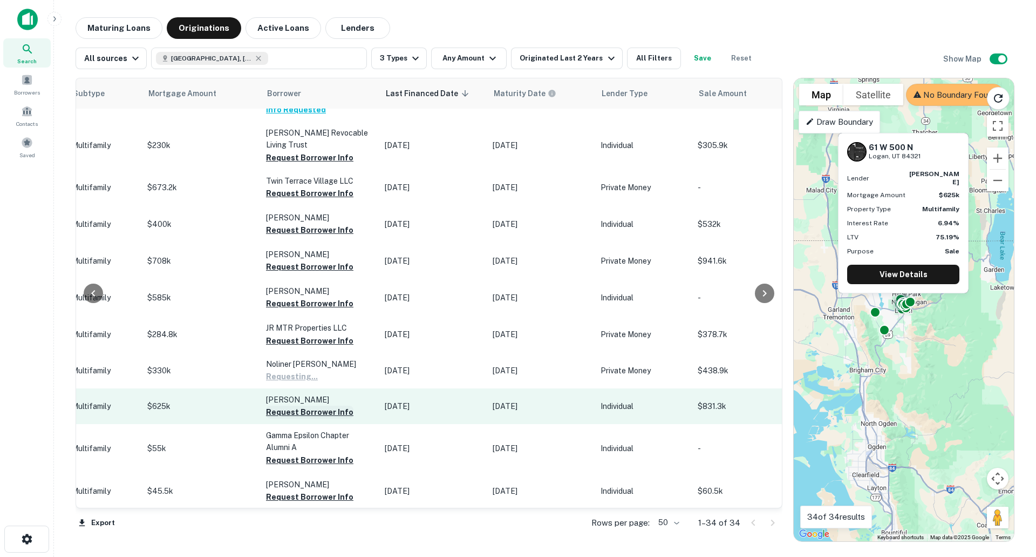
click at [338, 405] on button "Request Borrower Info" at bounding box center [309, 411] width 87 height 13
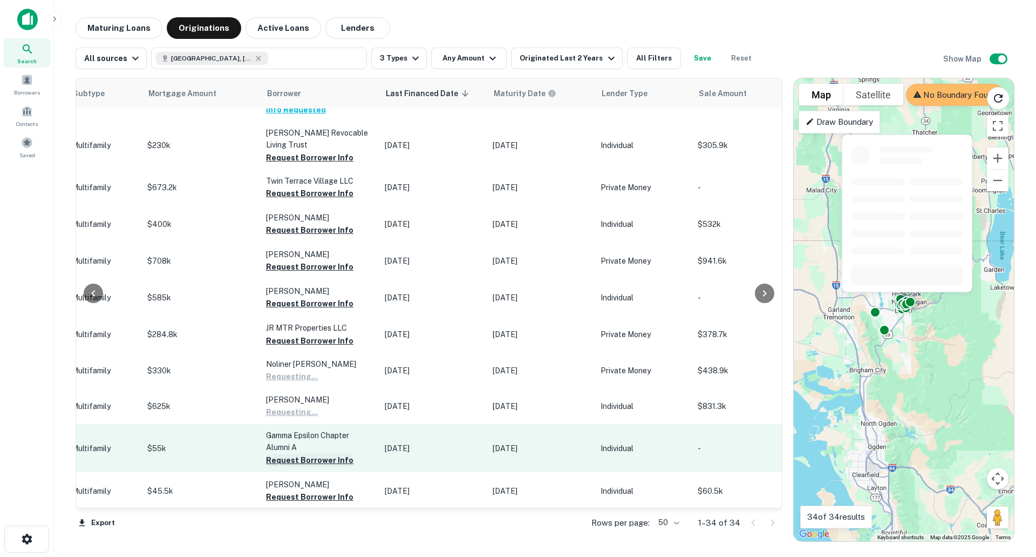
click at [337, 453] on button "Request Borrower Info" at bounding box center [309, 459] width 87 height 13
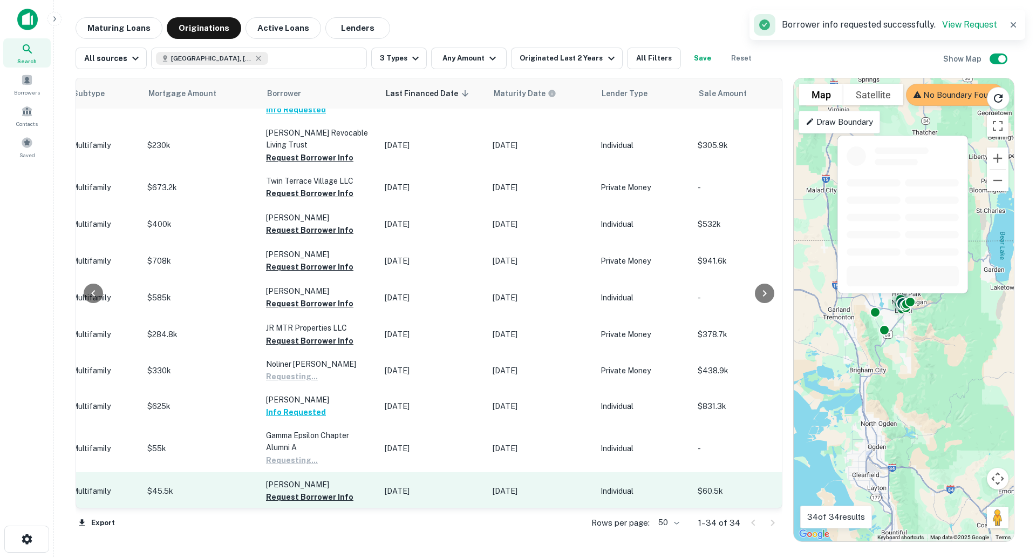
click at [333, 492] on td "[PERSON_NAME] Request Borrower Info" at bounding box center [320, 491] width 119 height 38
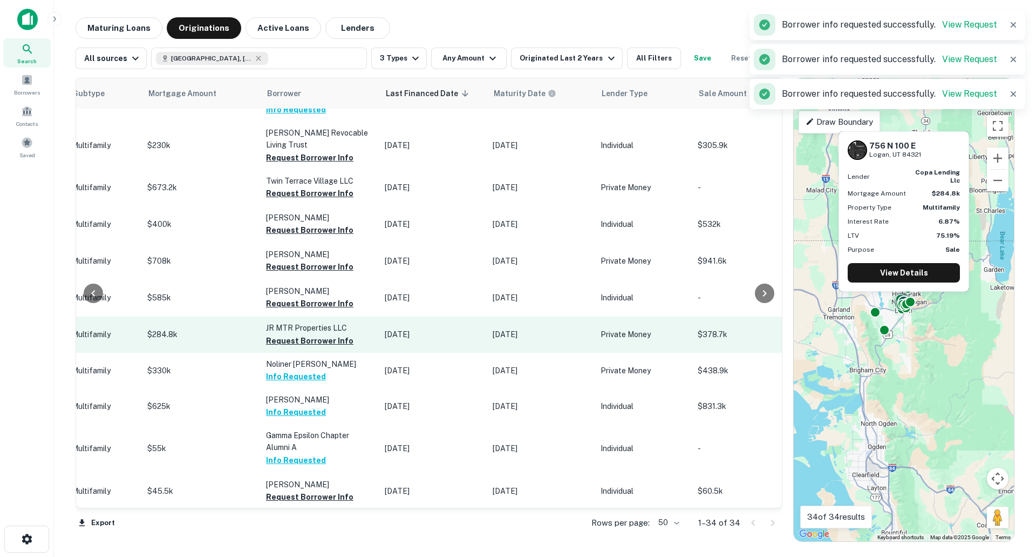
click at [322, 335] on td "JR MTR Properties LLC Request Borrower Info" at bounding box center [320, 334] width 119 height 36
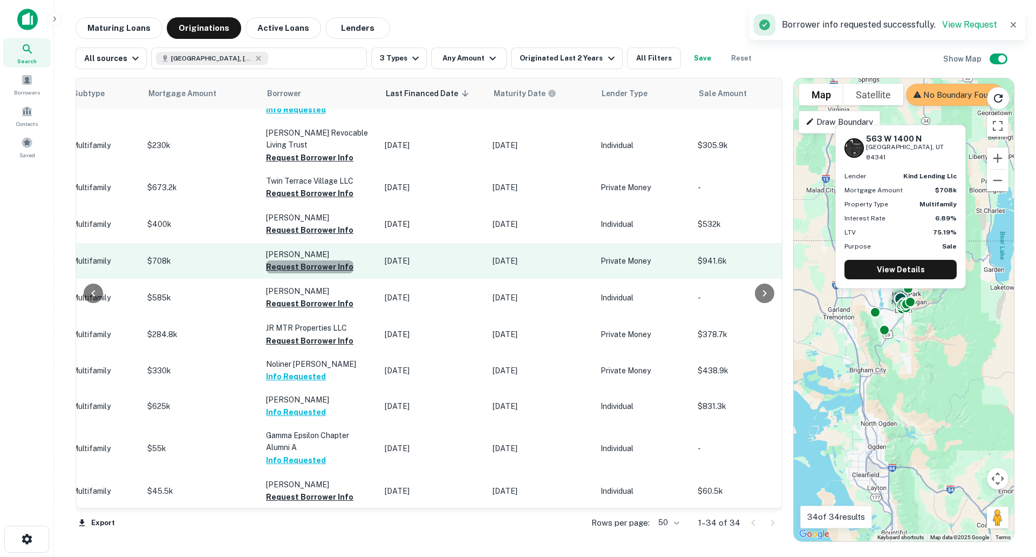
click at [329, 260] on button "Request Borrower Info" at bounding box center [309, 266] width 87 height 13
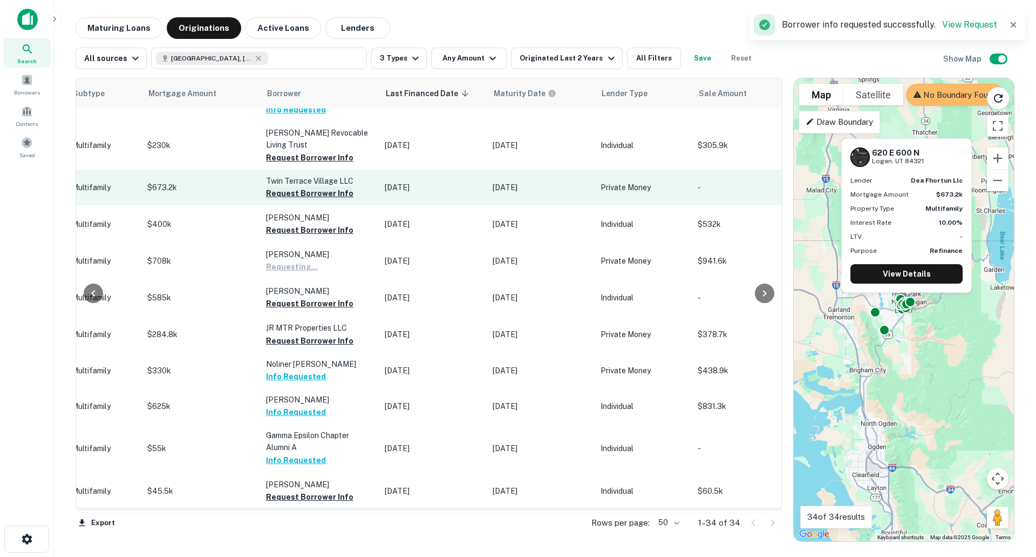
click at [328, 187] on button "Request Borrower Info" at bounding box center [309, 193] width 87 height 13
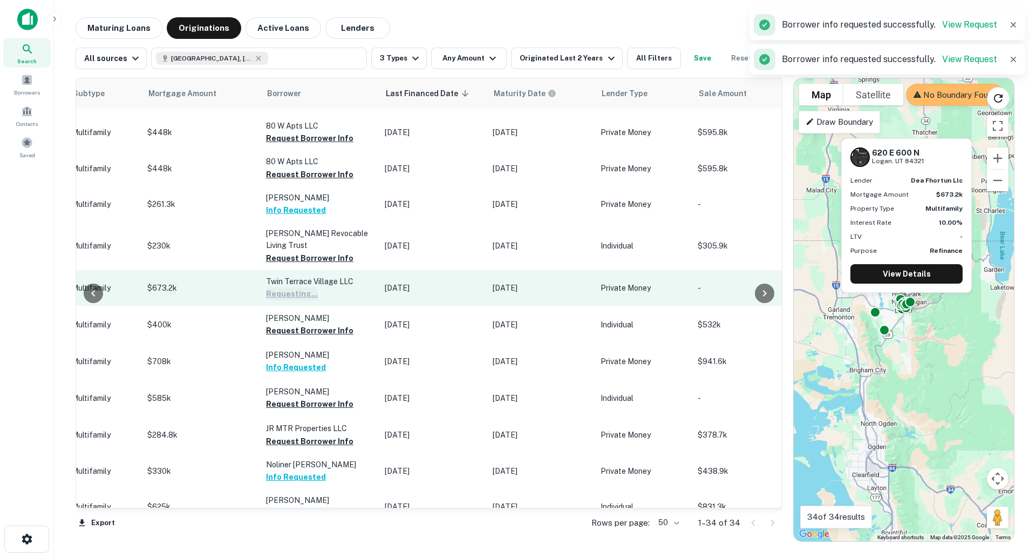
scroll to position [486, 496]
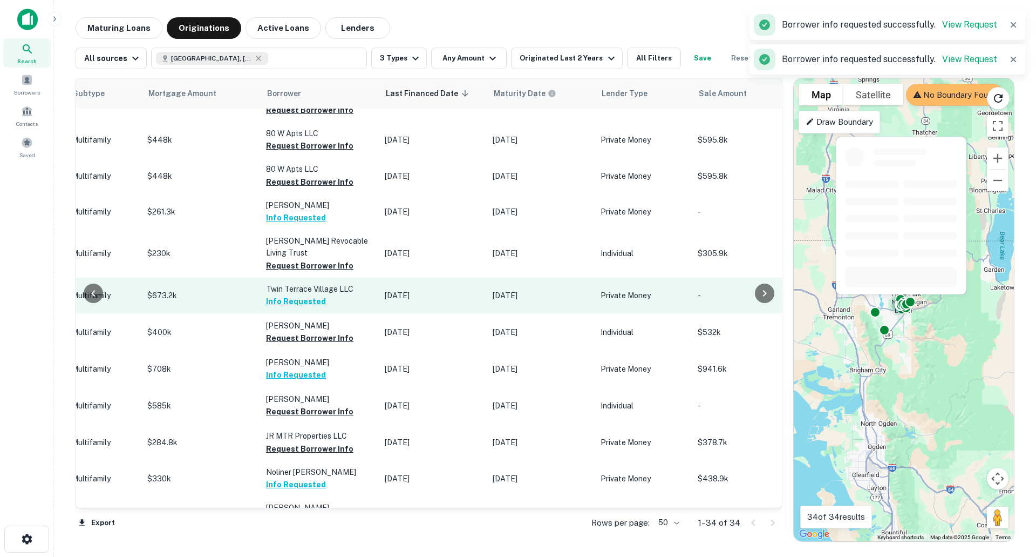
drag, startPoint x: 329, startPoint y: 255, endPoint x: 383, endPoint y: 296, distance: 67.8
click at [329, 259] on button "Request Borrower Info" at bounding box center [309, 265] width 87 height 13
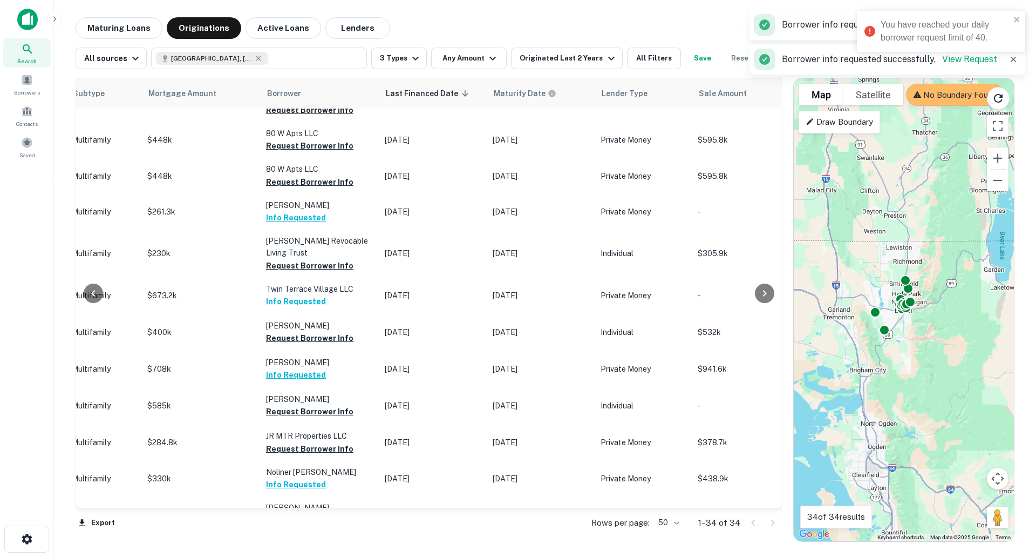
drag, startPoint x: 22, startPoint y: 13, endPoint x: 208, endPoint y: 6, distance: 186.4
click at [22, 13] on img at bounding box center [27, 20] width 21 height 22
